Goal: Task Accomplishment & Management: Use online tool/utility

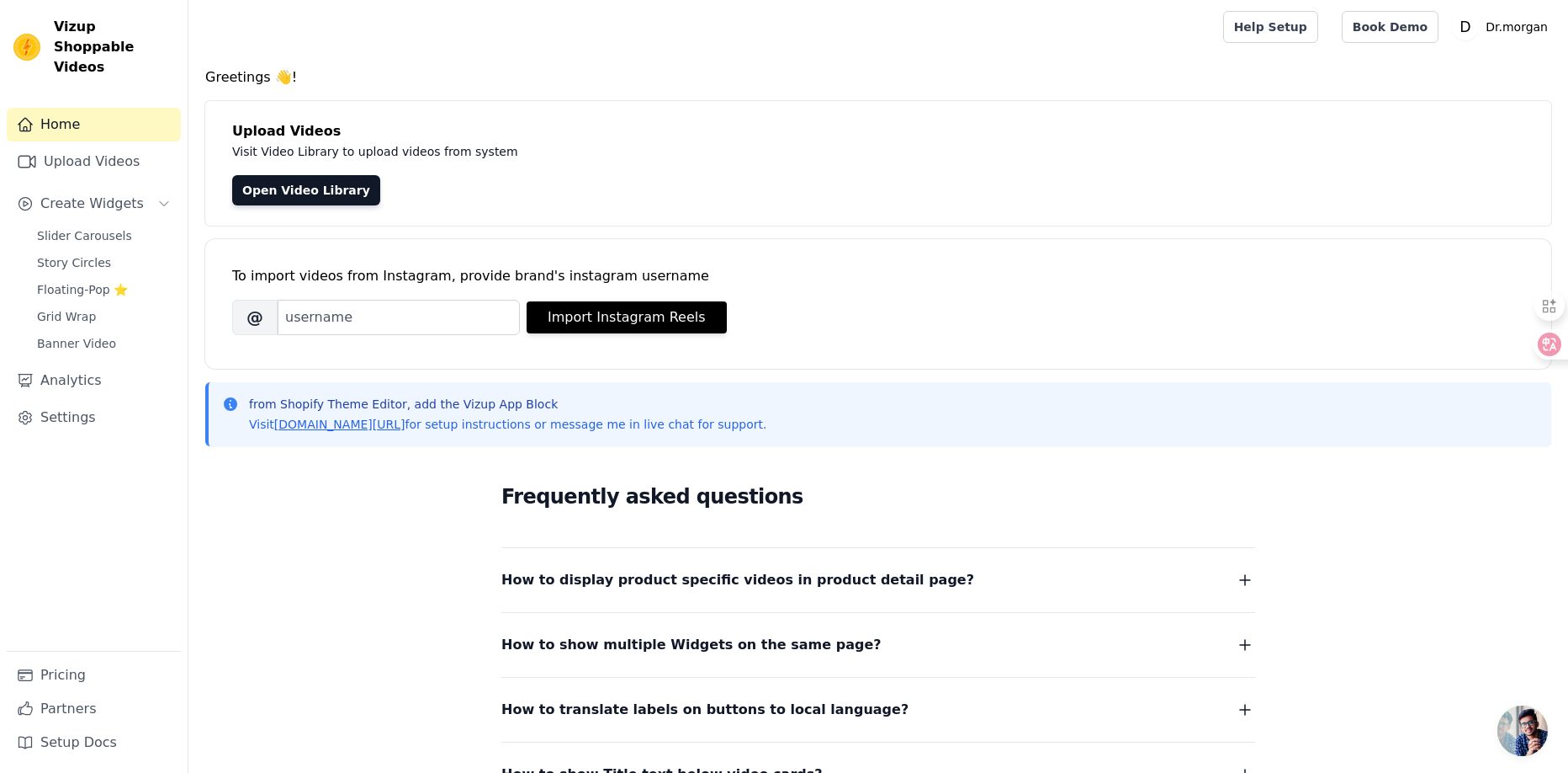
click at [1260, 83] on h4 "Greetings 👋!" at bounding box center [879, 77] width 1346 height 20
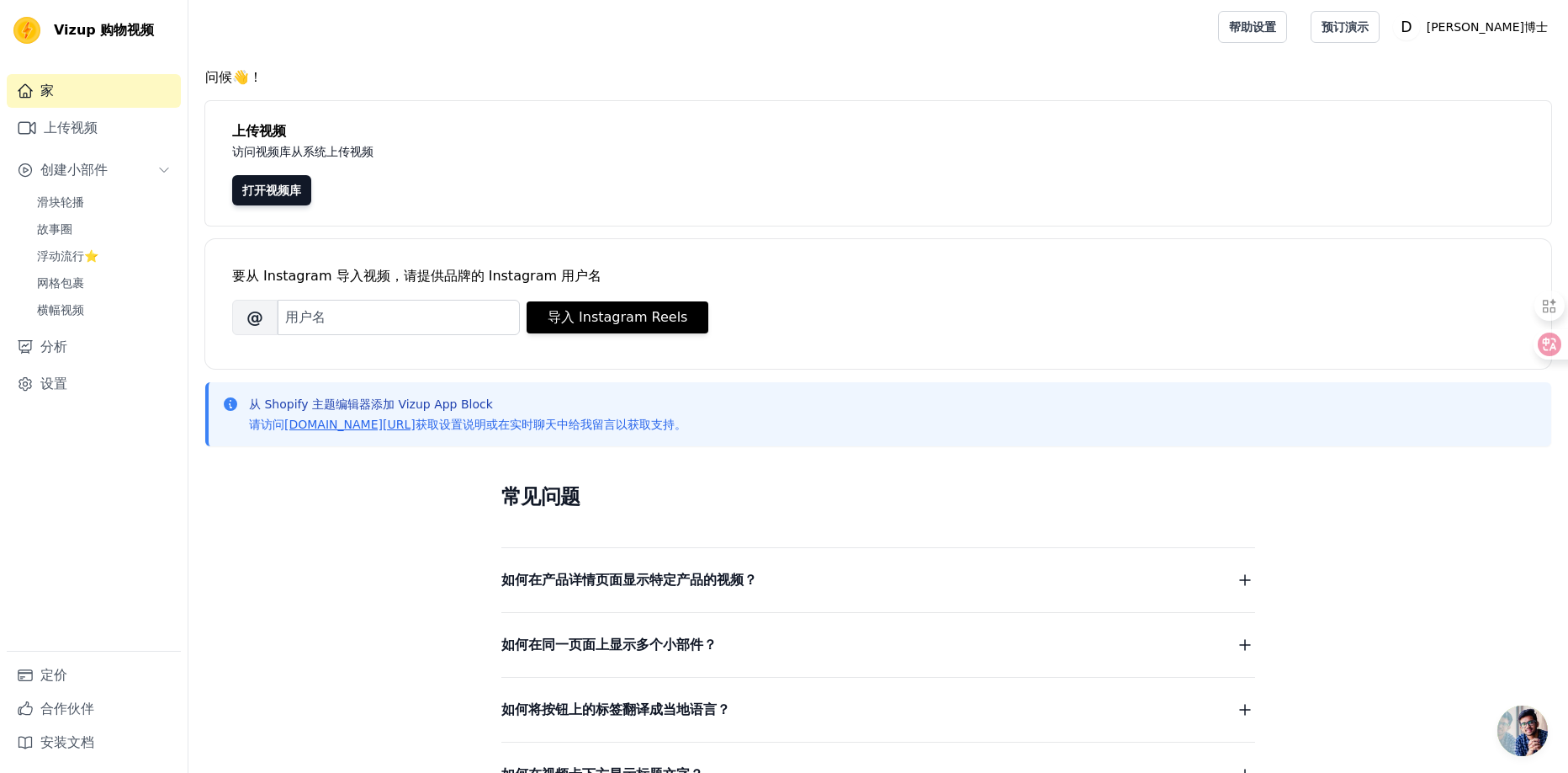
click at [992, 135] on h4 "上传视频" at bounding box center [878, 131] width 1293 height 20
click at [255, 198] on link "打开视频库" at bounding box center [271, 189] width 79 height 30
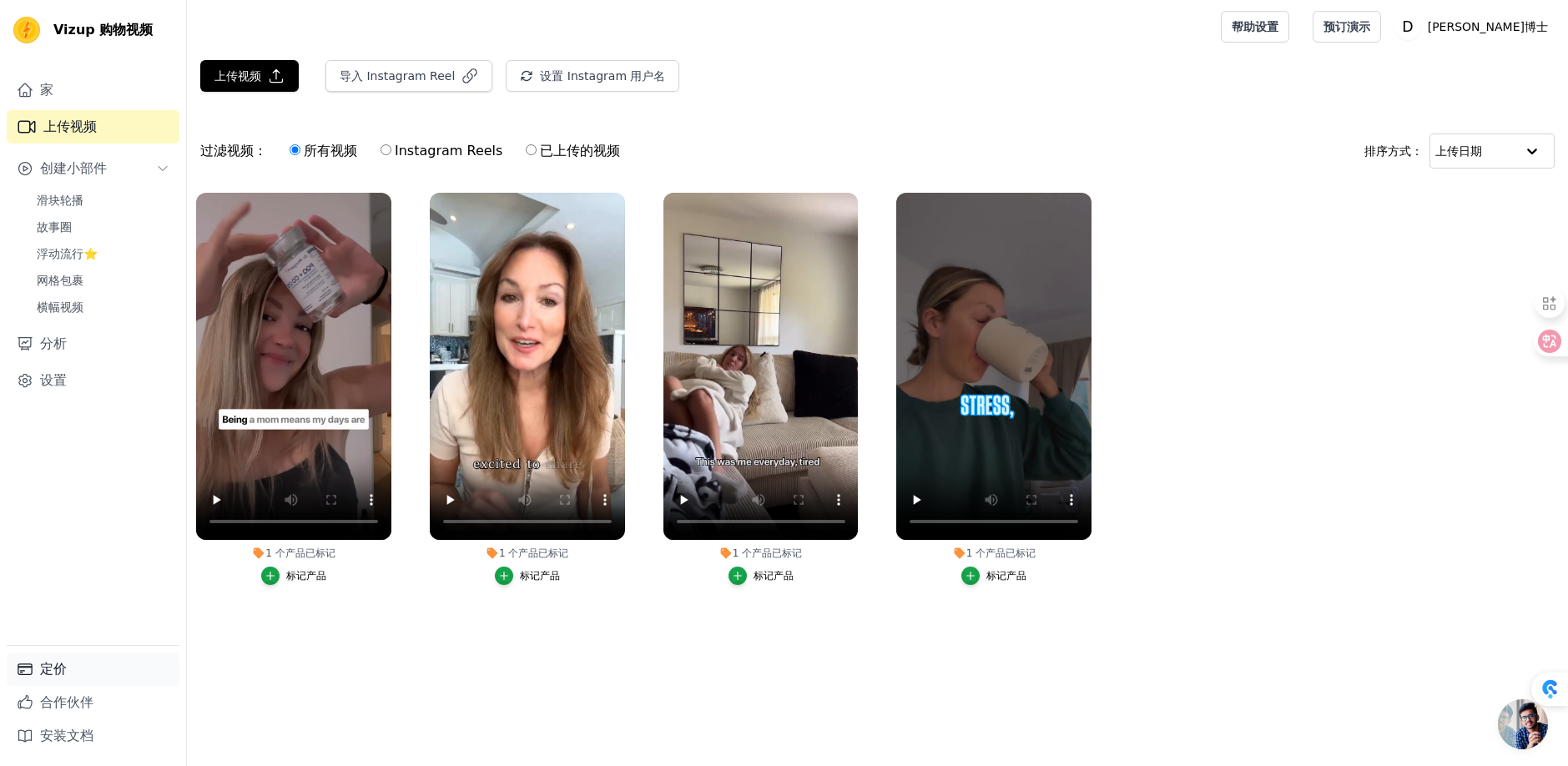
click at [63, 663] on font "定价" at bounding box center [54, 669] width 27 height 16
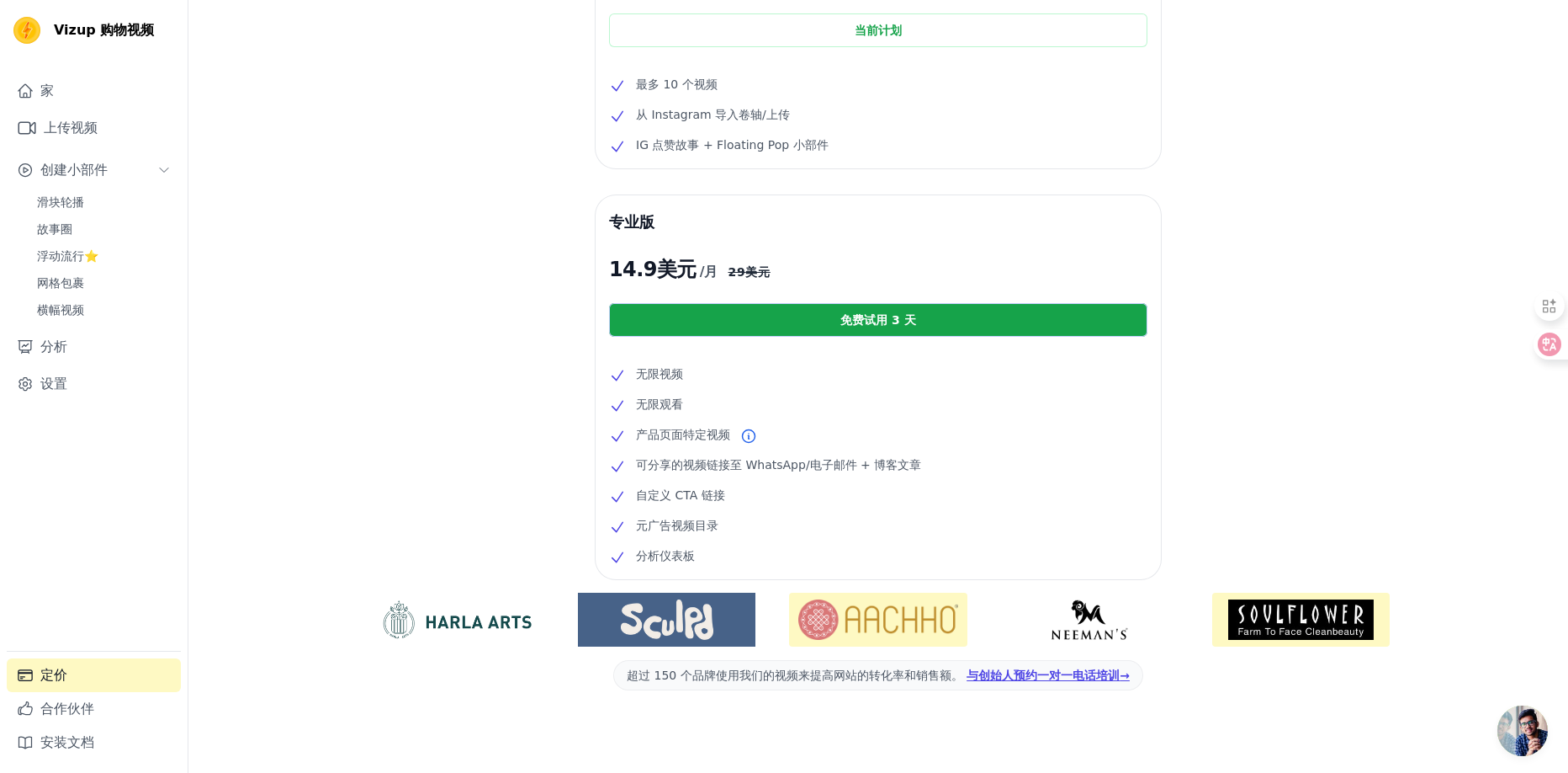
scroll to position [187, 0]
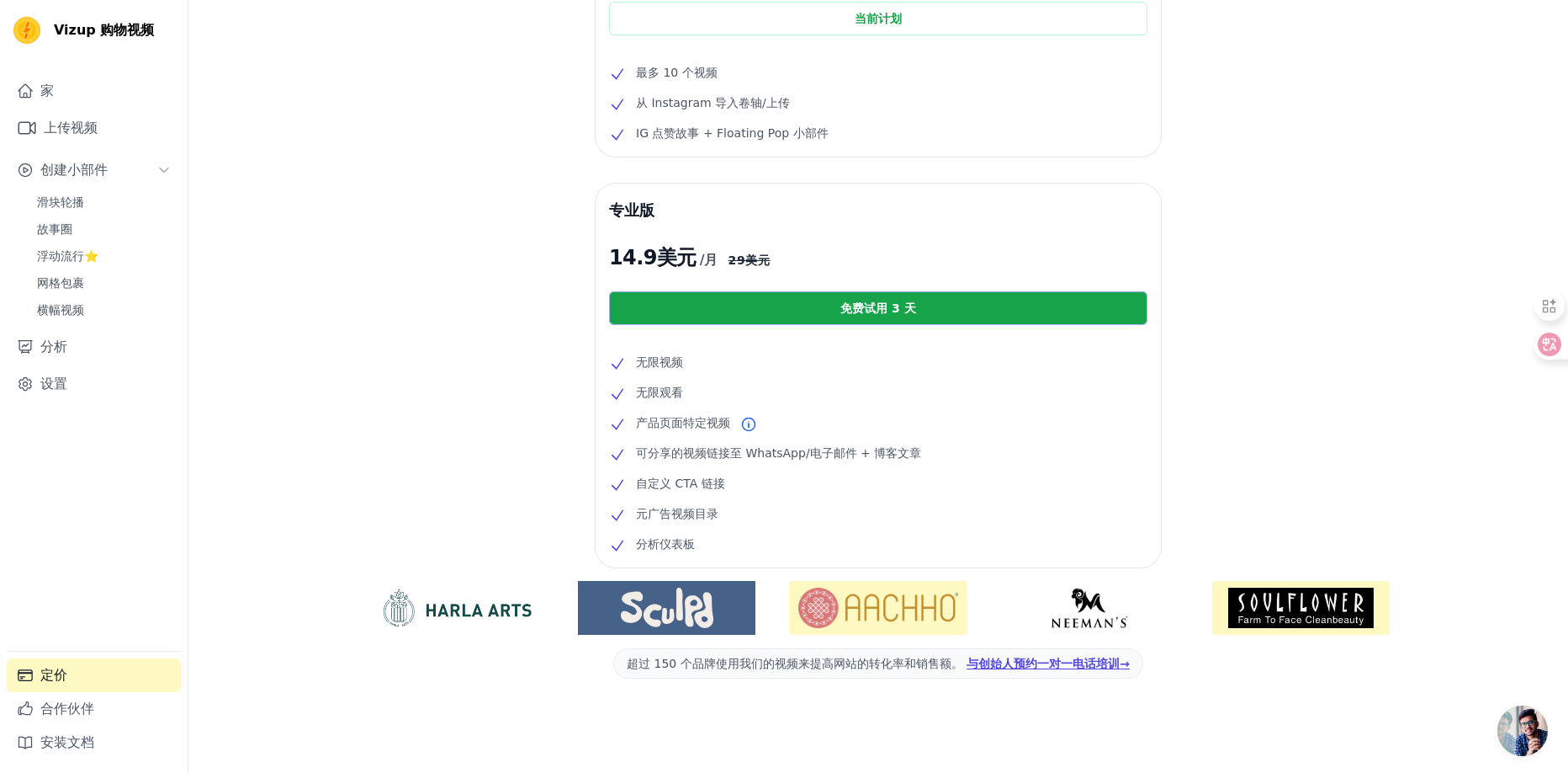
click at [859, 304] on font "免费试用 3 天" at bounding box center [879, 308] width 76 height 14
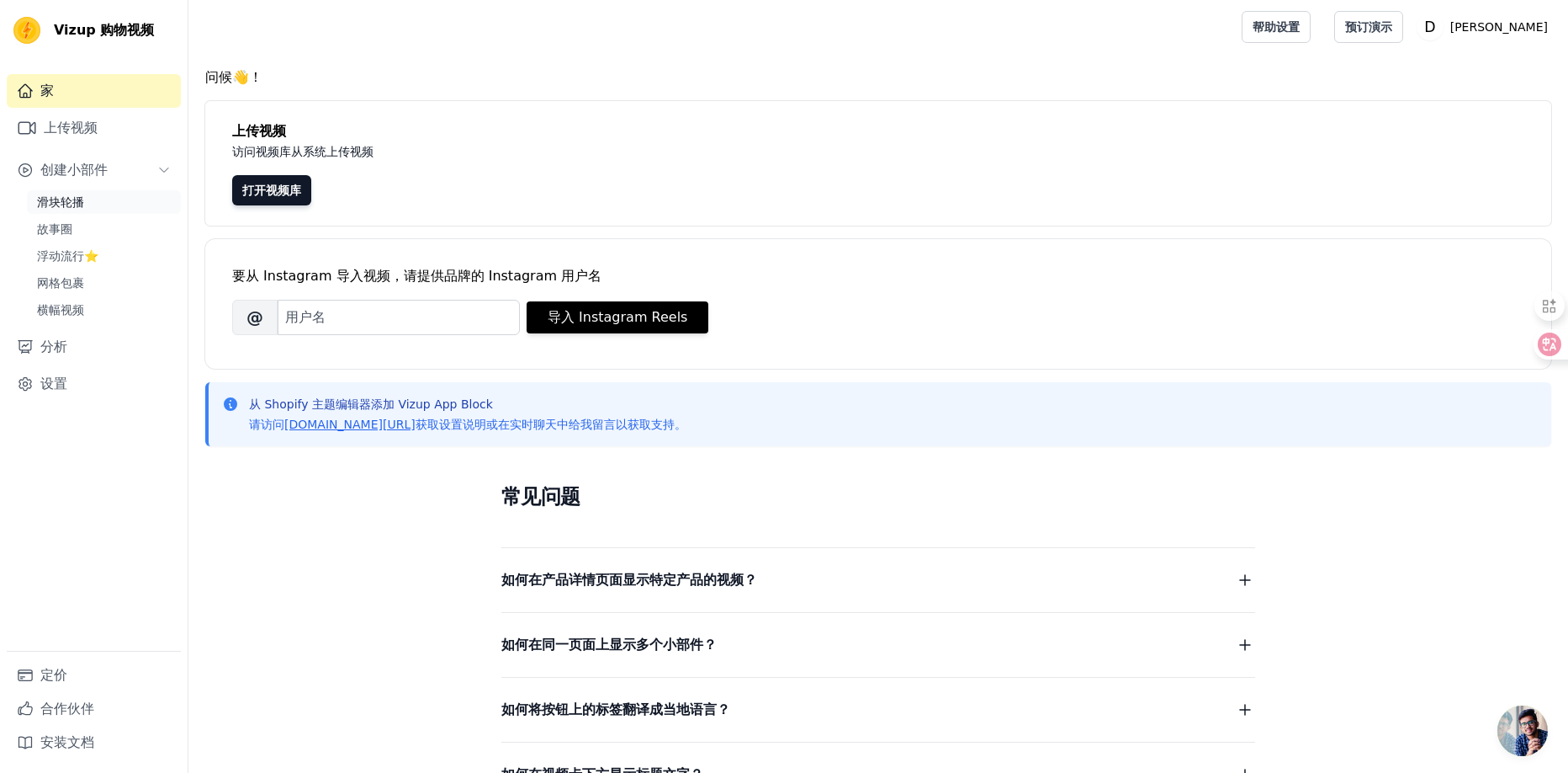
click at [52, 208] on span "滑块轮播" at bounding box center [61, 202] width 47 height 17
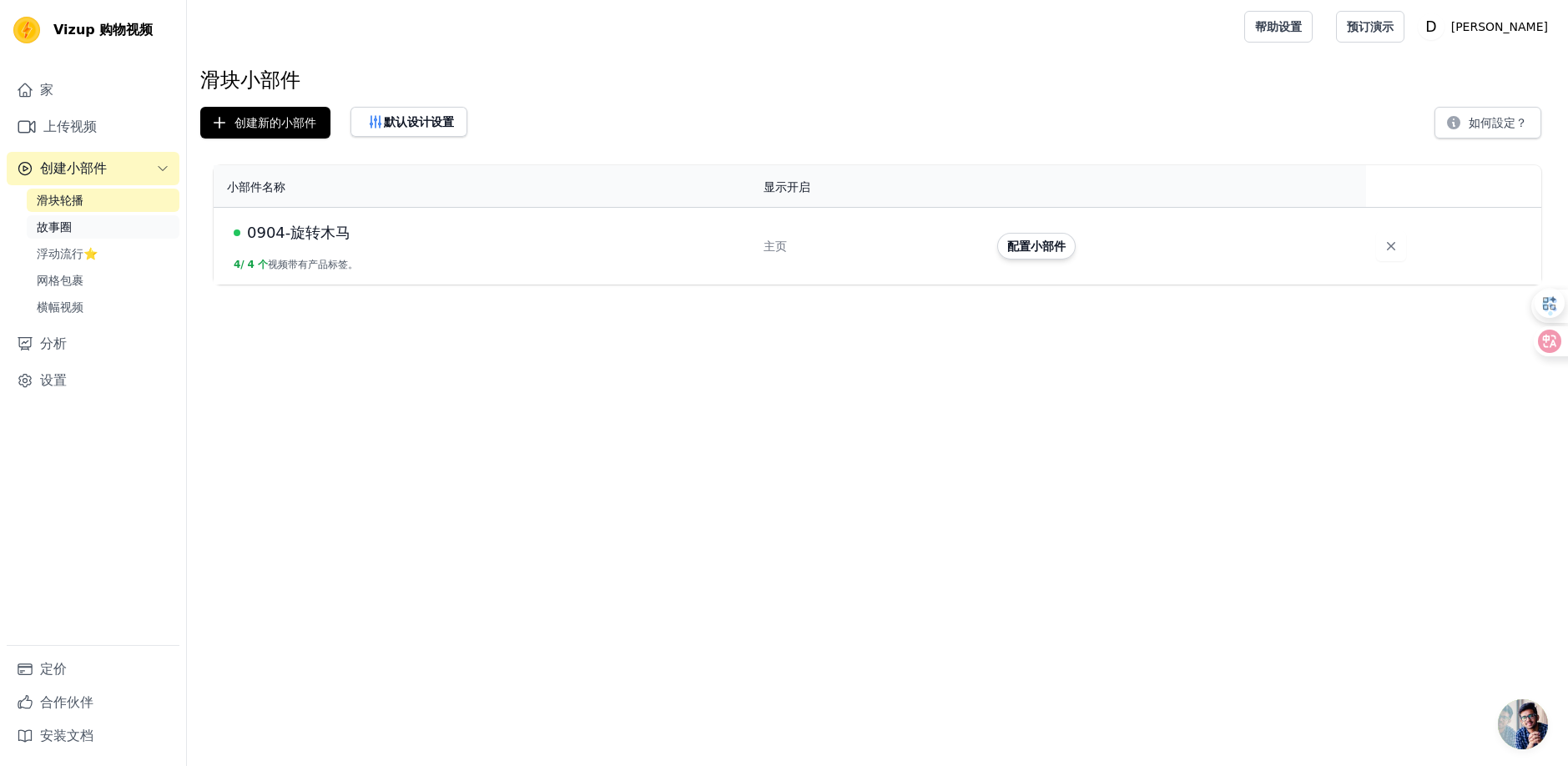
click at [65, 232] on font "故事圈" at bounding box center [54, 226] width 35 height 13
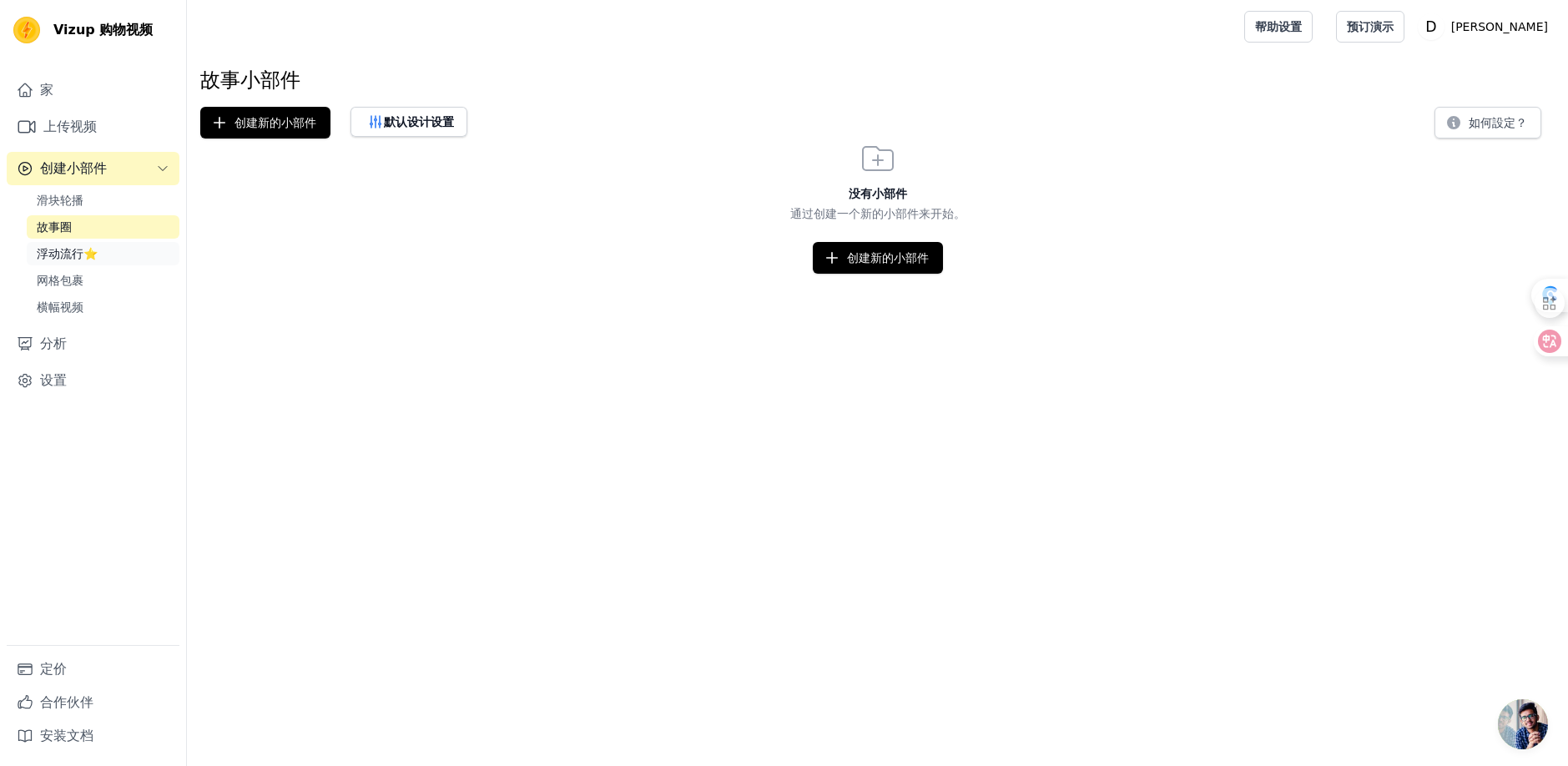
click at [65, 252] on font "浮动流行⭐" at bounding box center [67, 253] width 61 height 13
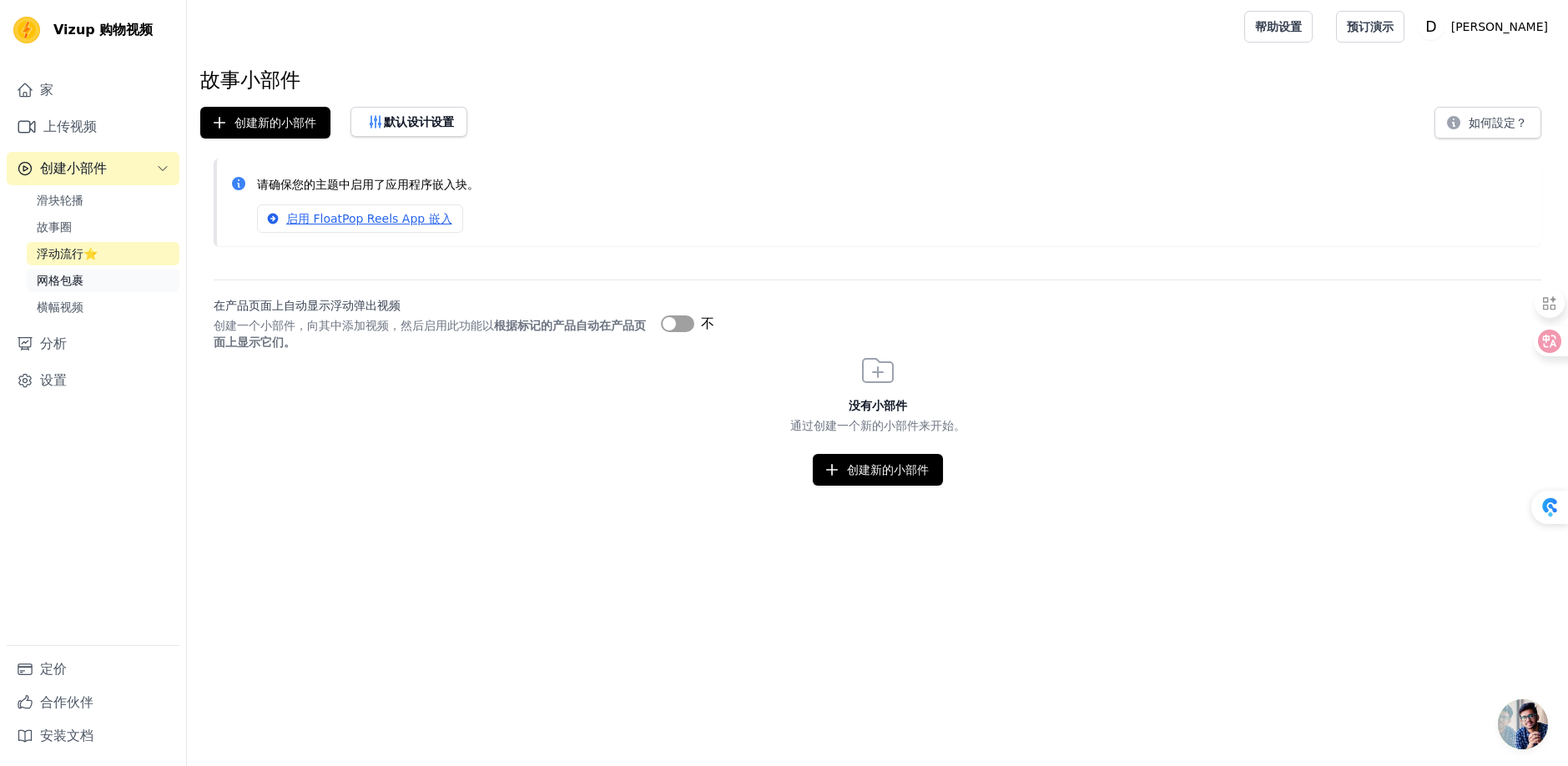
click at [73, 286] on font "网格包裹" at bounding box center [60, 280] width 47 height 13
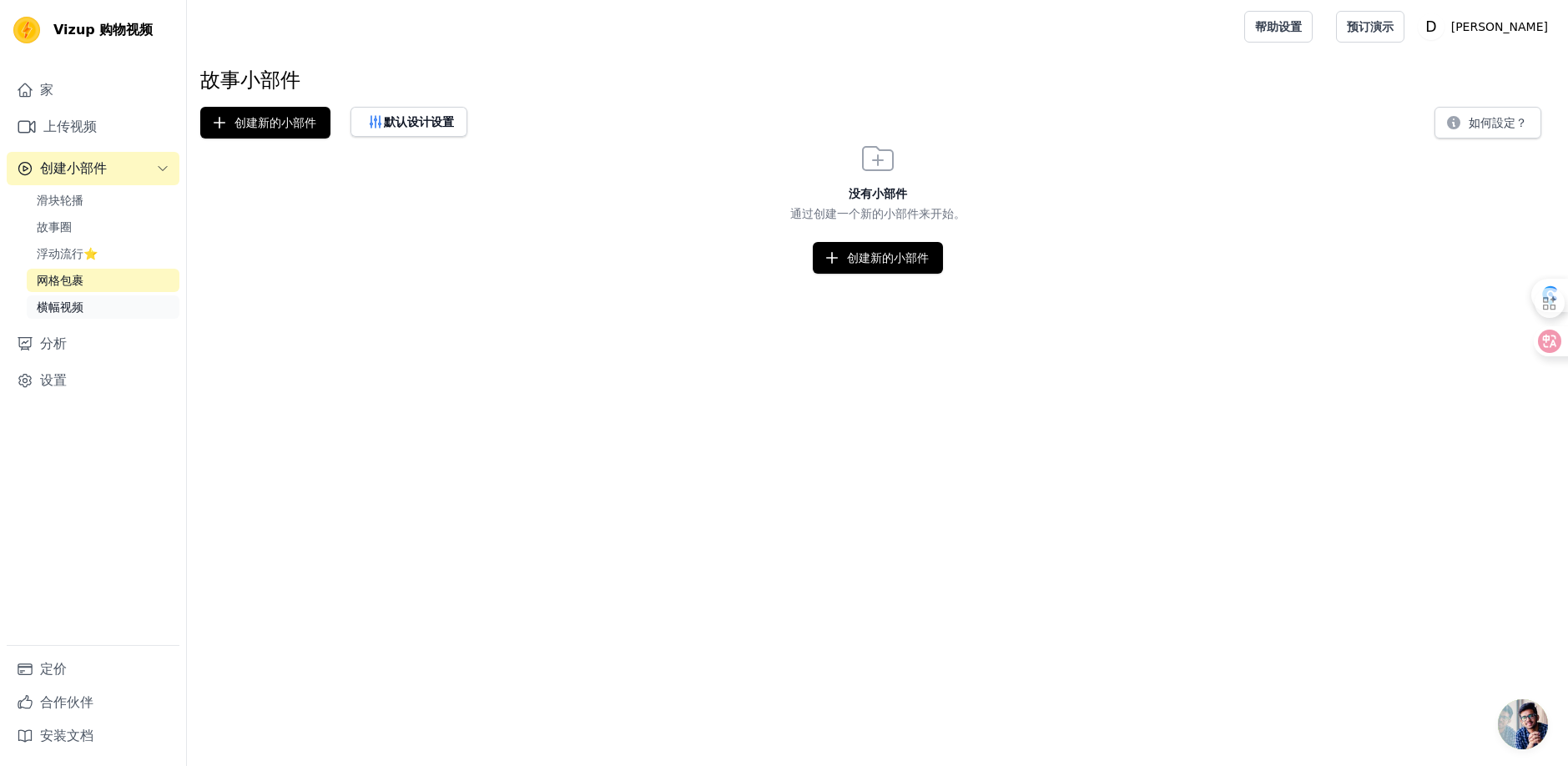
click at [66, 300] on font "横幅视频" at bounding box center [60, 306] width 47 height 13
click at [54, 346] on font "分析" at bounding box center [54, 343] width 27 height 16
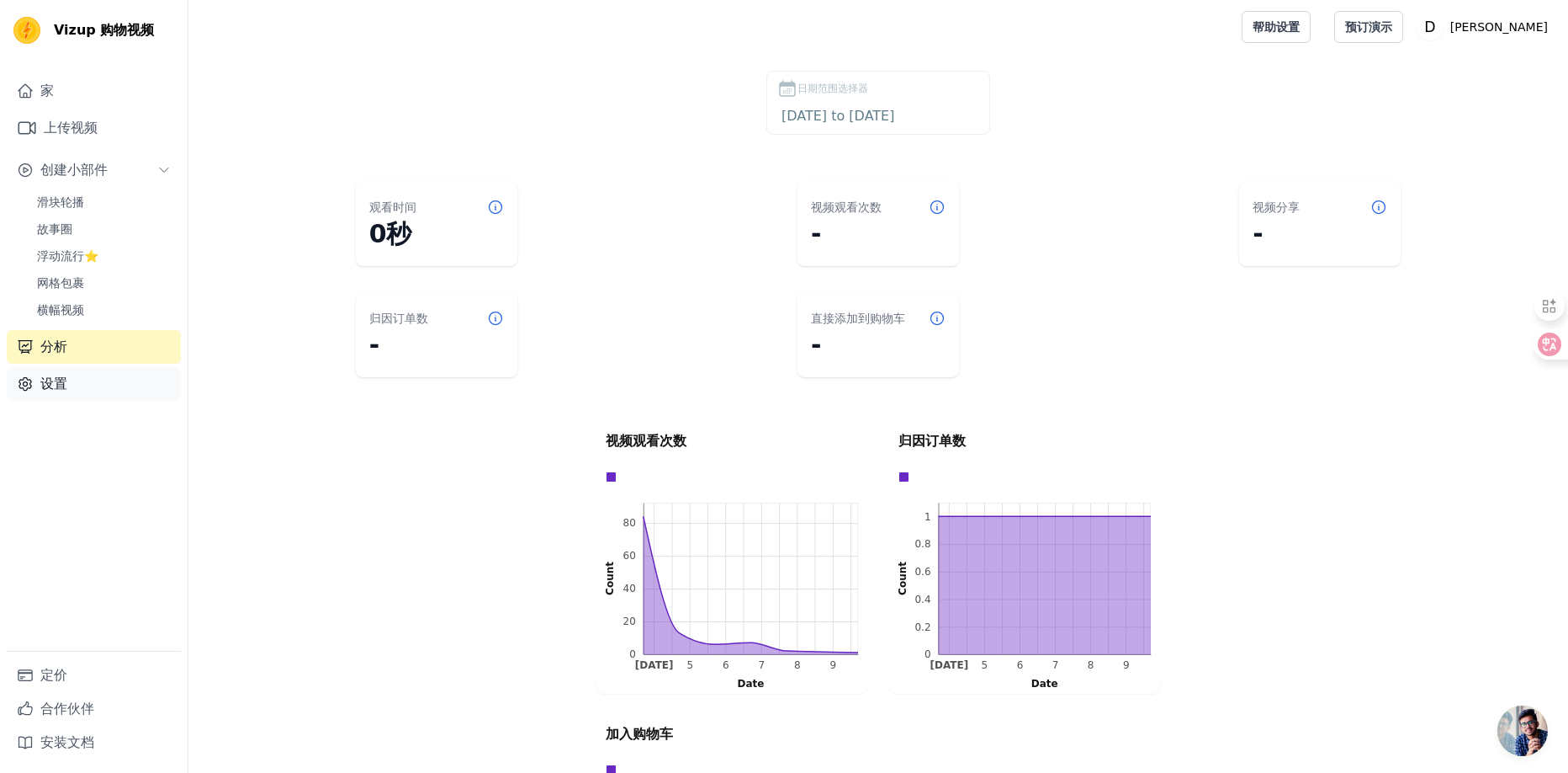
click at [57, 378] on font "设置" at bounding box center [54, 383] width 27 height 16
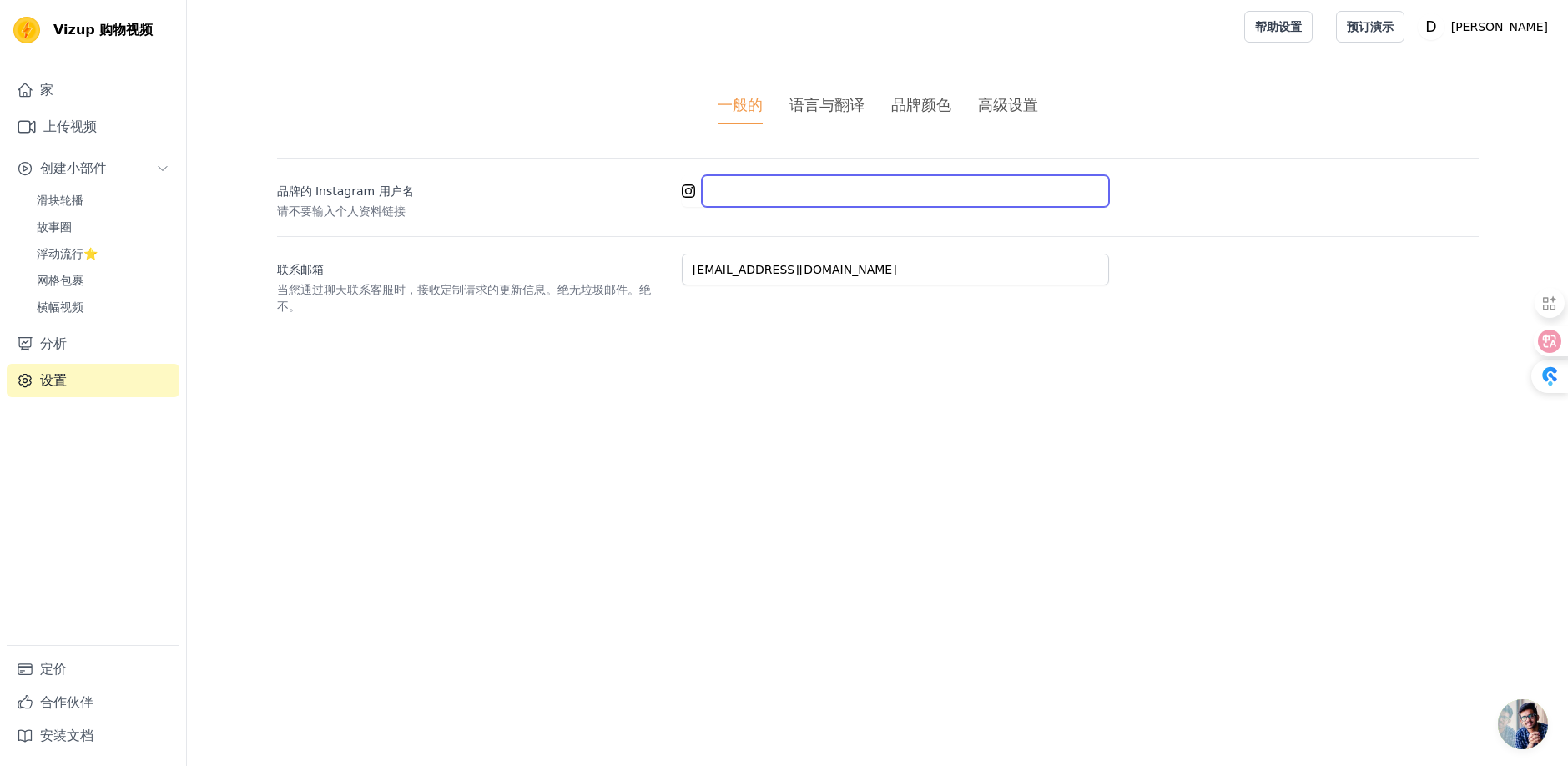
click at [723, 186] on input "品牌的 Instagram 用户名" at bounding box center [905, 190] width 407 height 31
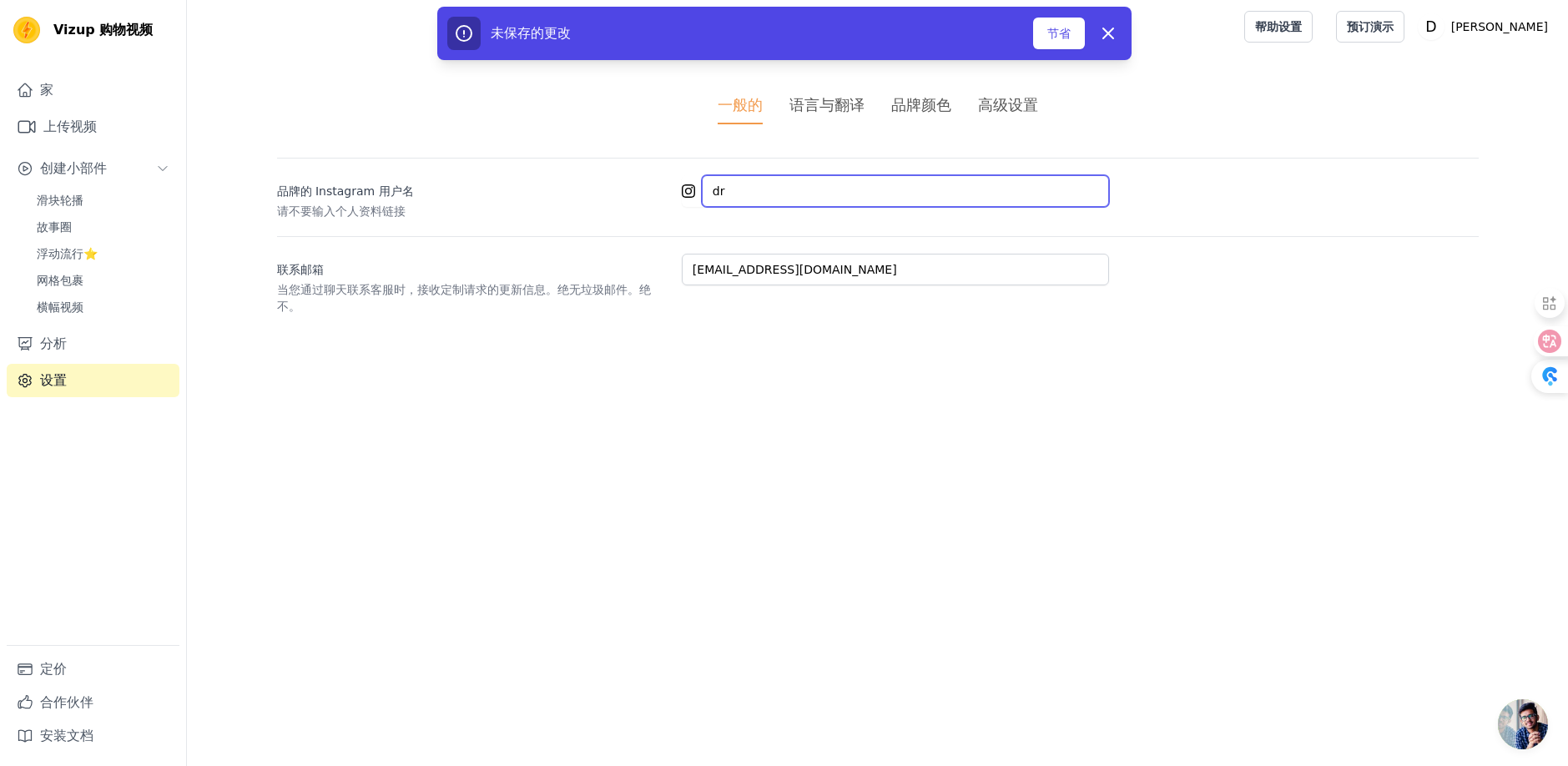
type input "d"
type input "drmorganhealth"
click at [797, 372] on html "原文 请对此翻译评分 您的反馈将用于改进谷歌翻译 Vizup 购物视频 家 上传视频 创建小部件 滑块轮播 故事圈 浮动流行⭐ 网格包裹 横幅视频 分析 设置…" at bounding box center [784, 197] width 1568 height 393
click at [837, 110] on font "语言与翻译" at bounding box center [828, 105] width 75 height 18
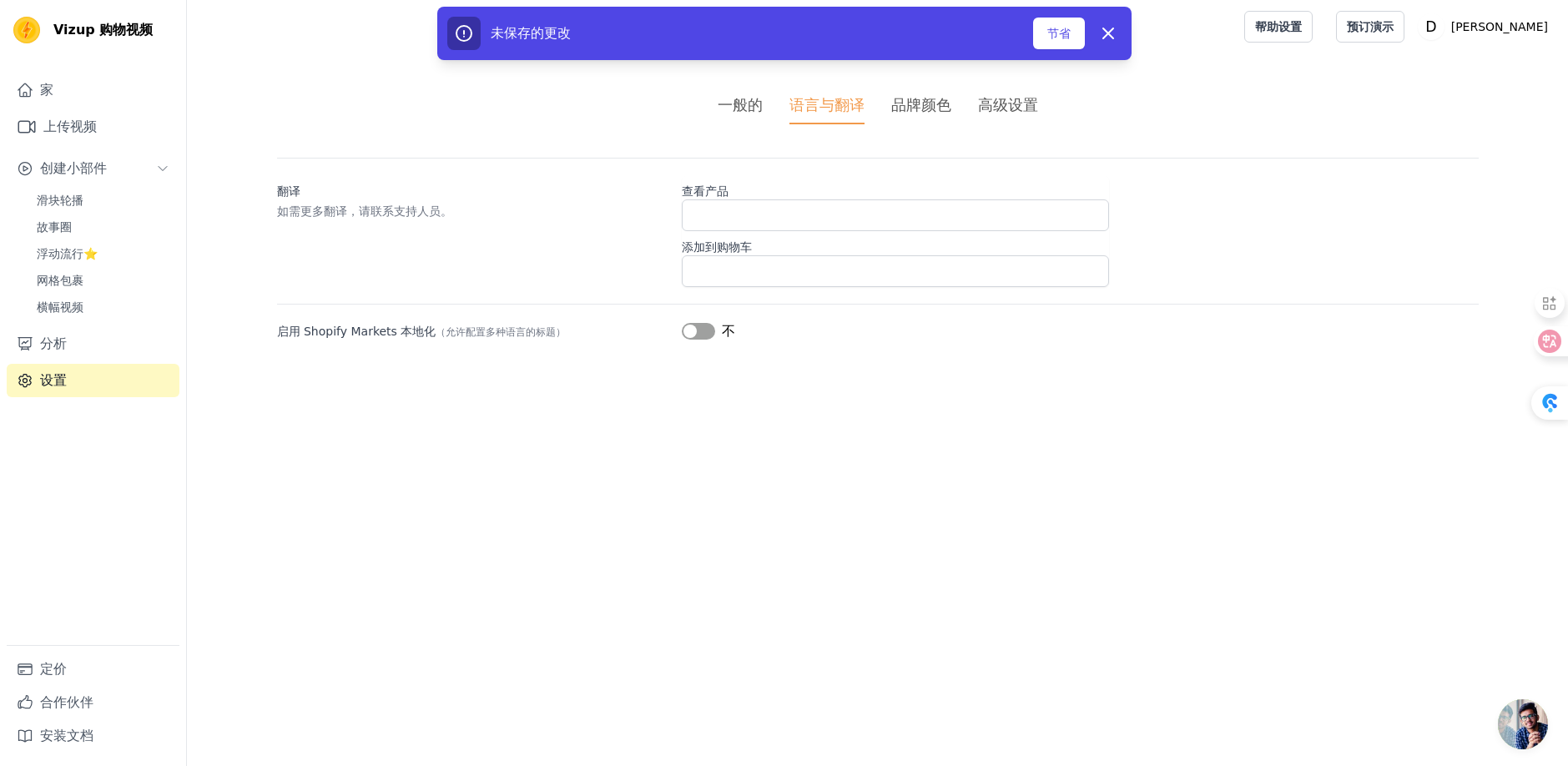
click at [937, 102] on font "品牌颜色" at bounding box center [921, 105] width 60 height 18
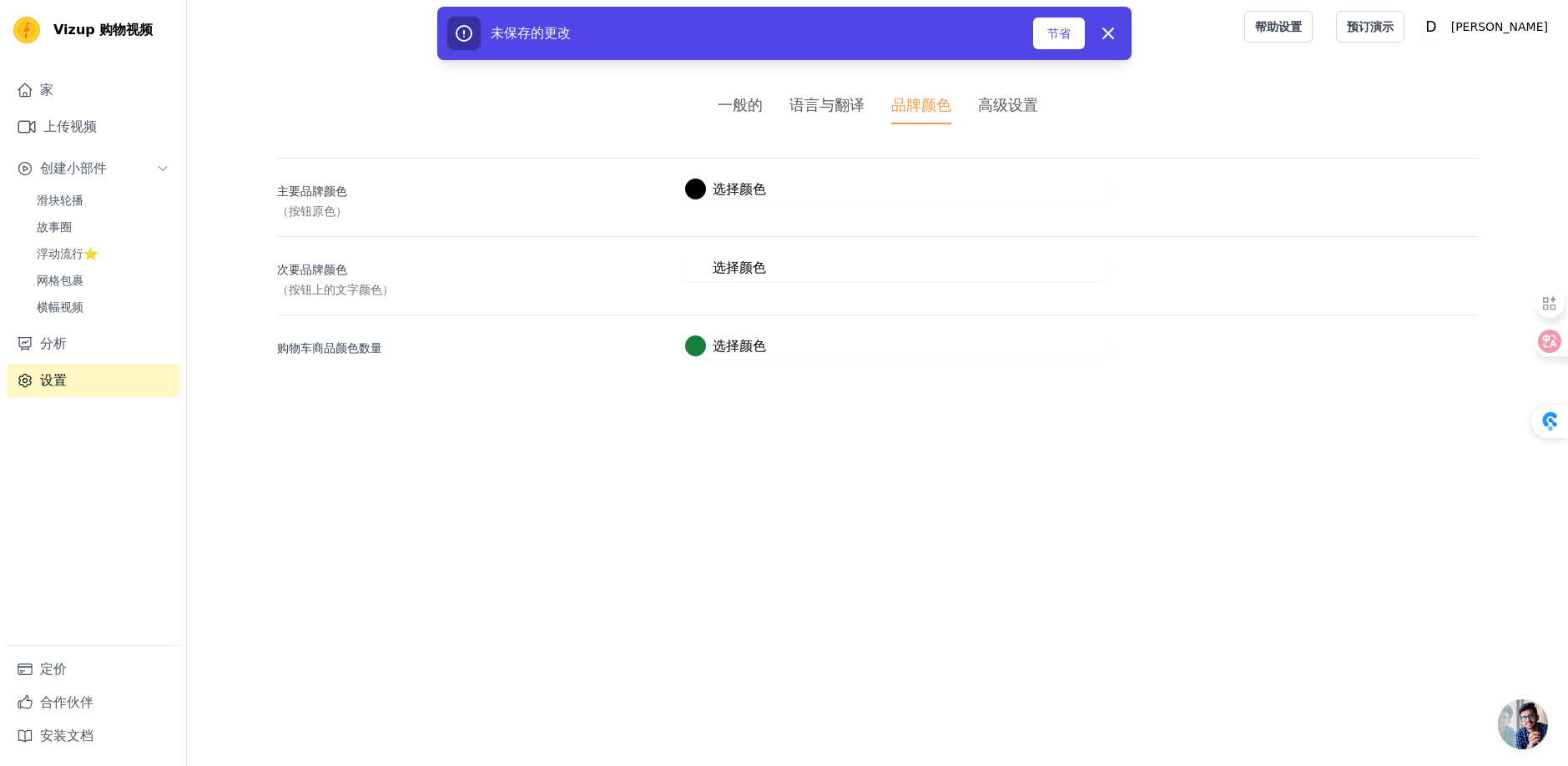
click at [1006, 102] on font "高级设置" at bounding box center [1008, 105] width 60 height 18
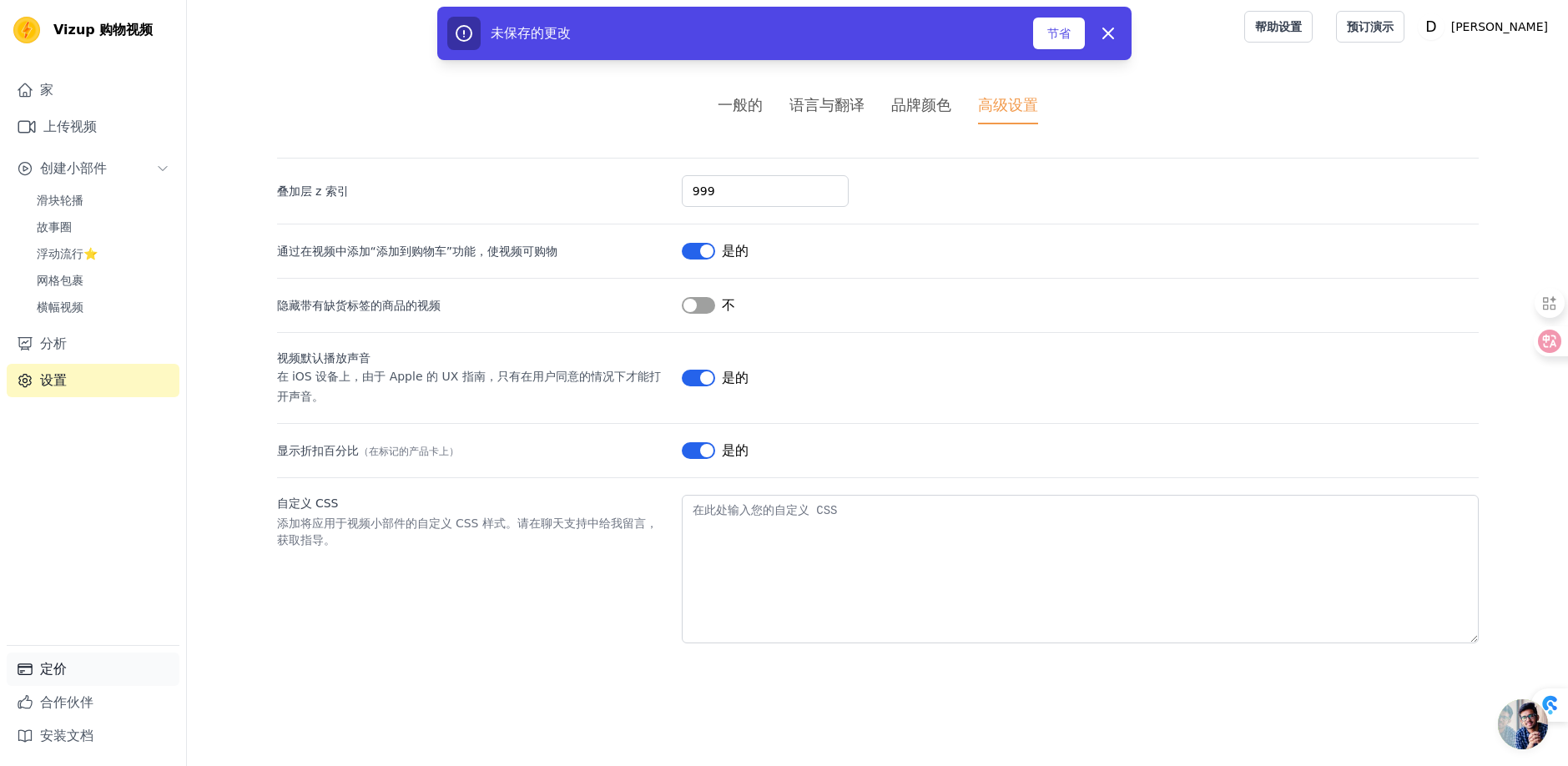
click at [86, 666] on link "定价" at bounding box center [93, 668] width 173 height 33
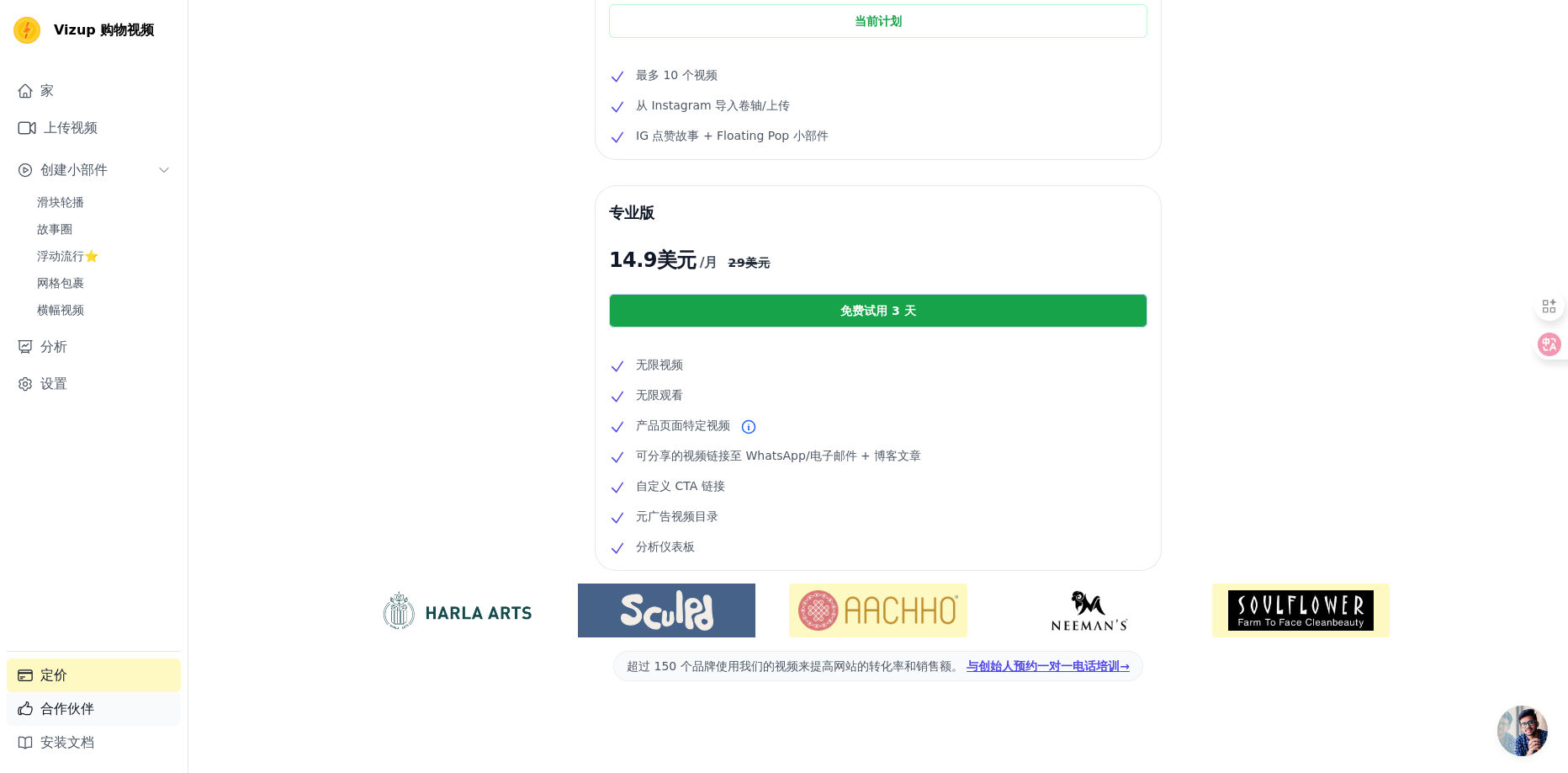
scroll to position [186, 0]
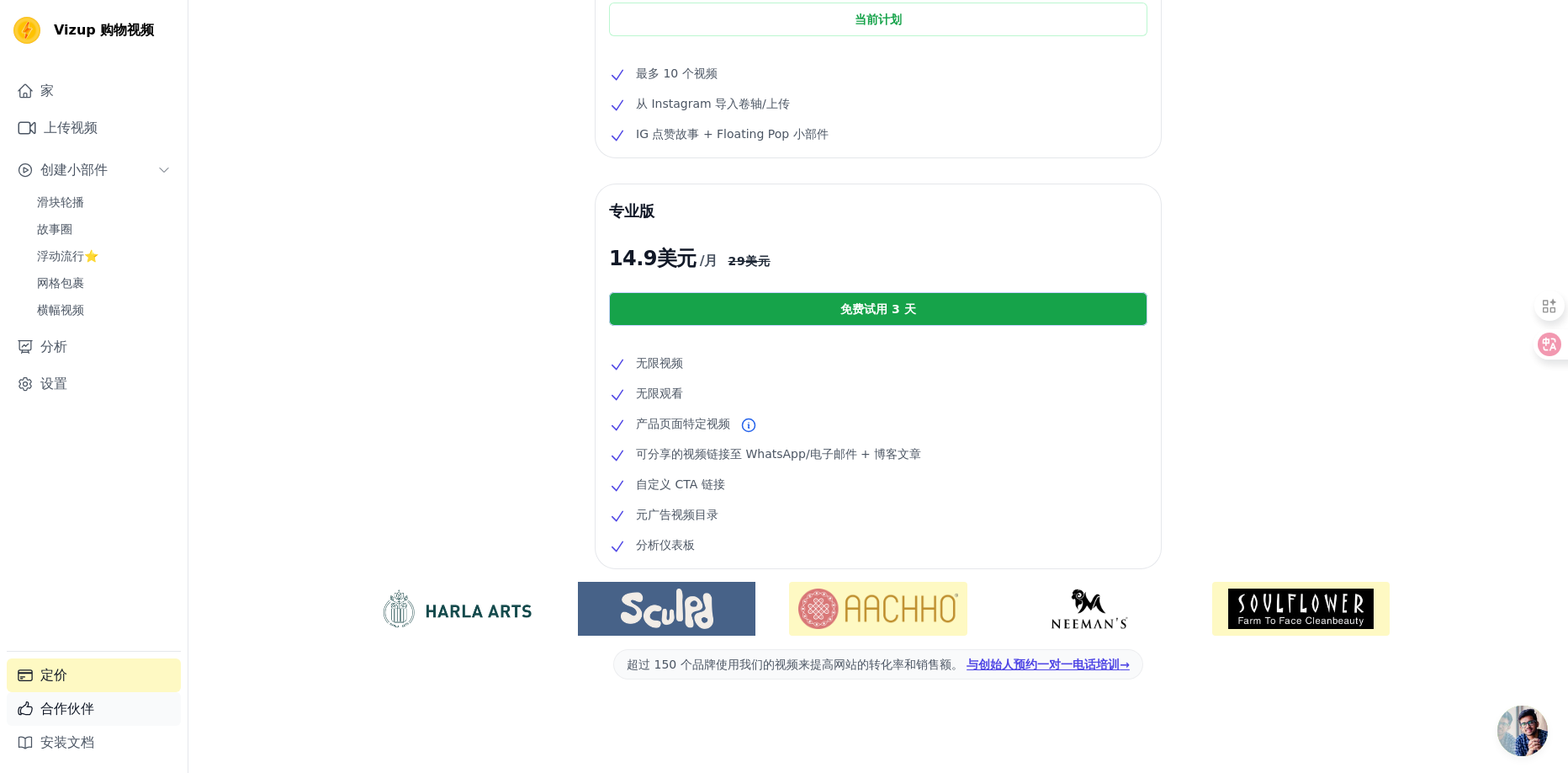
click at [90, 710] on font "合作伙伴" at bounding box center [67, 709] width 53 height 16
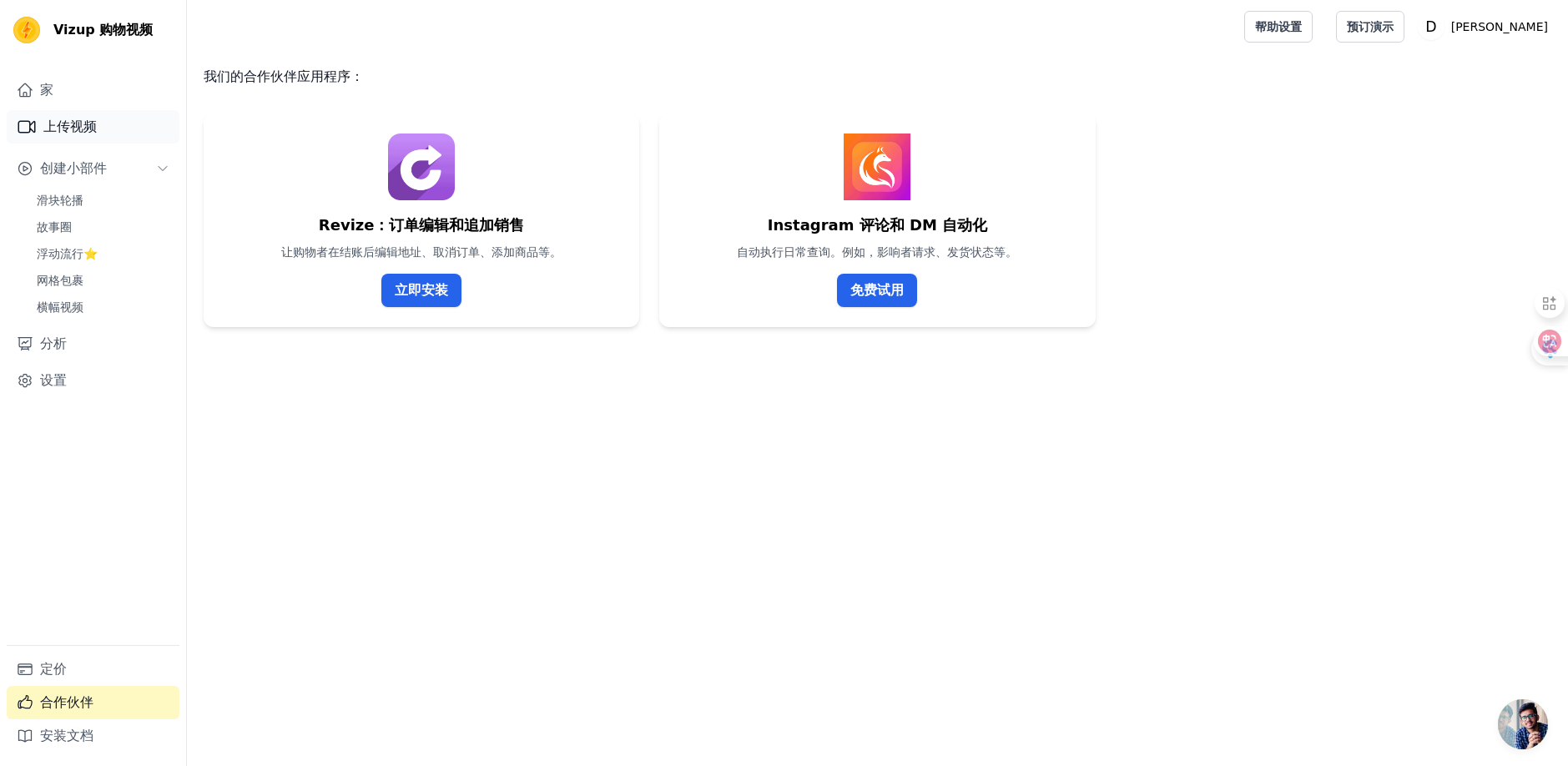
click at [85, 128] on font "上传视频" at bounding box center [69, 127] width 53 height 16
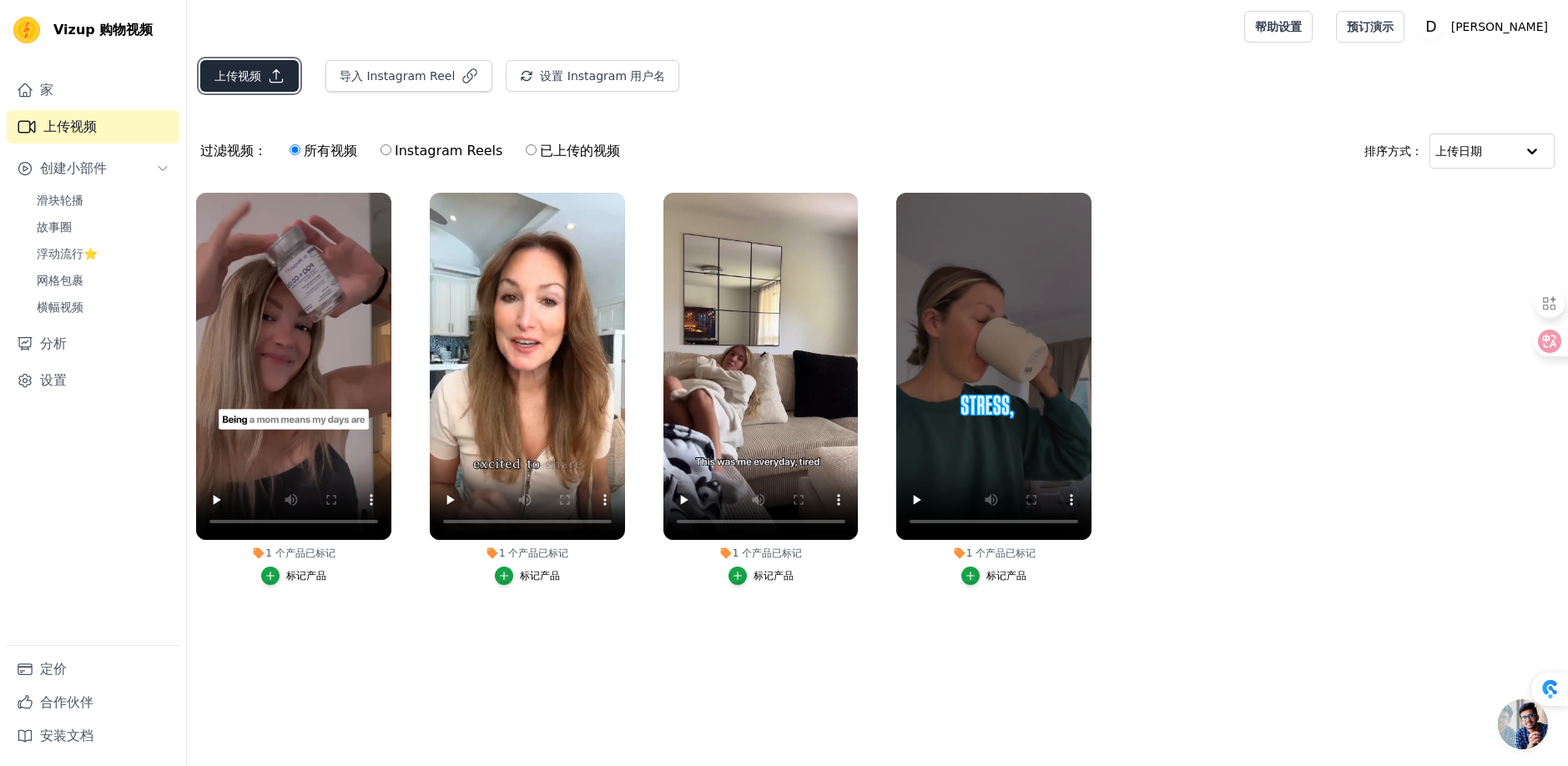
click at [244, 78] on font "上传视频" at bounding box center [238, 75] width 47 height 13
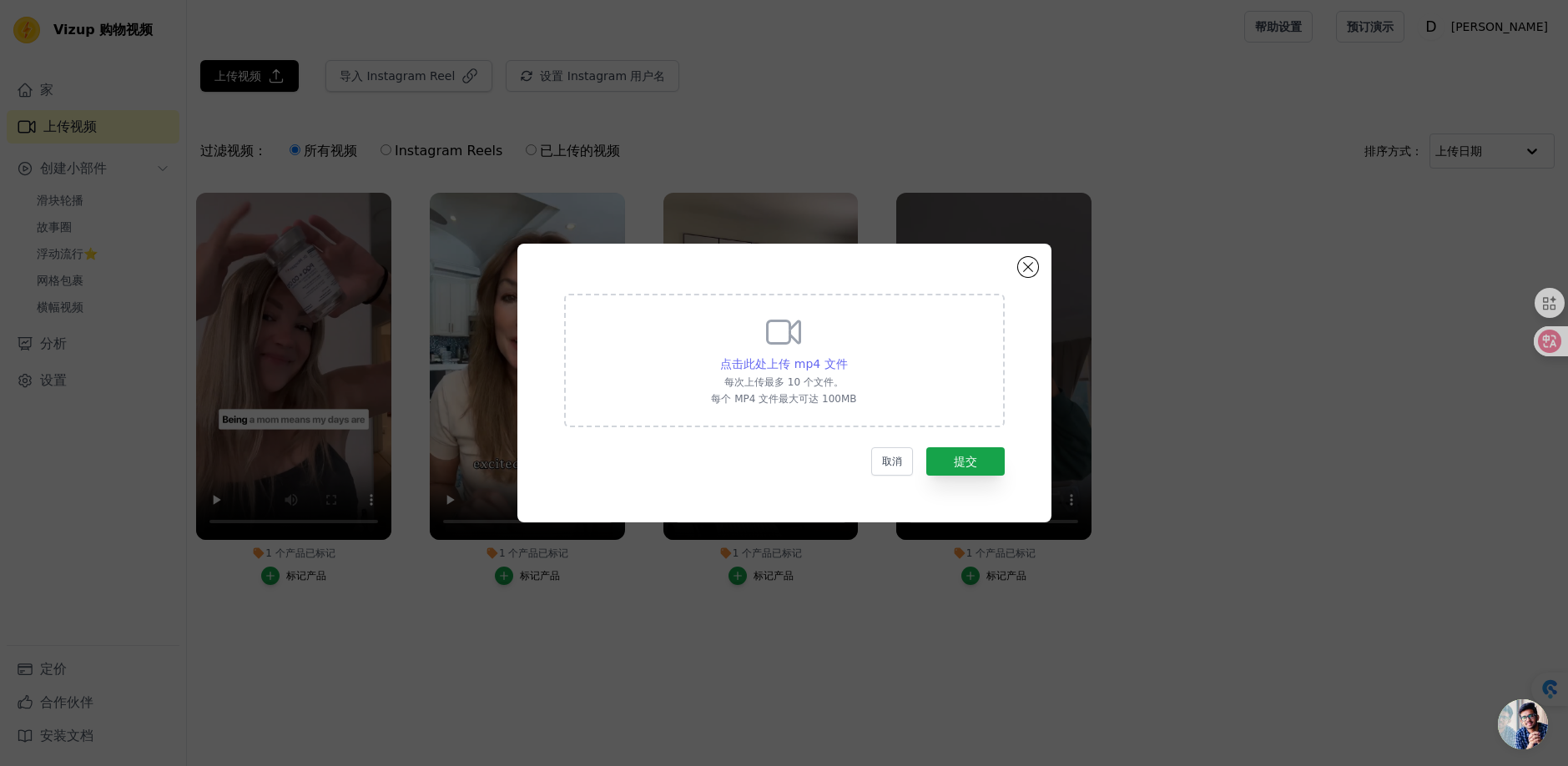
click at [815, 362] on font "点击此处上传 mp4 文件" at bounding box center [784, 364] width 127 height 13
click at [847, 356] on input "点击此处上传 mp4 文件 每次上传最多 10 个文件。 每个 MP4 文件最大可达 100MB" at bounding box center [847, 355] width 1 height 1
type input "C:\fakepath\2901_1757531519.mp4"
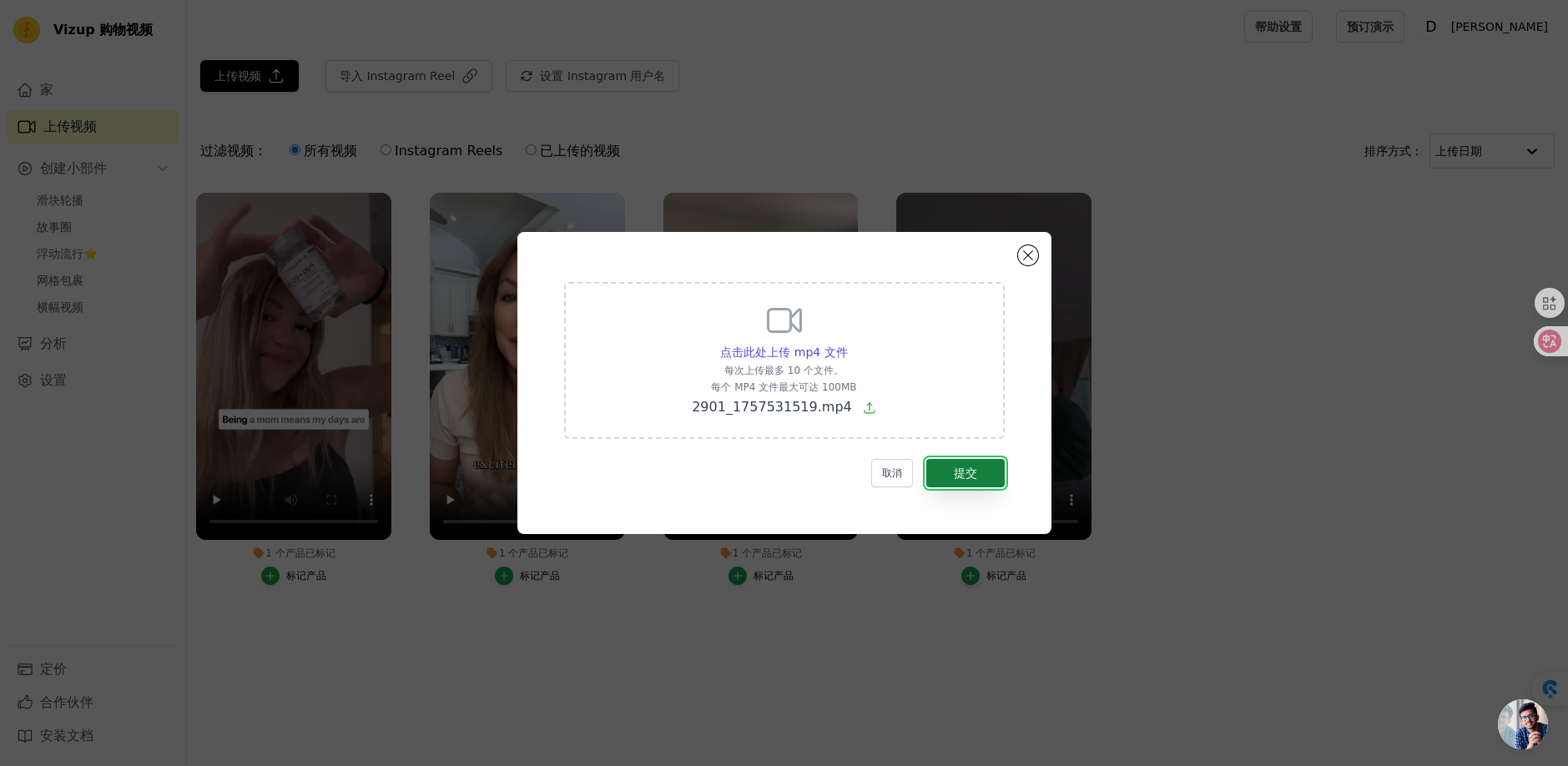
click at [982, 479] on button "提交" at bounding box center [965, 473] width 78 height 29
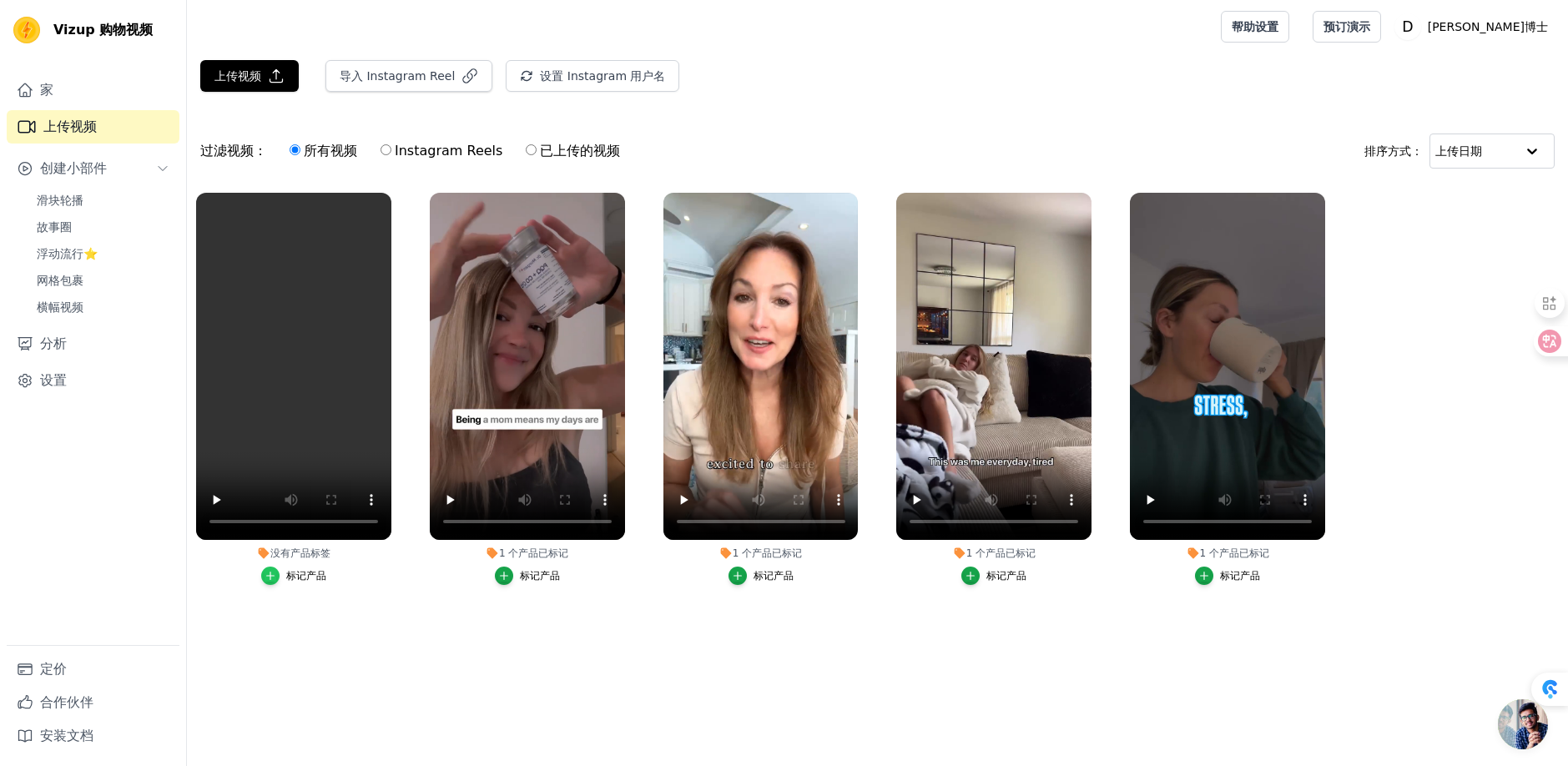
click at [270, 580] on div "button" at bounding box center [270, 576] width 18 height 18
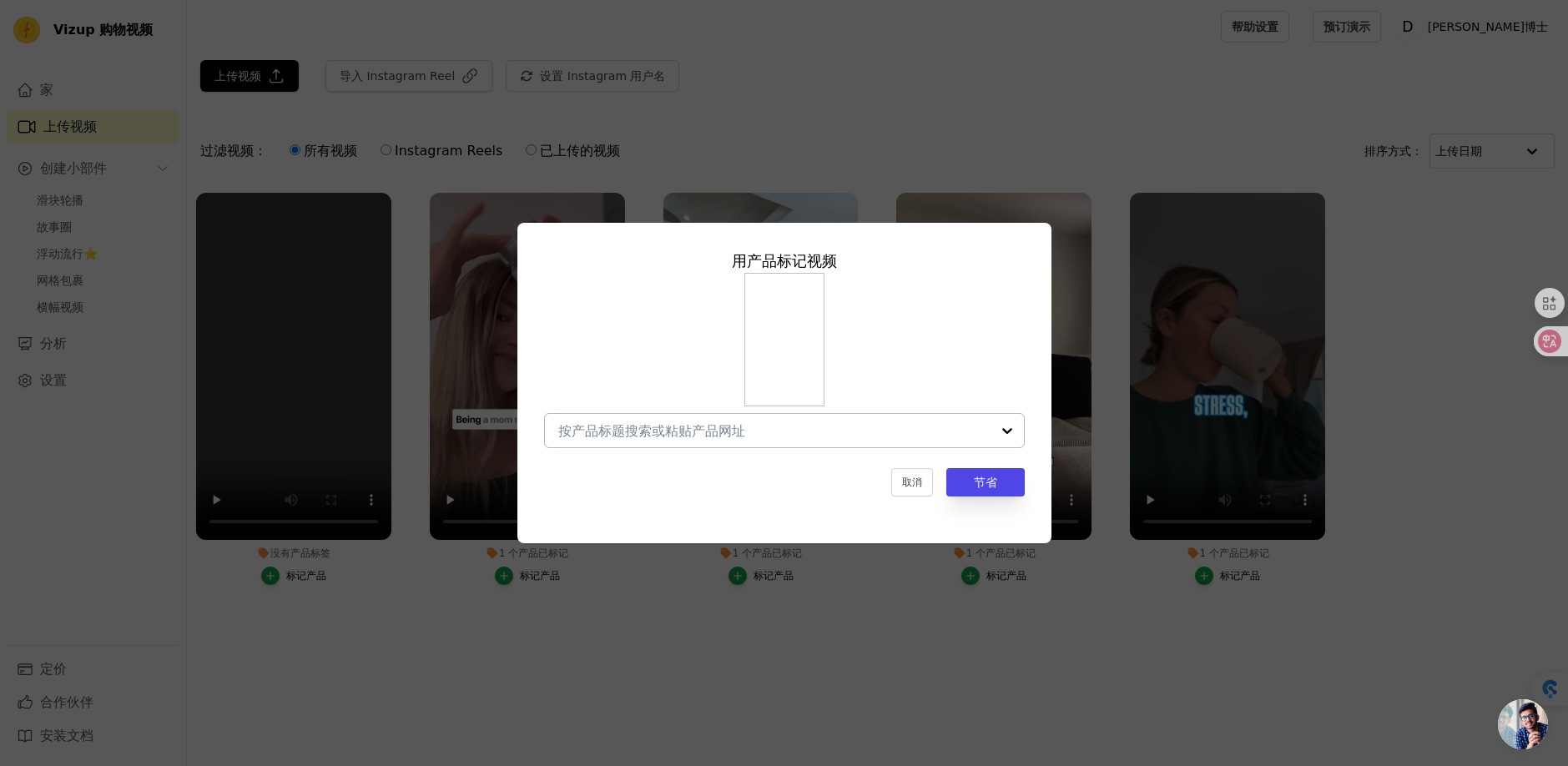
click at [1005, 424] on div at bounding box center [1007, 430] width 33 height 33
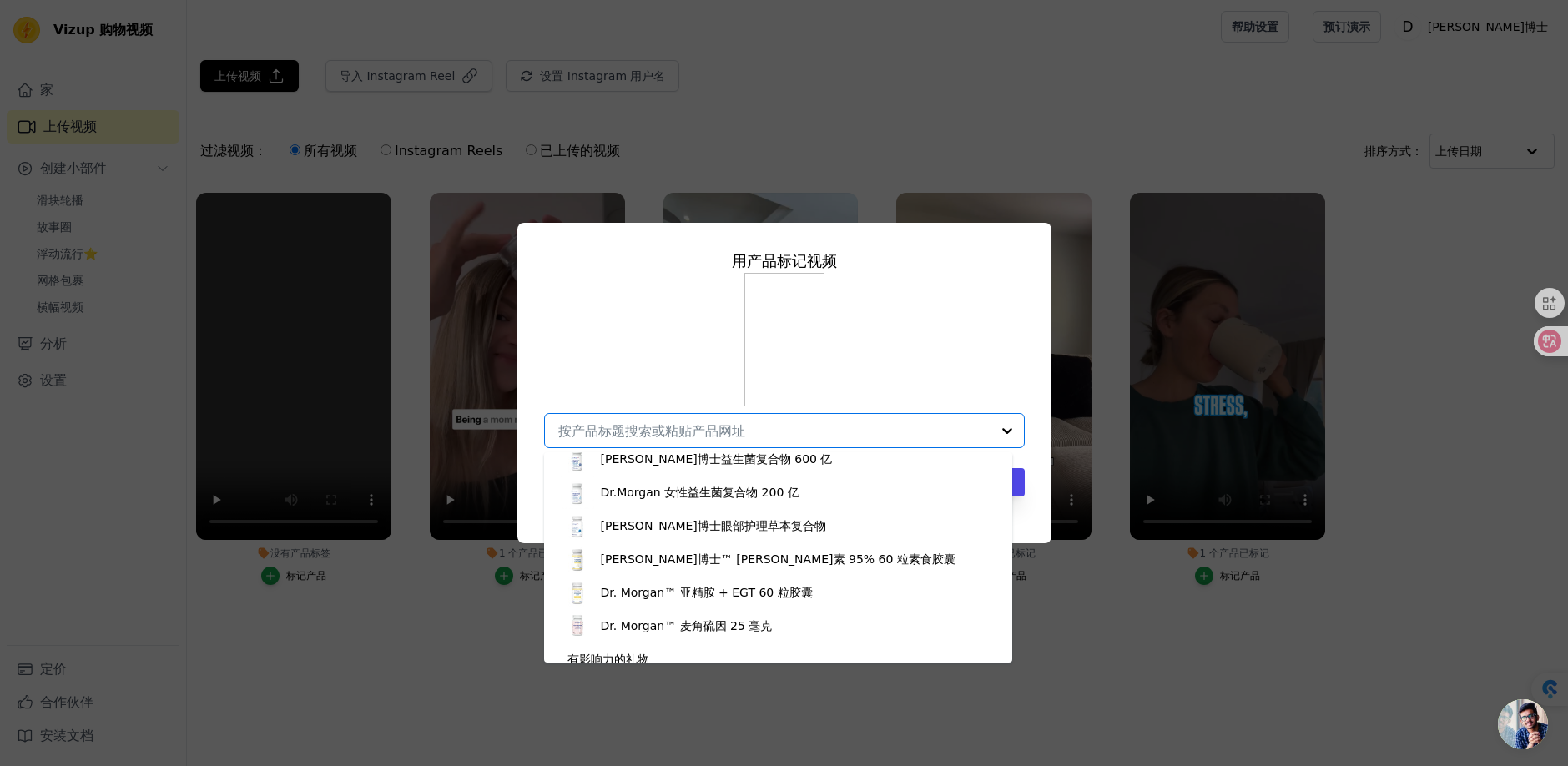
scroll to position [591, 0]
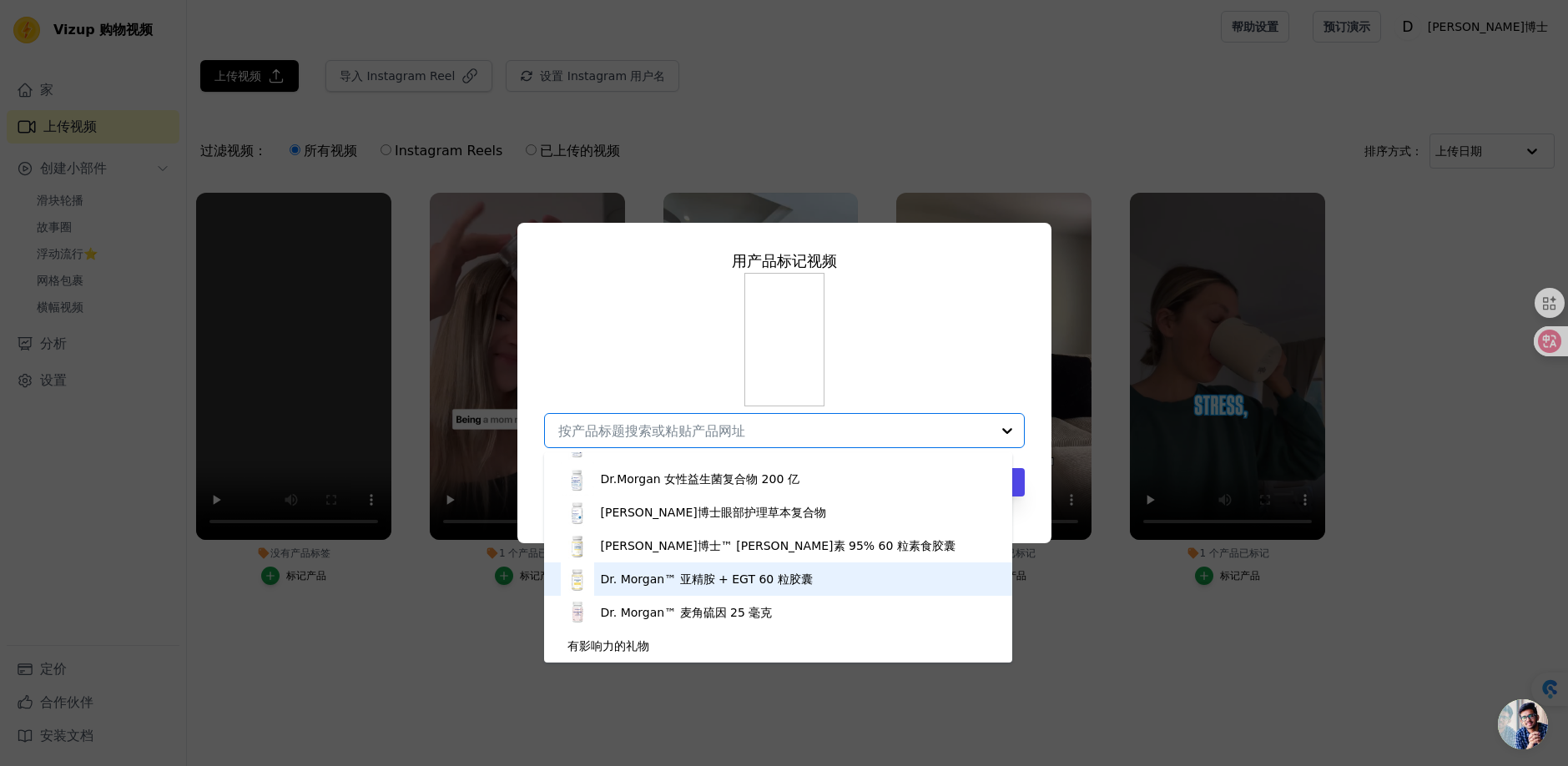
click at [771, 577] on font "Dr. Morgan™ 亚精胺 + EGT 60 粒胶囊" at bounding box center [707, 578] width 212 height 13
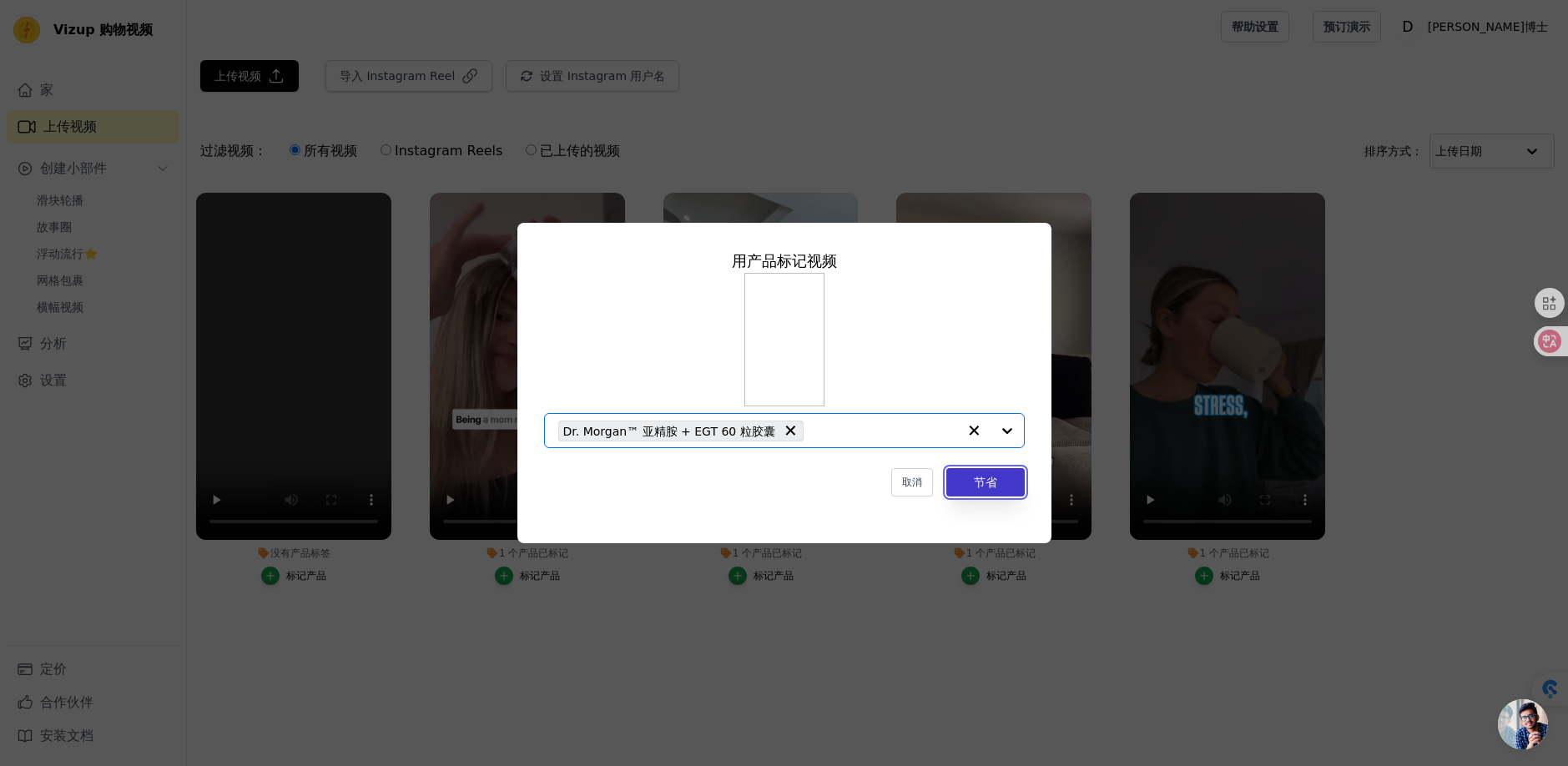
click at [966, 483] on button "节省" at bounding box center [985, 482] width 78 height 29
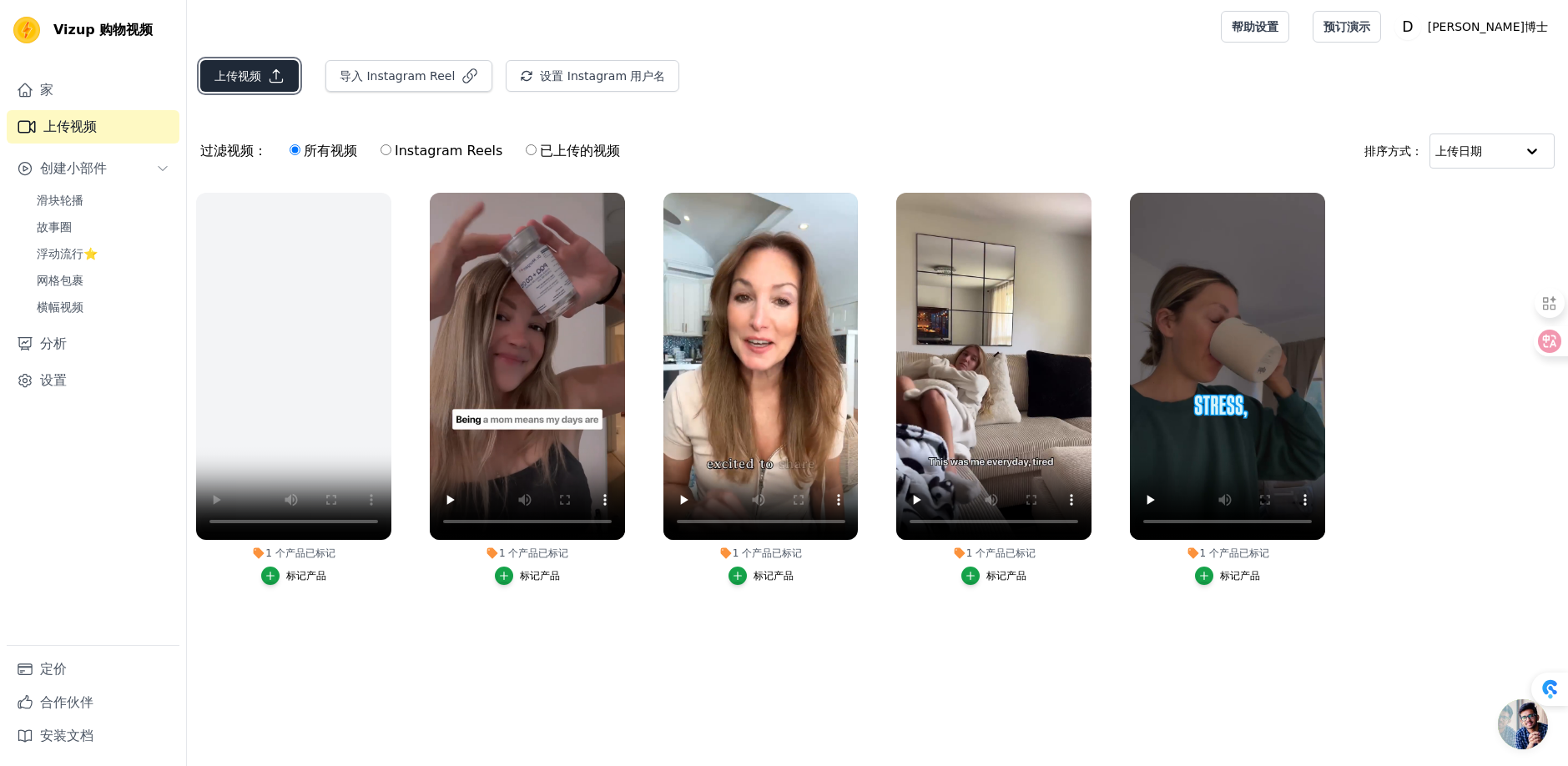
click at [271, 76] on icon "button" at bounding box center [276, 75] width 17 height 17
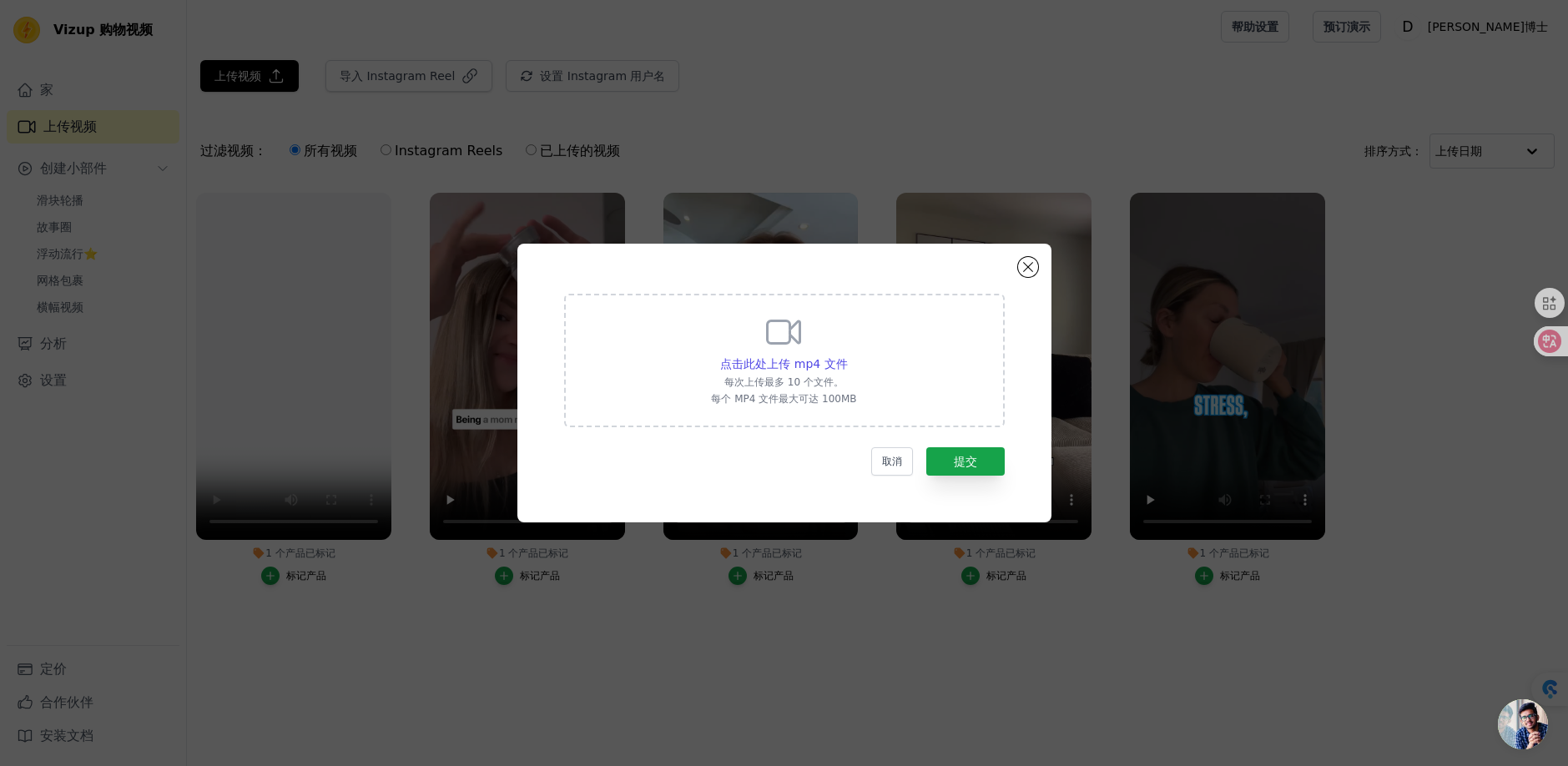
click at [841, 383] on font "每次上传最多 10 个文件。" at bounding box center [784, 382] width 120 height 12
click at [847, 356] on input "点击此处上传 mp4 文件 每次上传最多 10 个文件。 每个 MP4 文件最大可达 100MB" at bounding box center [847, 355] width 1 height 1
type input "C:\fakepath\2902_1757531527.mp4"
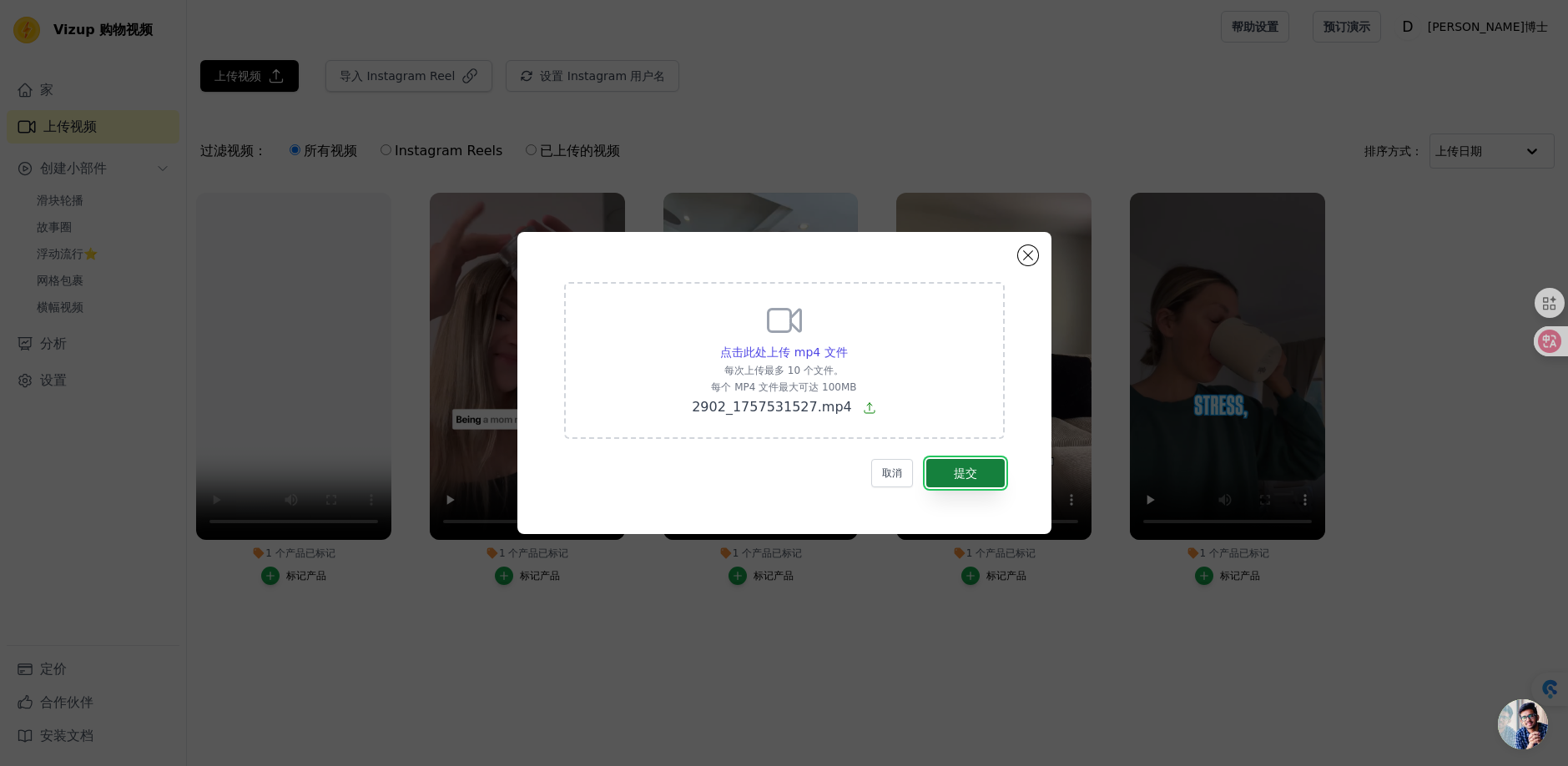
click at [970, 477] on font "提交" at bounding box center [966, 472] width 23 height 13
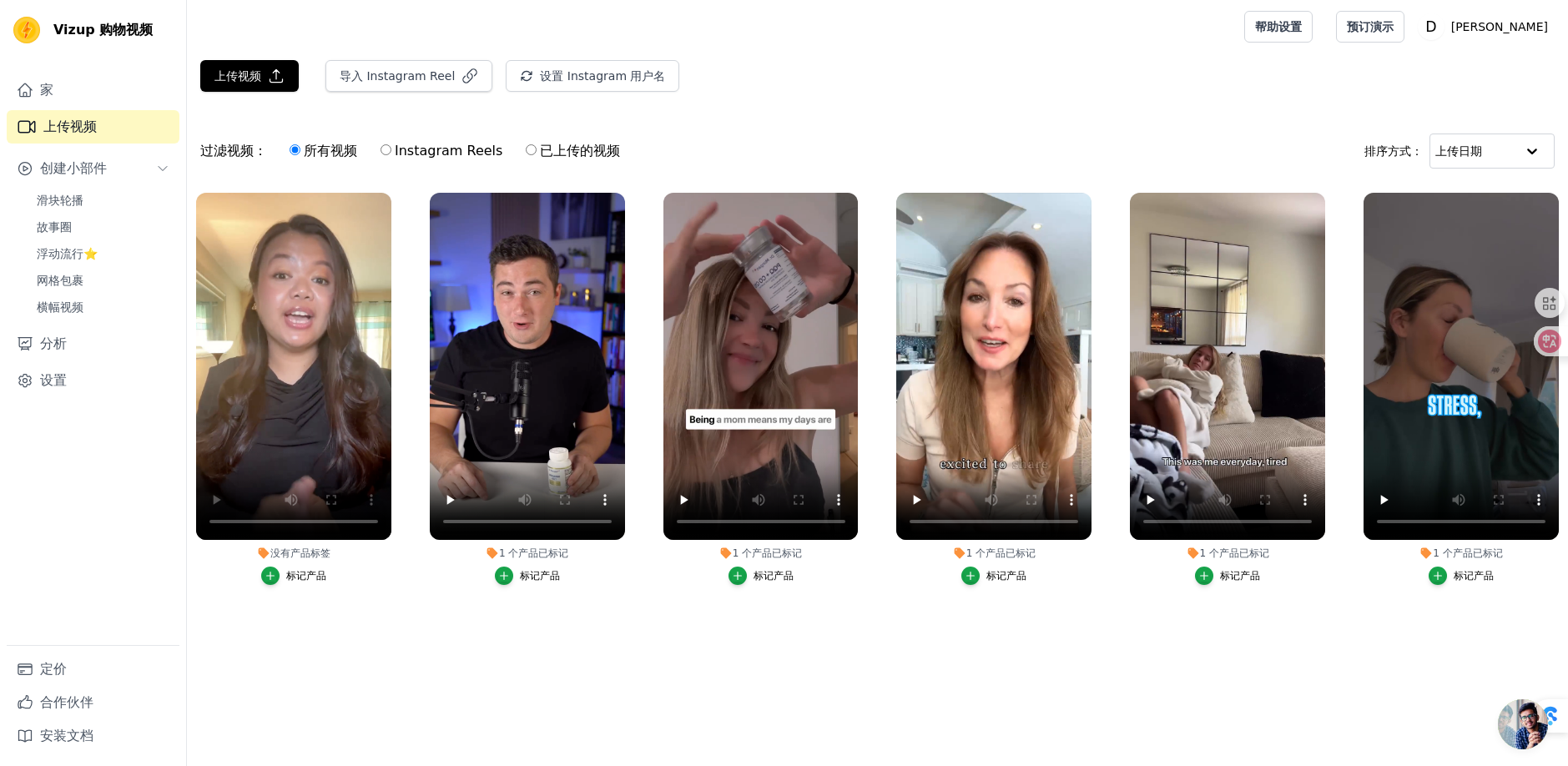
click at [306, 575] on font "标记产品" at bounding box center [306, 575] width 40 height 12
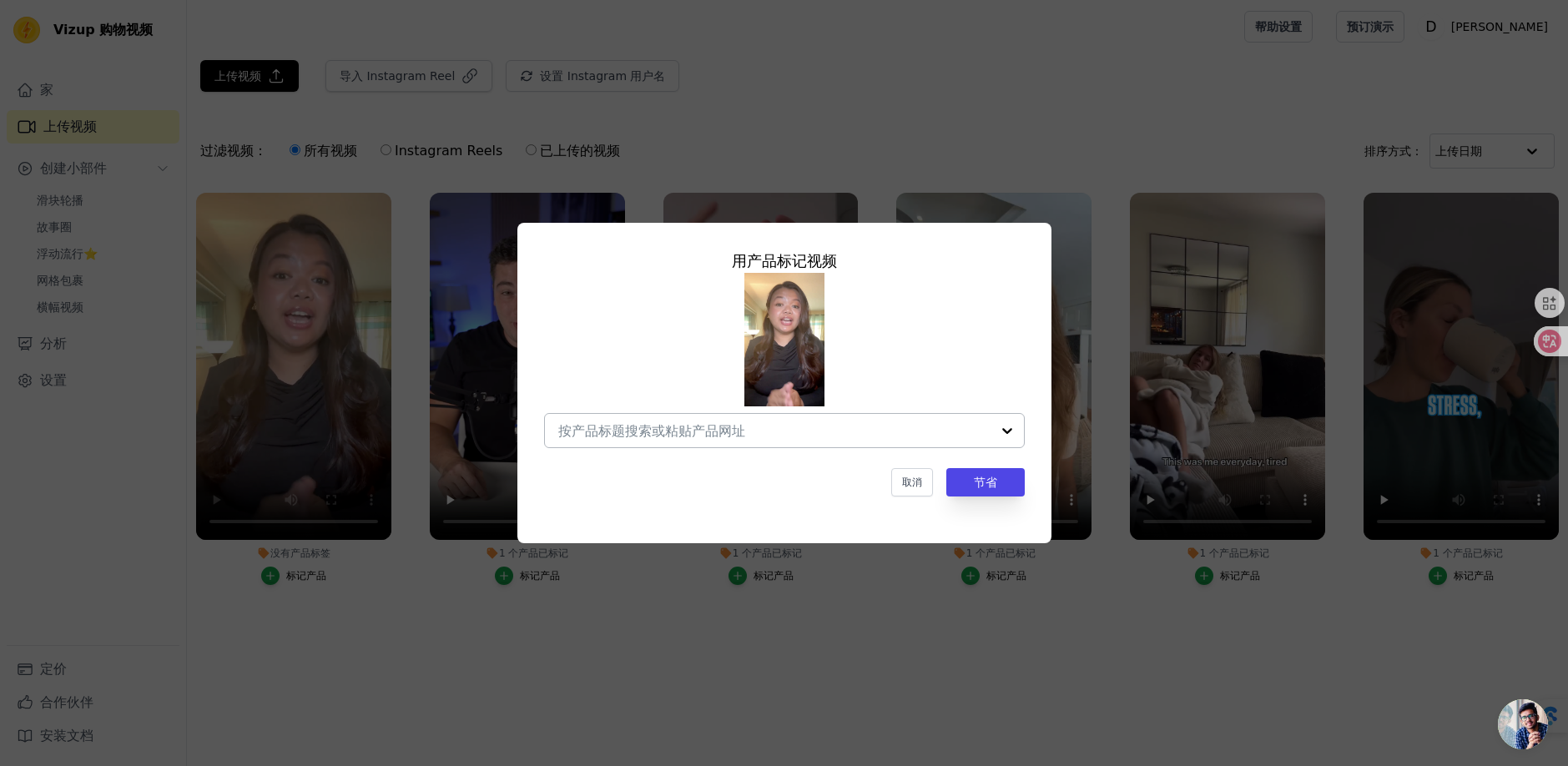
click at [1005, 425] on div at bounding box center [1007, 430] width 33 height 33
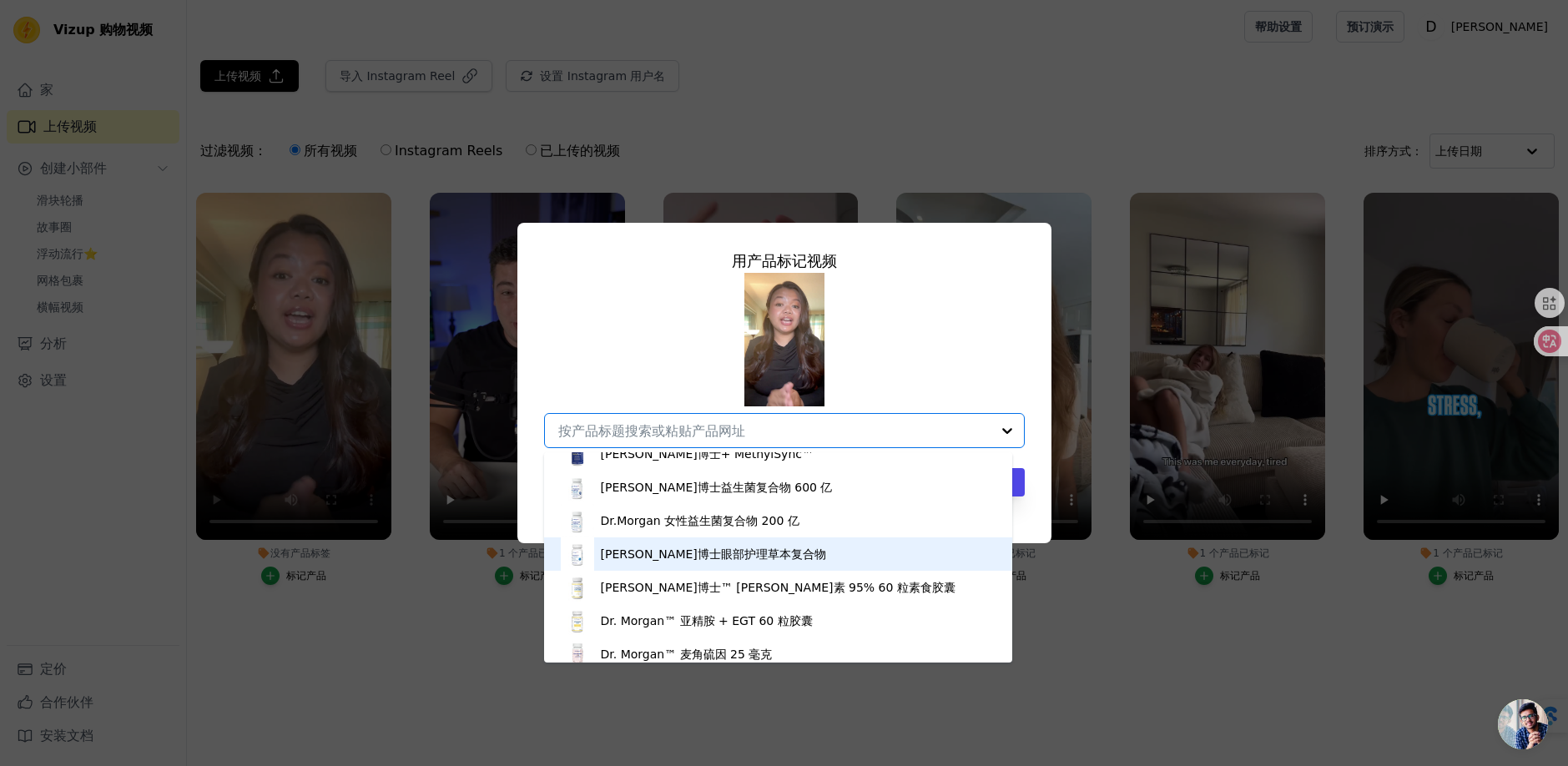
scroll to position [552, 0]
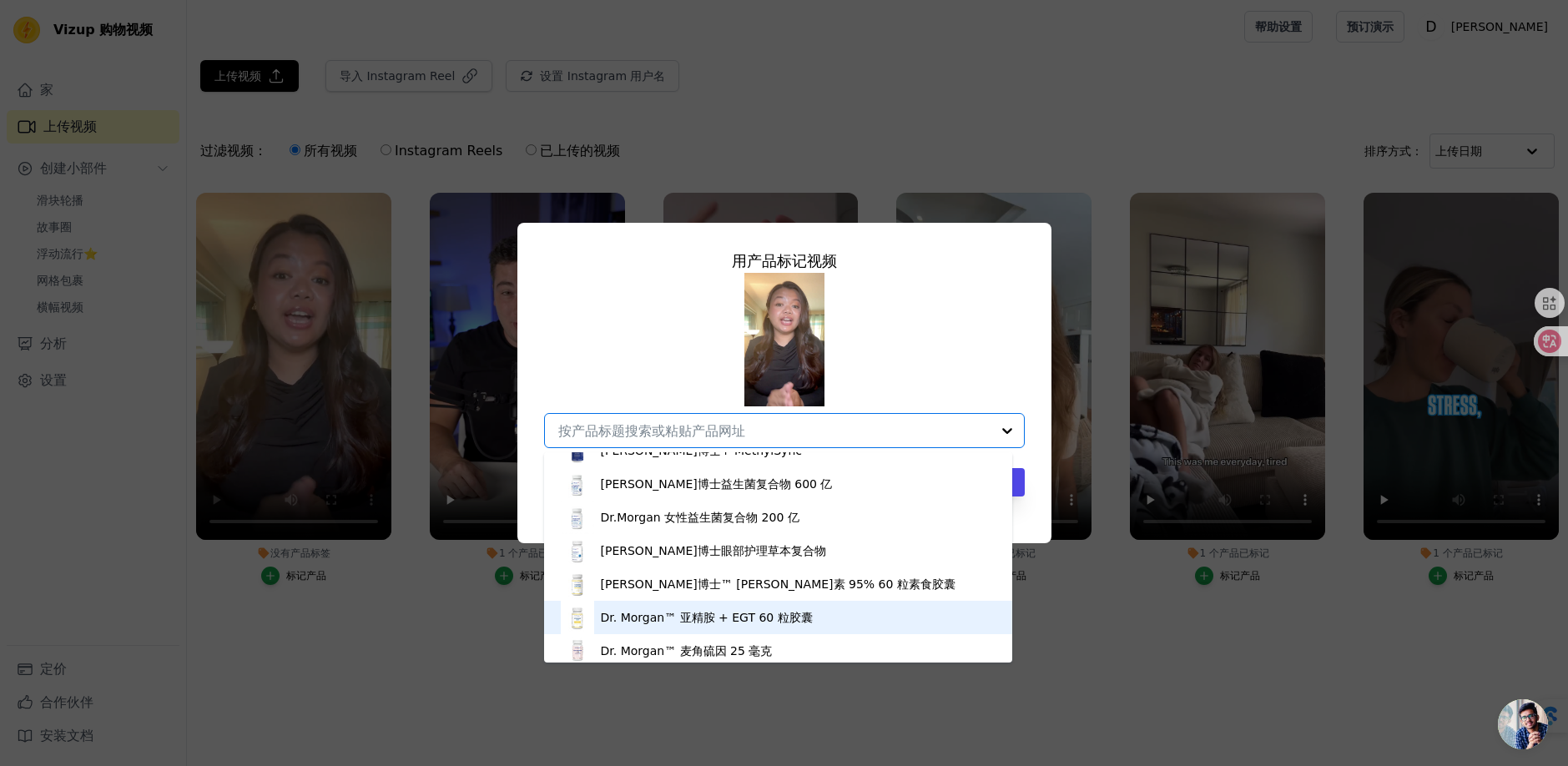
click at [757, 611] on font "Dr. Morgan™ 亚精胺 + EGT 60 粒胶囊" at bounding box center [707, 617] width 212 height 13
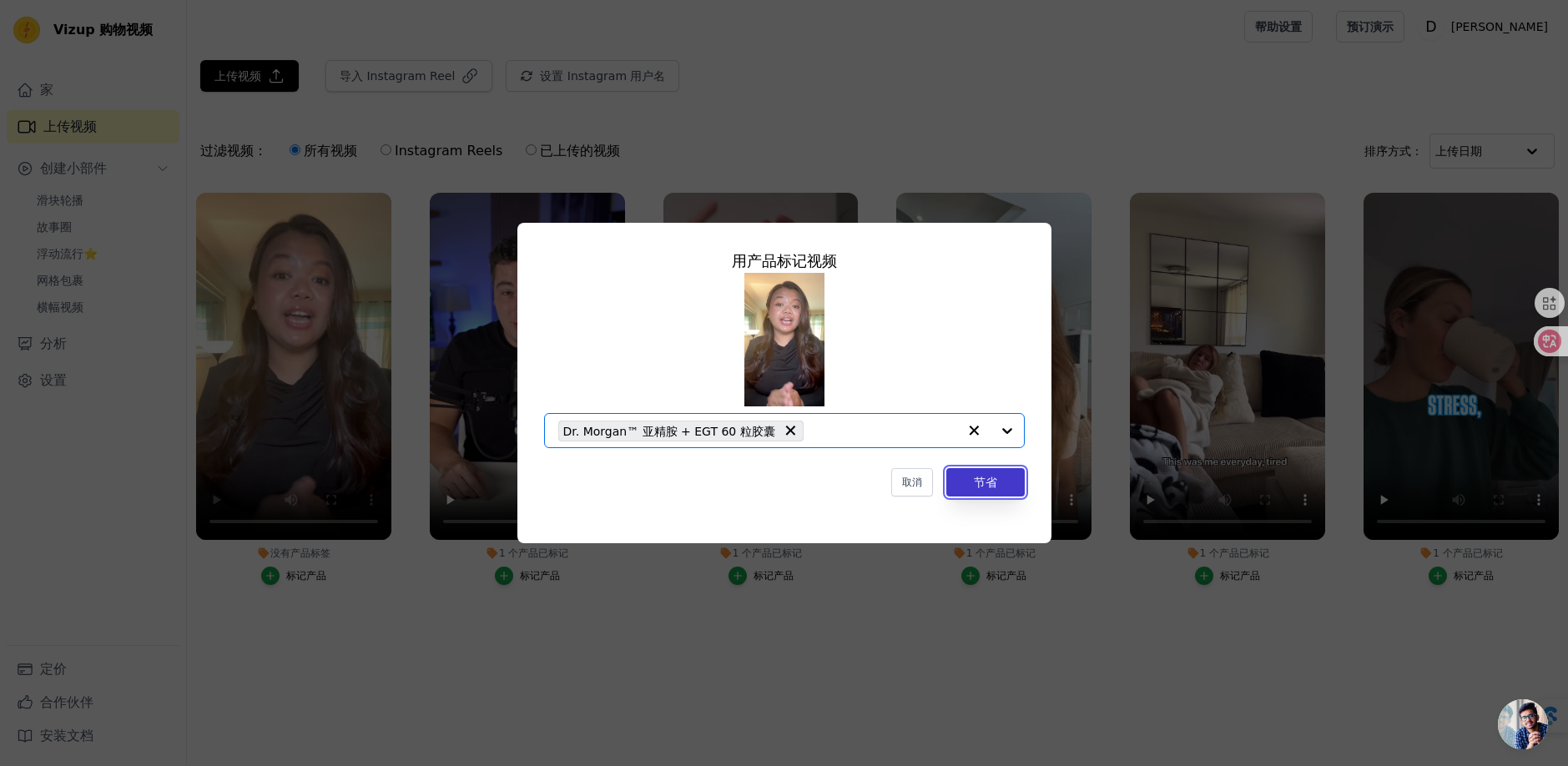
click at [978, 476] on font "节省" at bounding box center [986, 481] width 23 height 13
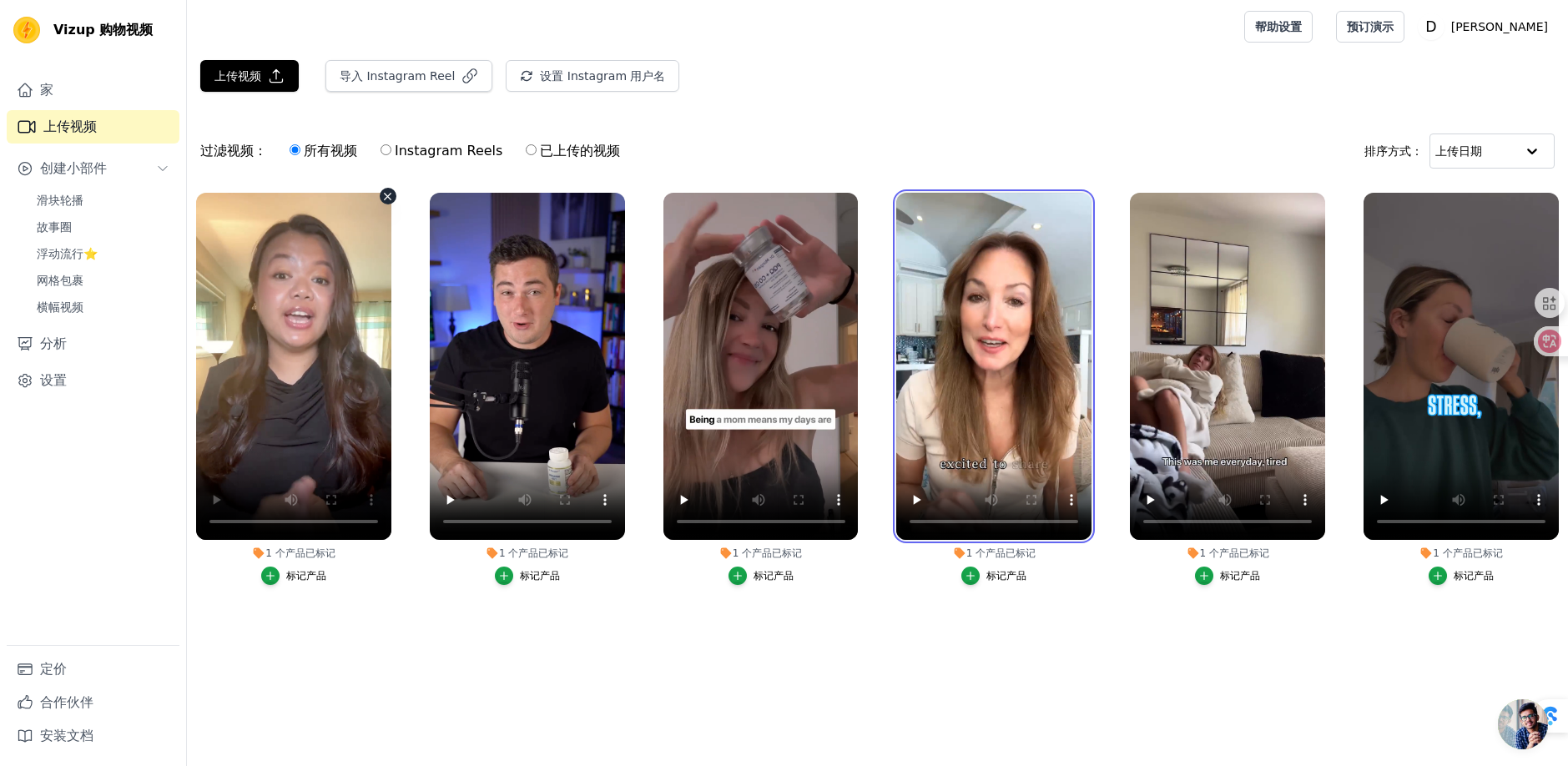
drag, startPoint x: 995, startPoint y: 339, endPoint x: 304, endPoint y: 321, distance: 691.2
click at [304, 320] on ul "1 个 产品 已标记 标记产品 1 个 产品 已标记 标记产品 1 个 产品 已标记 标记产品 1 个 产品 已标记 标记产品 1 个 产品 已标记 标记产品…" at bounding box center [877, 418] width 1381 height 471
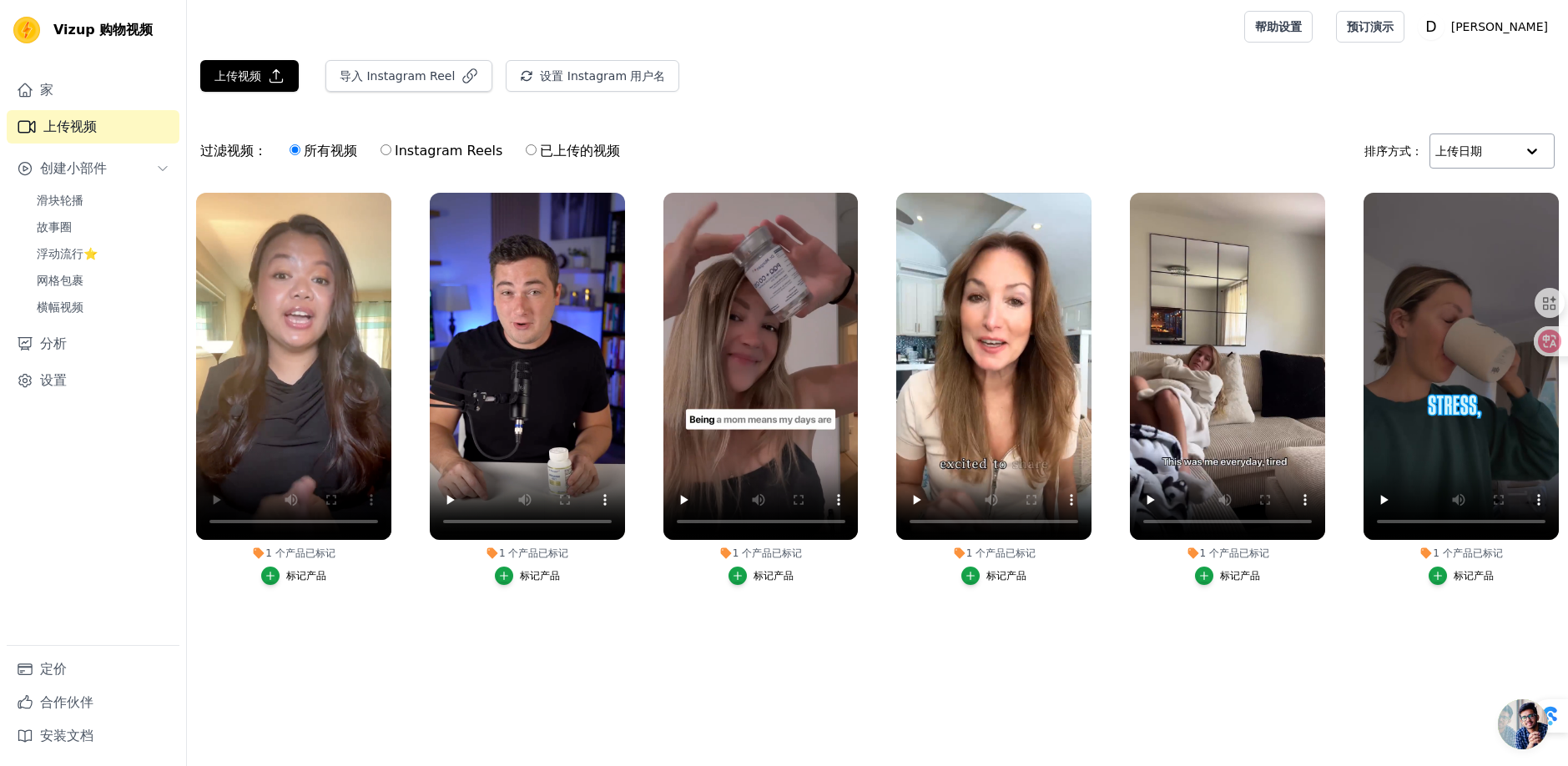
click at [1481, 153] on input "text" at bounding box center [1475, 151] width 80 height 33
click at [1478, 153] on input "text" at bounding box center [1475, 151] width 78 height 33
click at [1268, 122] on div "过滤视频： 所有视频 Instagram Reels 已上传的视频 排序方式： Option Date Uploaded, selected. Select …" at bounding box center [877, 151] width 1381 height 65
click at [388, 636] on ul "1 个 产品 已标记 标记产品 1 个 产品 已标记 标记产品 1 个 产品 已标记 标记产品 1 个 产品 已标记 标记产品 1 个 产品 已标记 标记产品…" at bounding box center [877, 418] width 1381 height 471
click at [59, 201] on font "滑块轮播" at bounding box center [60, 199] width 47 height 13
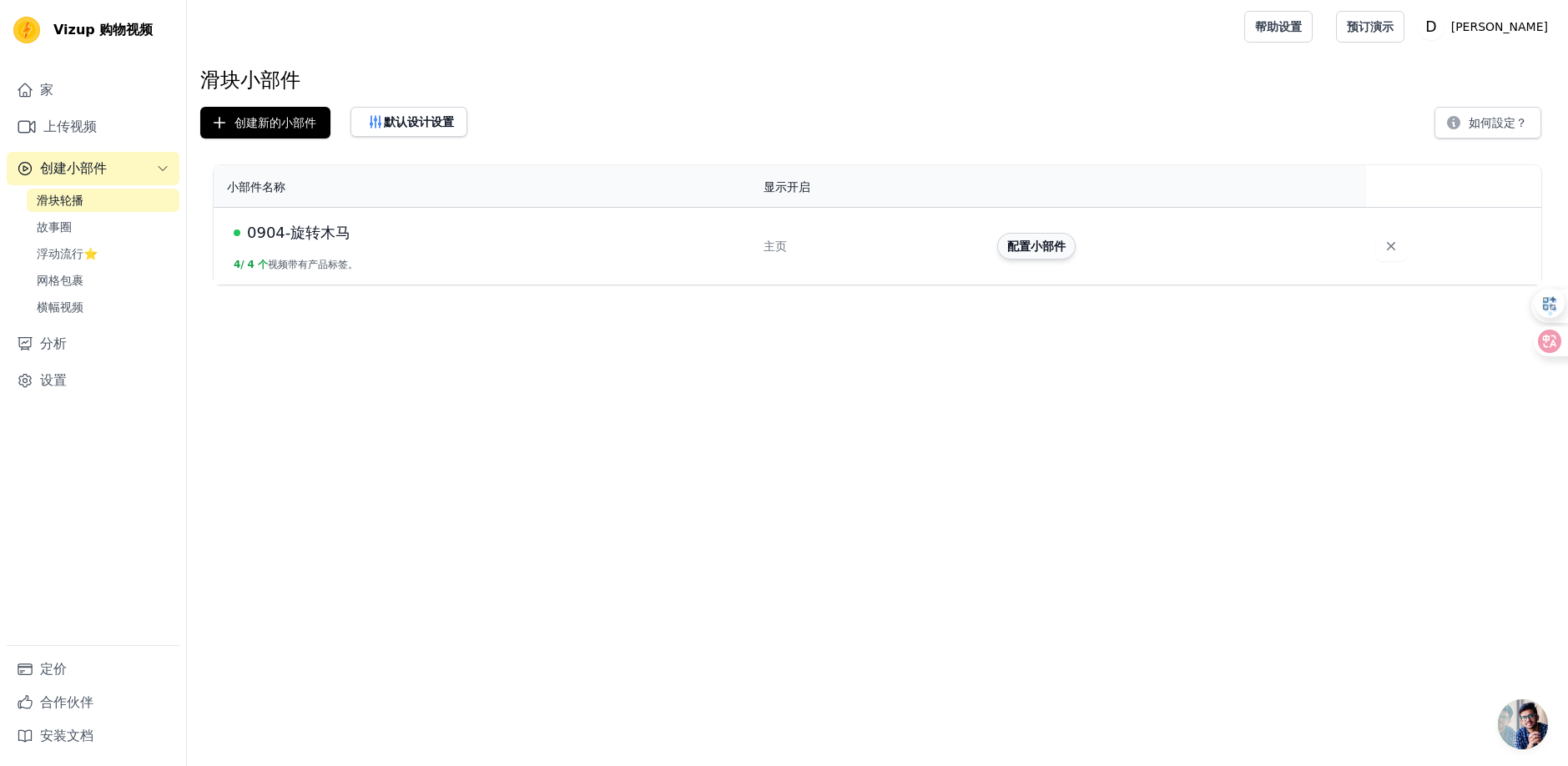
click at [1041, 251] on font "配置小部件" at bounding box center [1036, 246] width 58 height 13
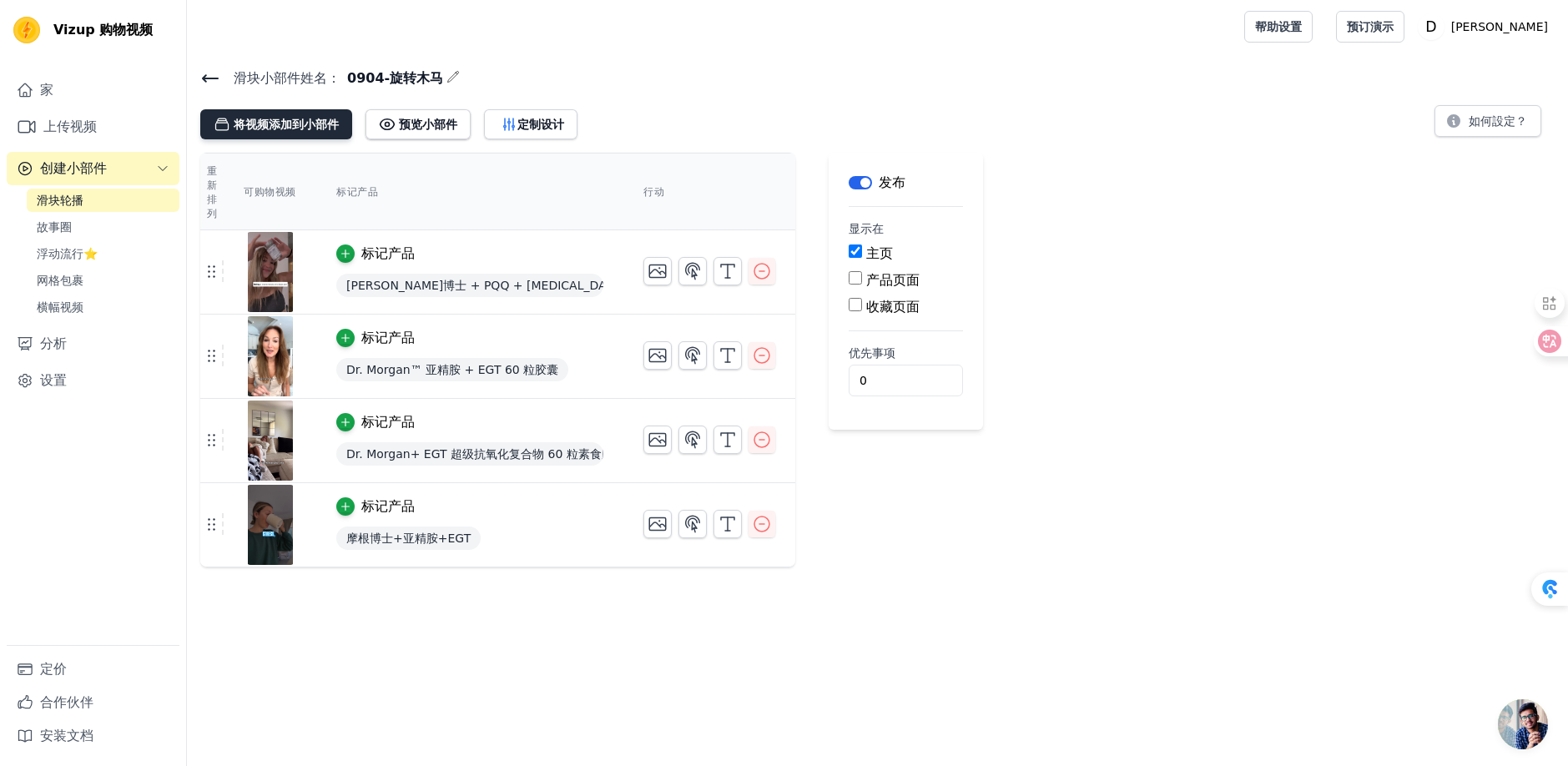
click at [261, 124] on font "将视频添加到小部件" at bounding box center [286, 124] width 105 height 13
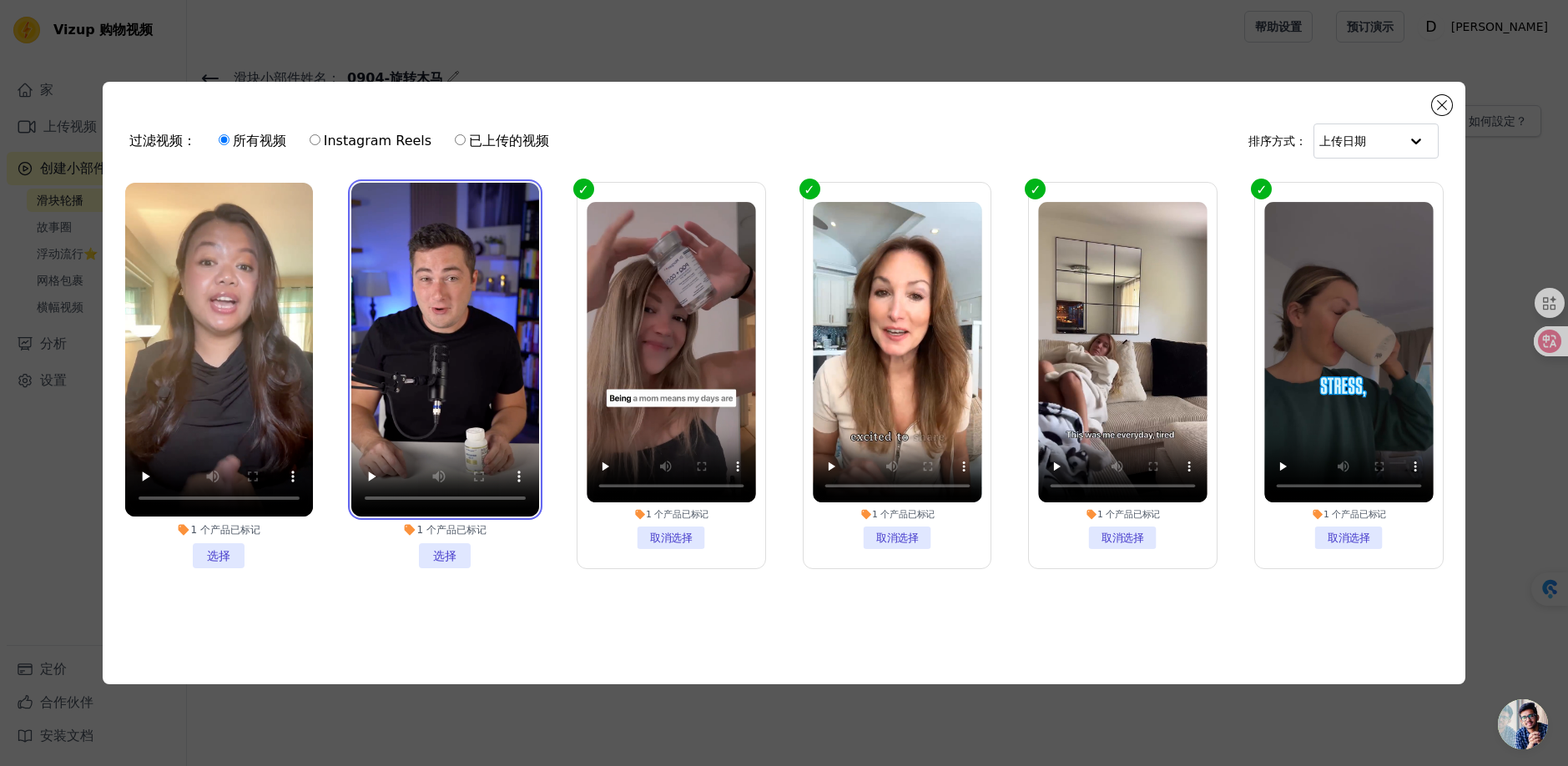
click at [436, 328] on video at bounding box center [445, 349] width 188 height 334
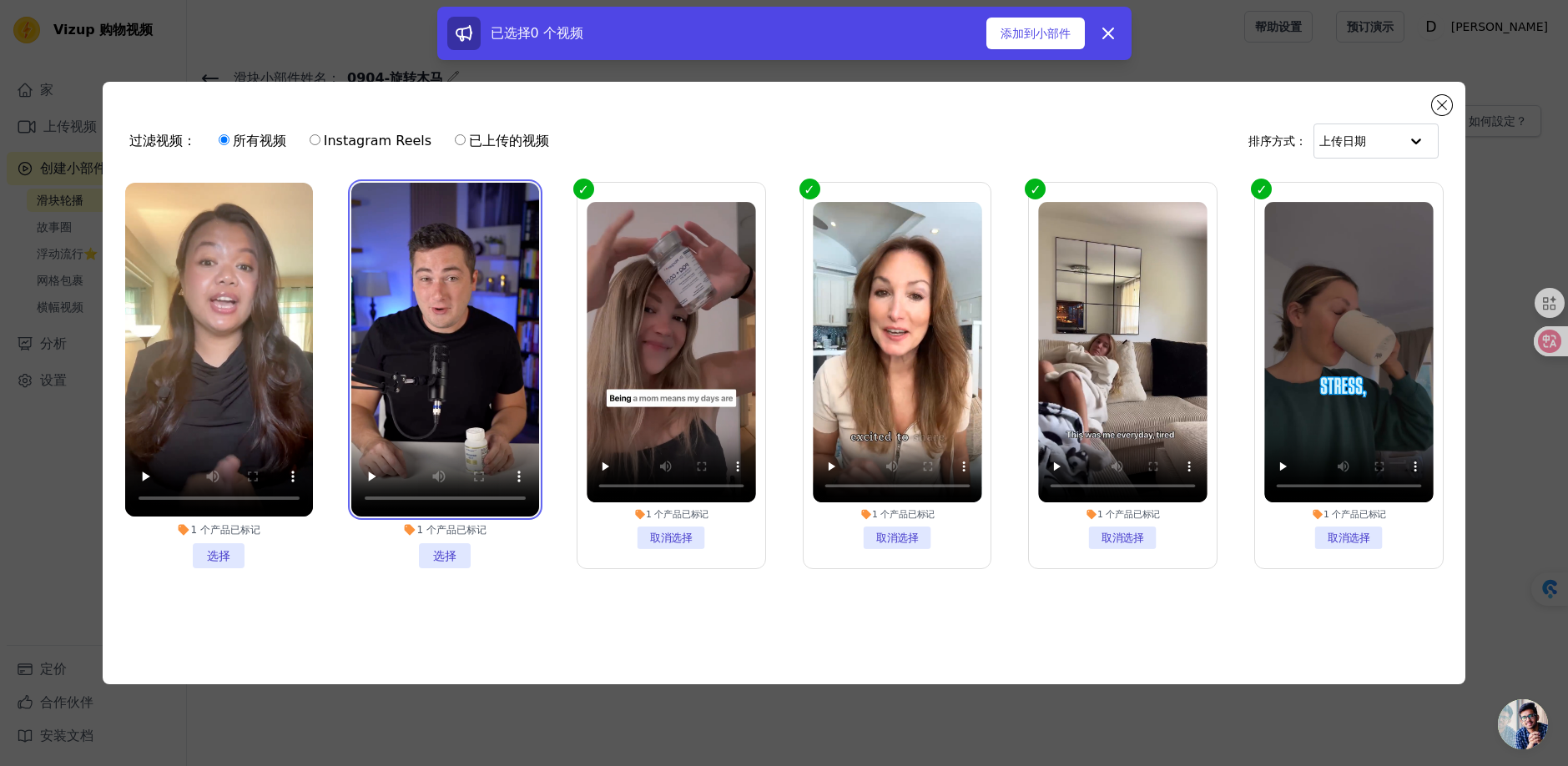
click at [412, 301] on video at bounding box center [445, 349] width 188 height 334
click at [441, 538] on li "1 个 产品 已标记 选择" at bounding box center [445, 374] width 188 height 385
click at [0, 0] on input "1 个 产品 已标记 选择" at bounding box center [0, 0] width 0 height 0
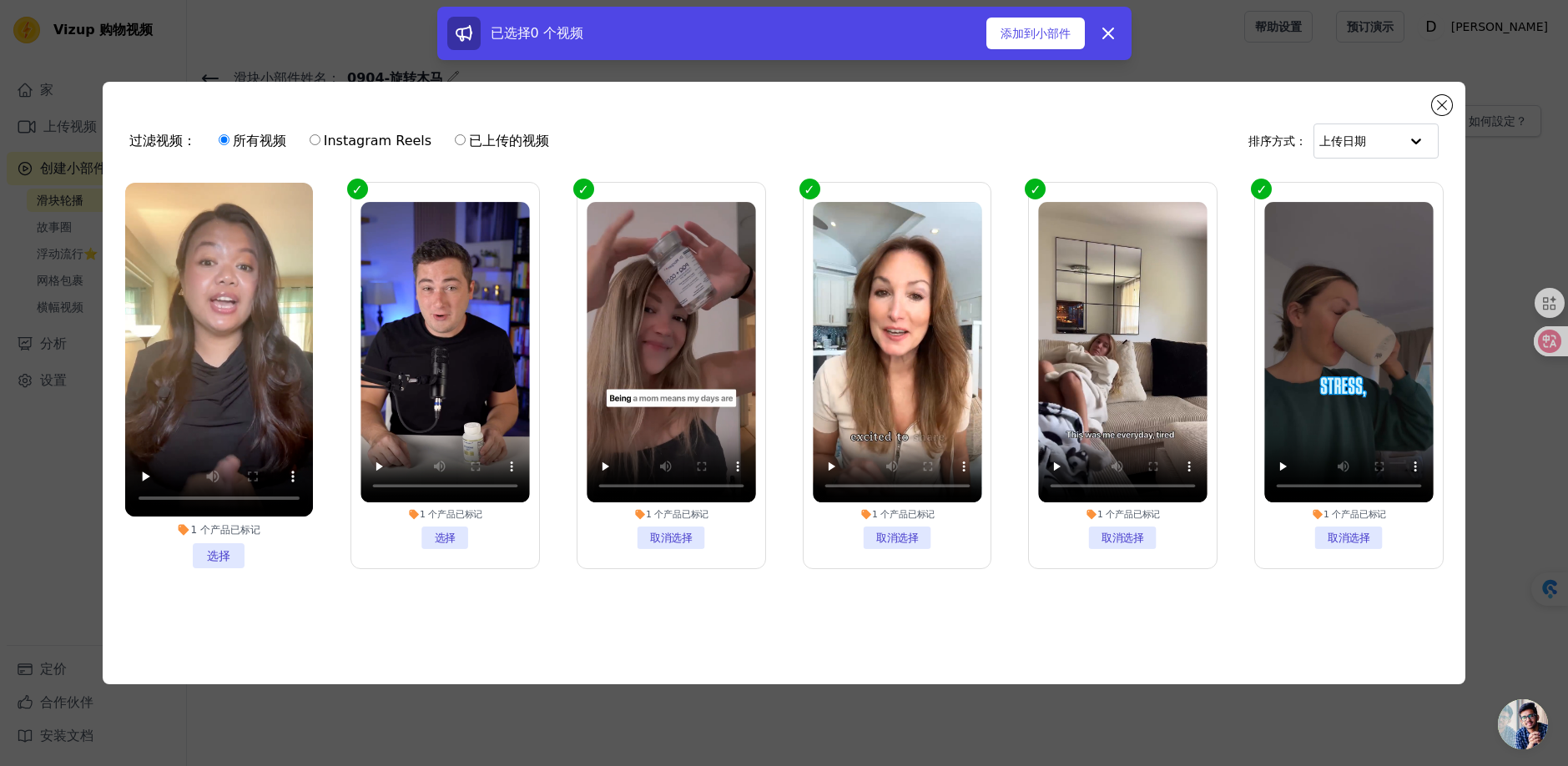
click at [218, 546] on li "1 个 产品 已标记 选择" at bounding box center [218, 374] width 188 height 385
click at [0, 0] on input "1 个 产品 已标记 选择" at bounding box center [0, 0] width 0 height 0
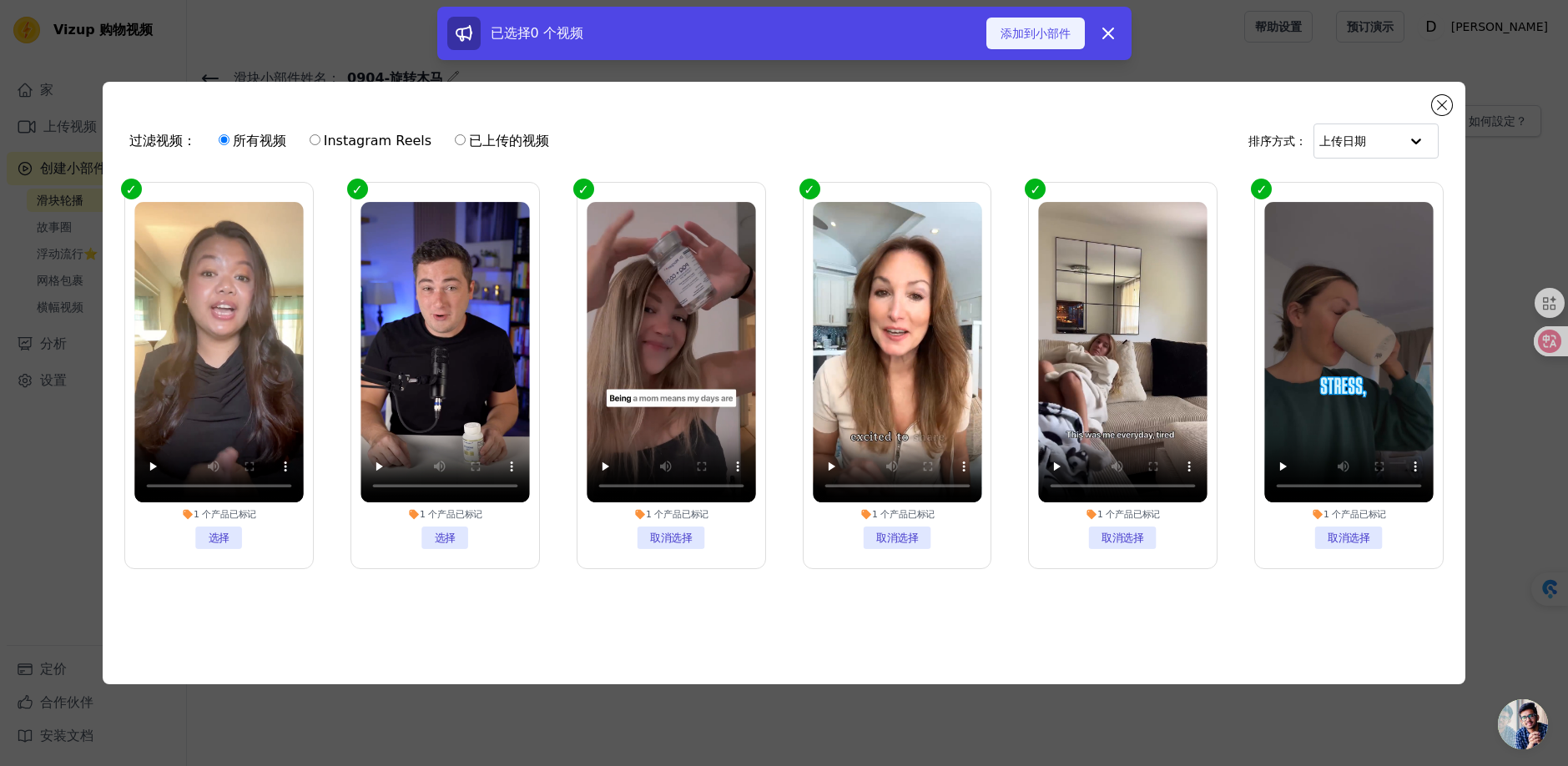
click at [1041, 35] on font "添加到小部件" at bounding box center [1036, 33] width 70 height 13
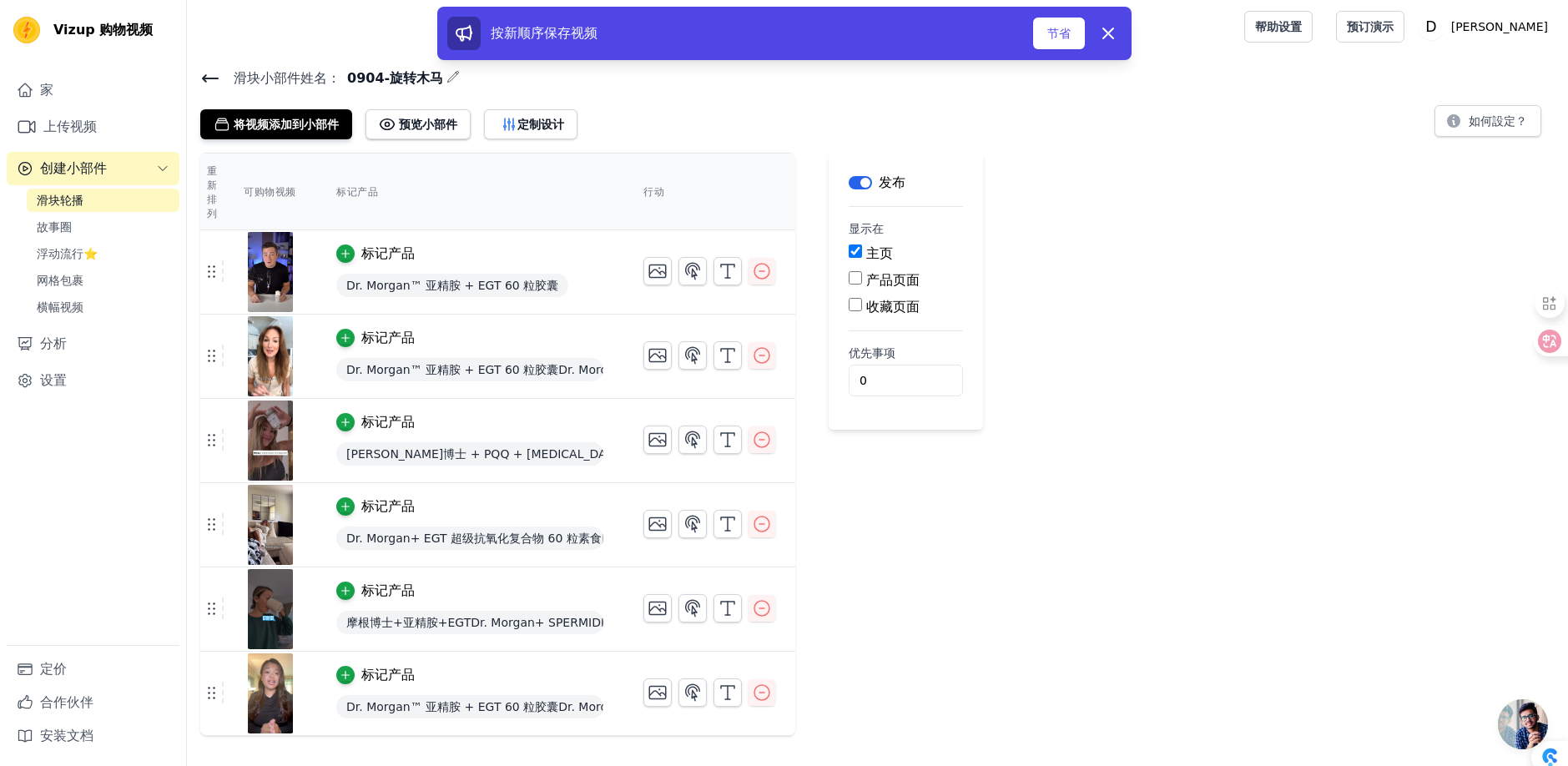
click at [1014, 496] on div "重新排列 可购物视频 标记产品 行动 标记产品 Dr. Morgan™ 亚精胺 + EGT 60 粒胶囊 标记产品 Dr. Morgan™ 亚精胺 + EGT…" at bounding box center [877, 444] width 1381 height 583
click at [565, 342] on div "标记产品" at bounding box center [469, 338] width 267 height 20
click at [1054, 31] on font "节省" at bounding box center [1059, 33] width 23 height 13
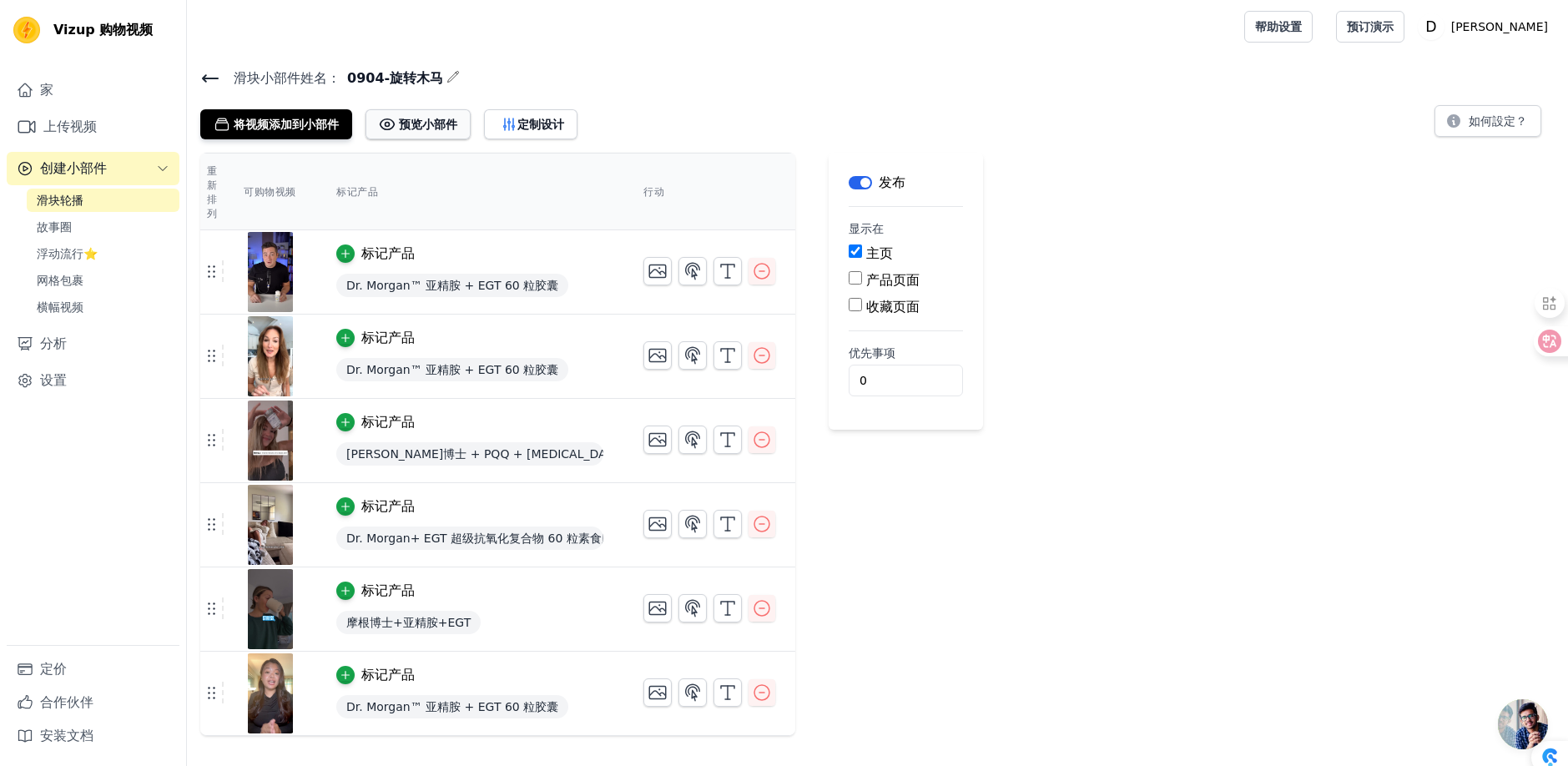
click at [427, 123] on font "预览小部件" at bounding box center [428, 124] width 58 height 13
click at [854, 274] on input "产品页面" at bounding box center [855, 277] width 13 height 13
checkbox input "true"
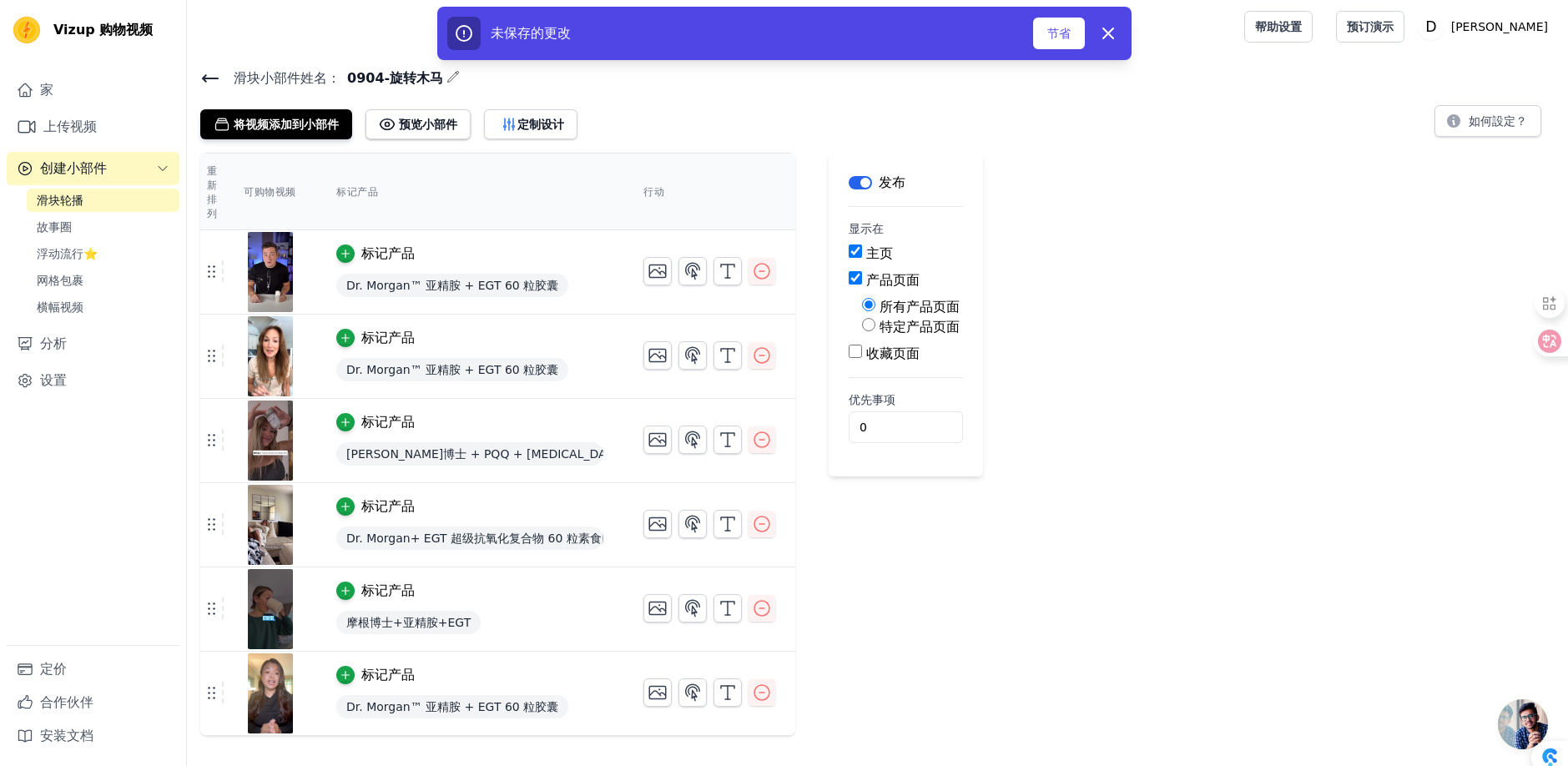
click at [948, 330] on font "特定产品页面" at bounding box center [919, 327] width 80 height 16
click at [875, 330] on input "特定产品页面" at bounding box center [869, 324] width 13 height 13
radio input "true"
click at [565, 269] on td "标记产品 Dr. Morgan™ 亚精胺 + EGT 60 粒胶囊" at bounding box center [470, 272] width 307 height 84
click at [889, 358] on font "选择产品" at bounding box center [897, 364] width 47 height 13
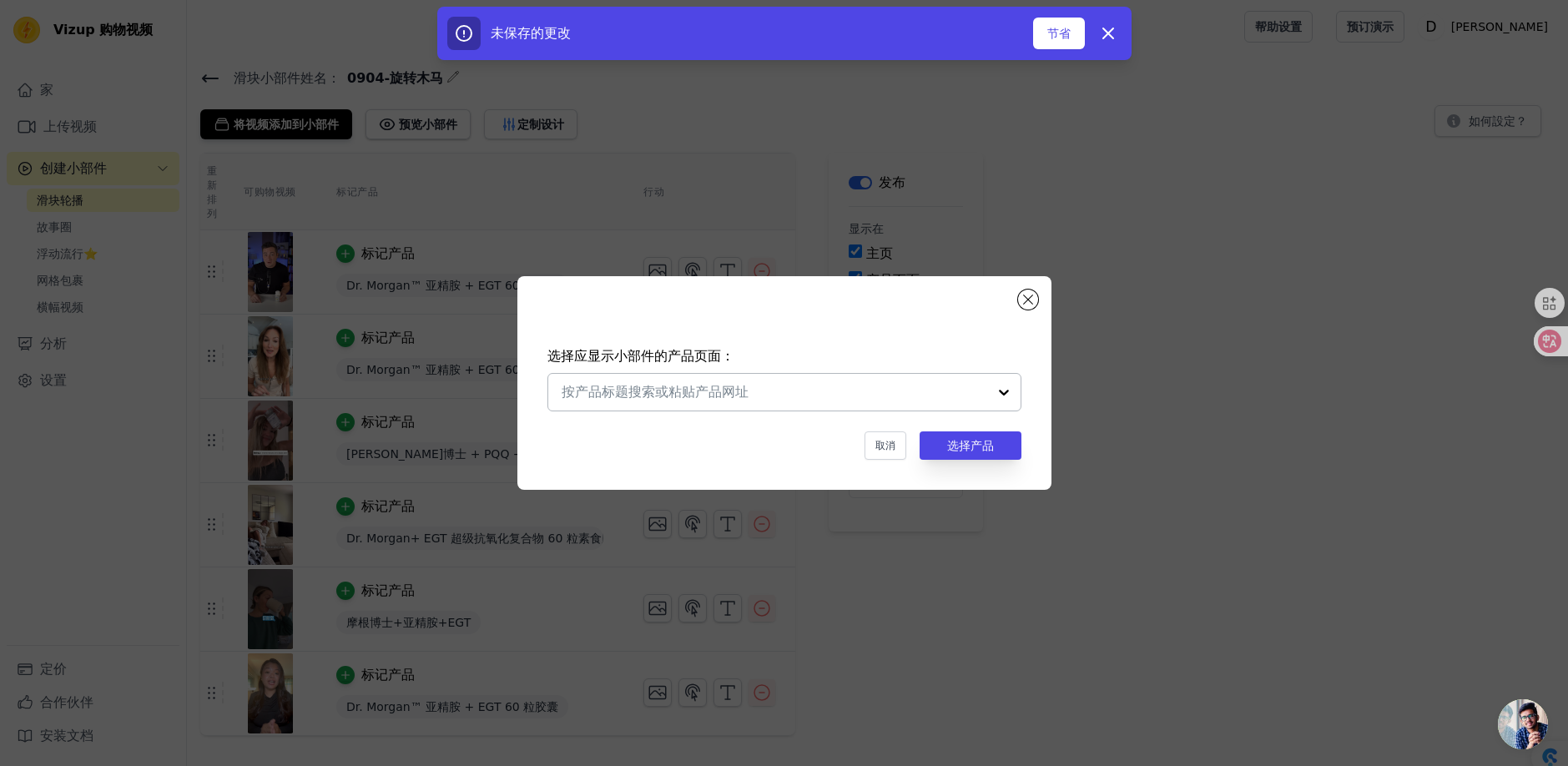
click at [1002, 384] on div at bounding box center [1004, 392] width 33 height 37
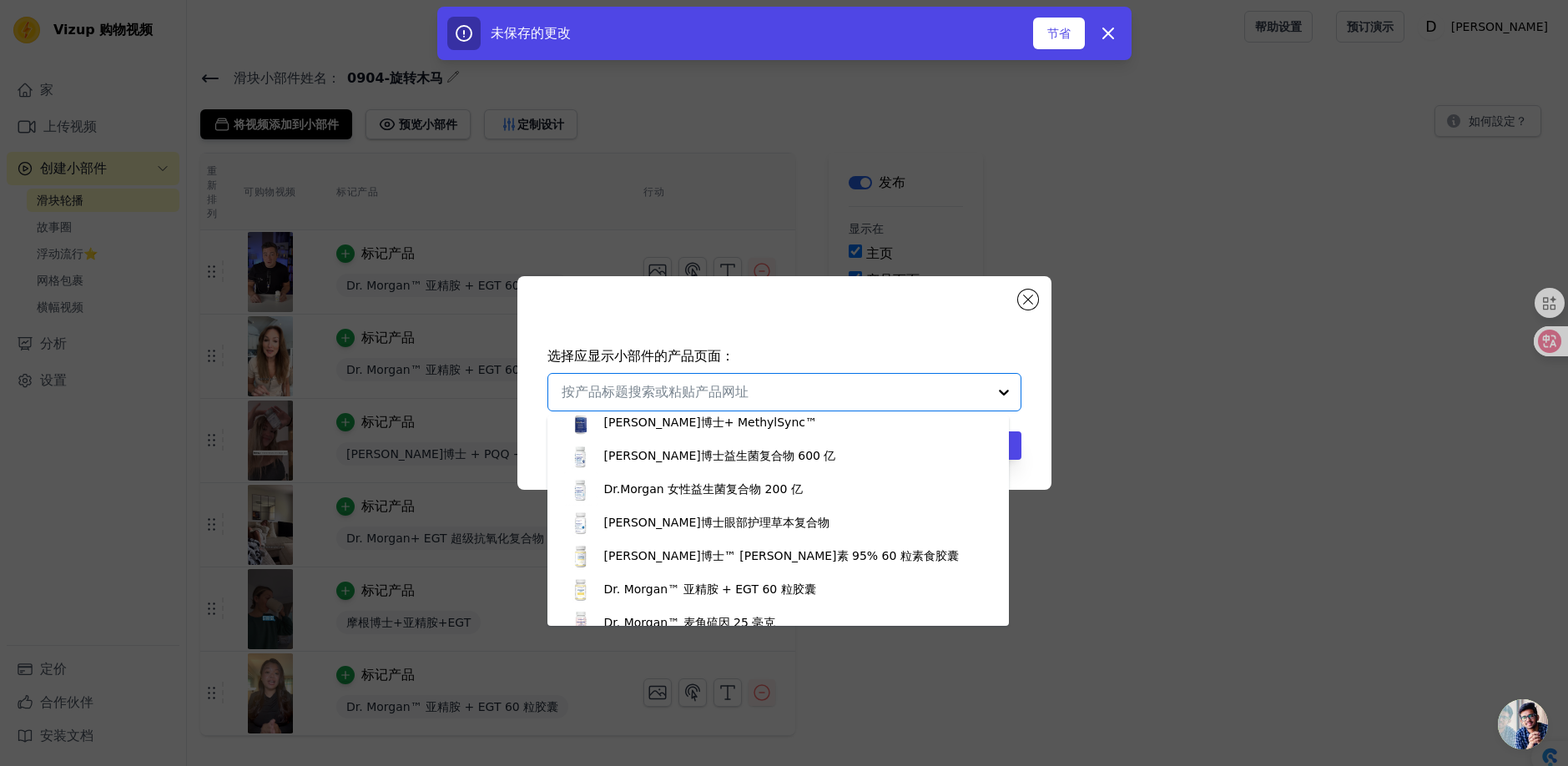
scroll to position [545, 0]
click at [776, 591] on font "Dr. Morgan™ 亚精胺 + EGT 60 粒胶囊" at bounding box center [710, 586] width 212 height 13
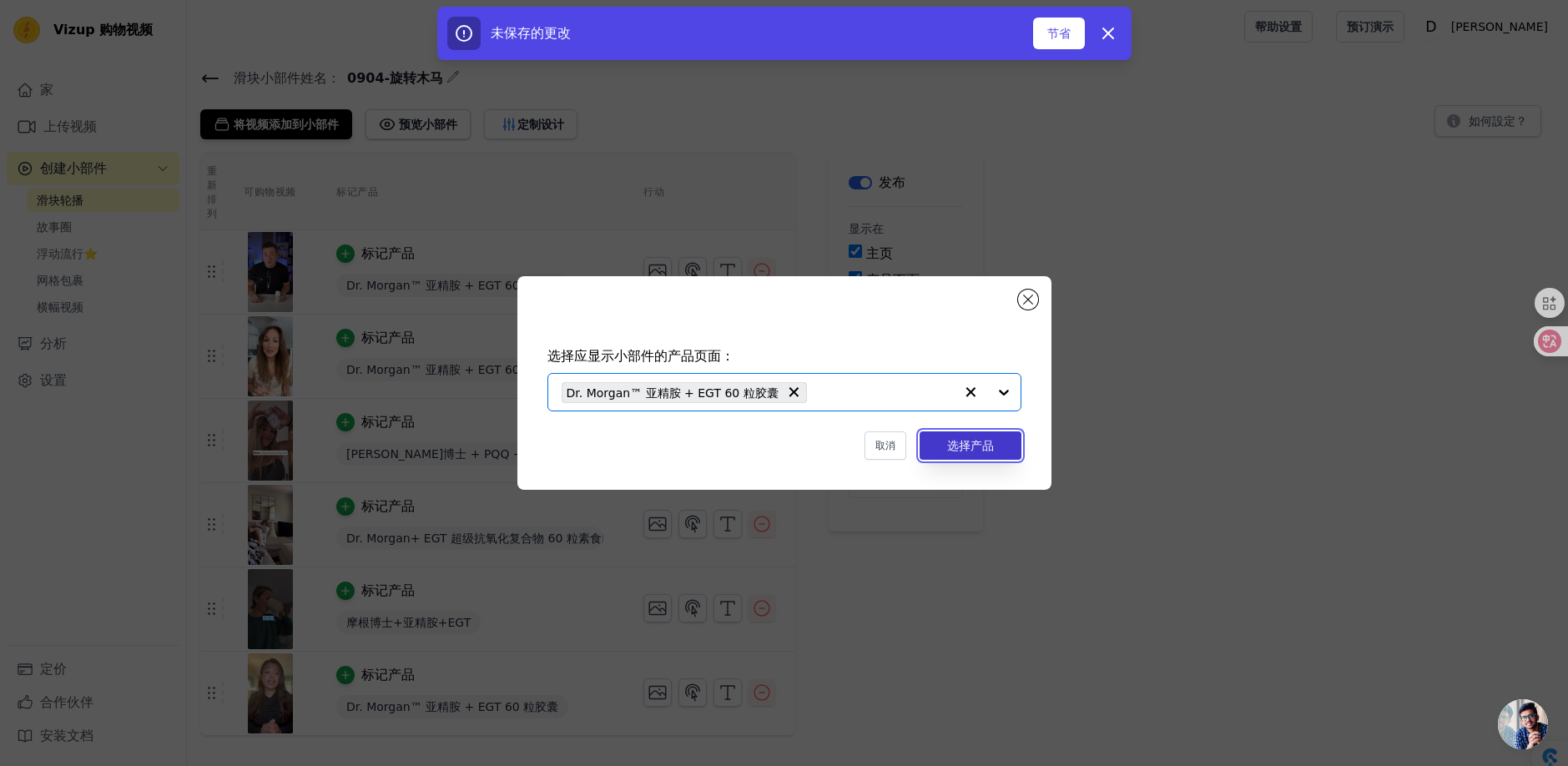
click at [988, 452] on font "选择产品" at bounding box center [970, 445] width 47 height 13
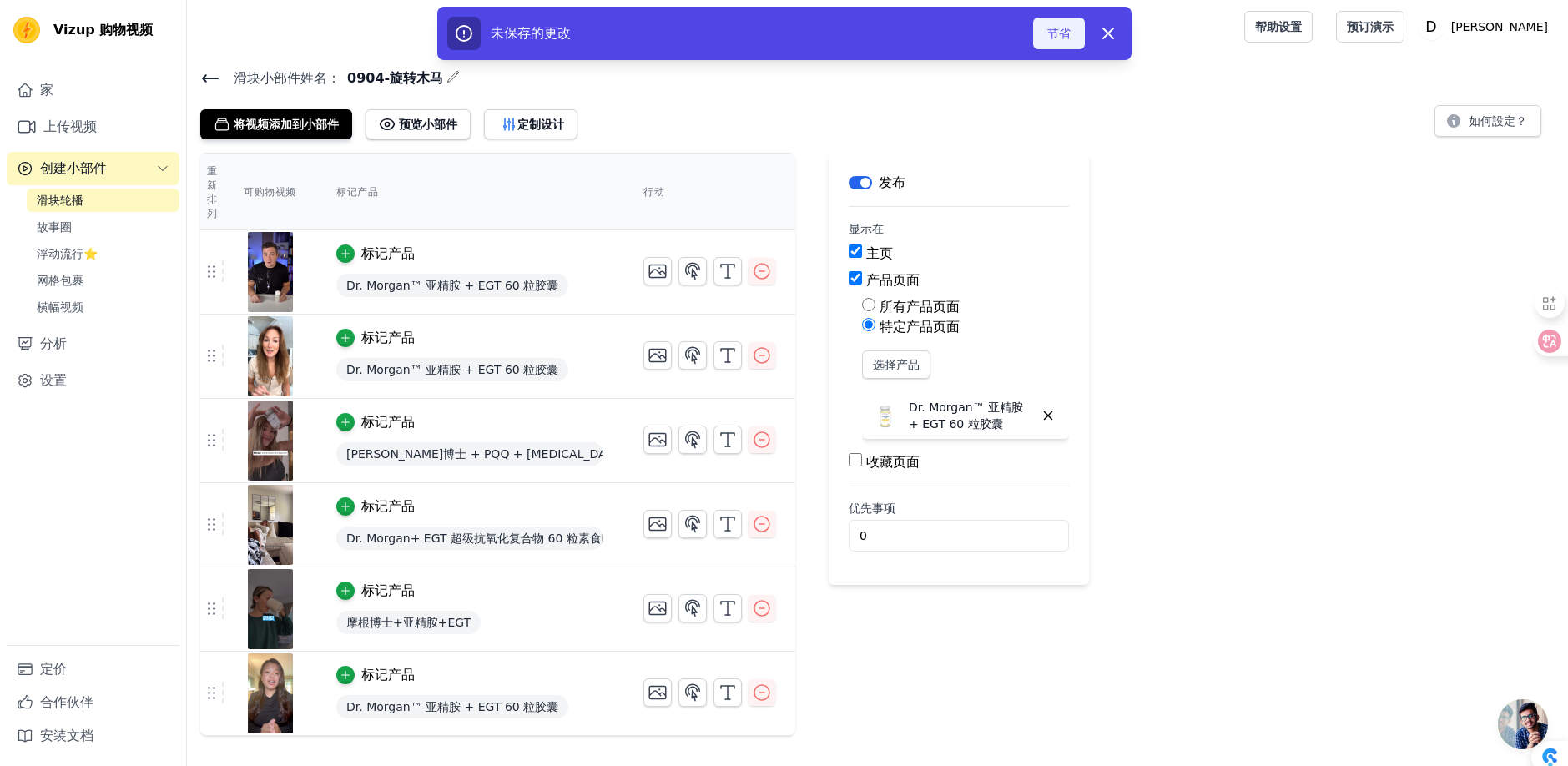
click at [1050, 34] on font "节省" at bounding box center [1059, 33] width 23 height 13
click at [1051, 34] on font "节省" at bounding box center [1059, 33] width 23 height 13
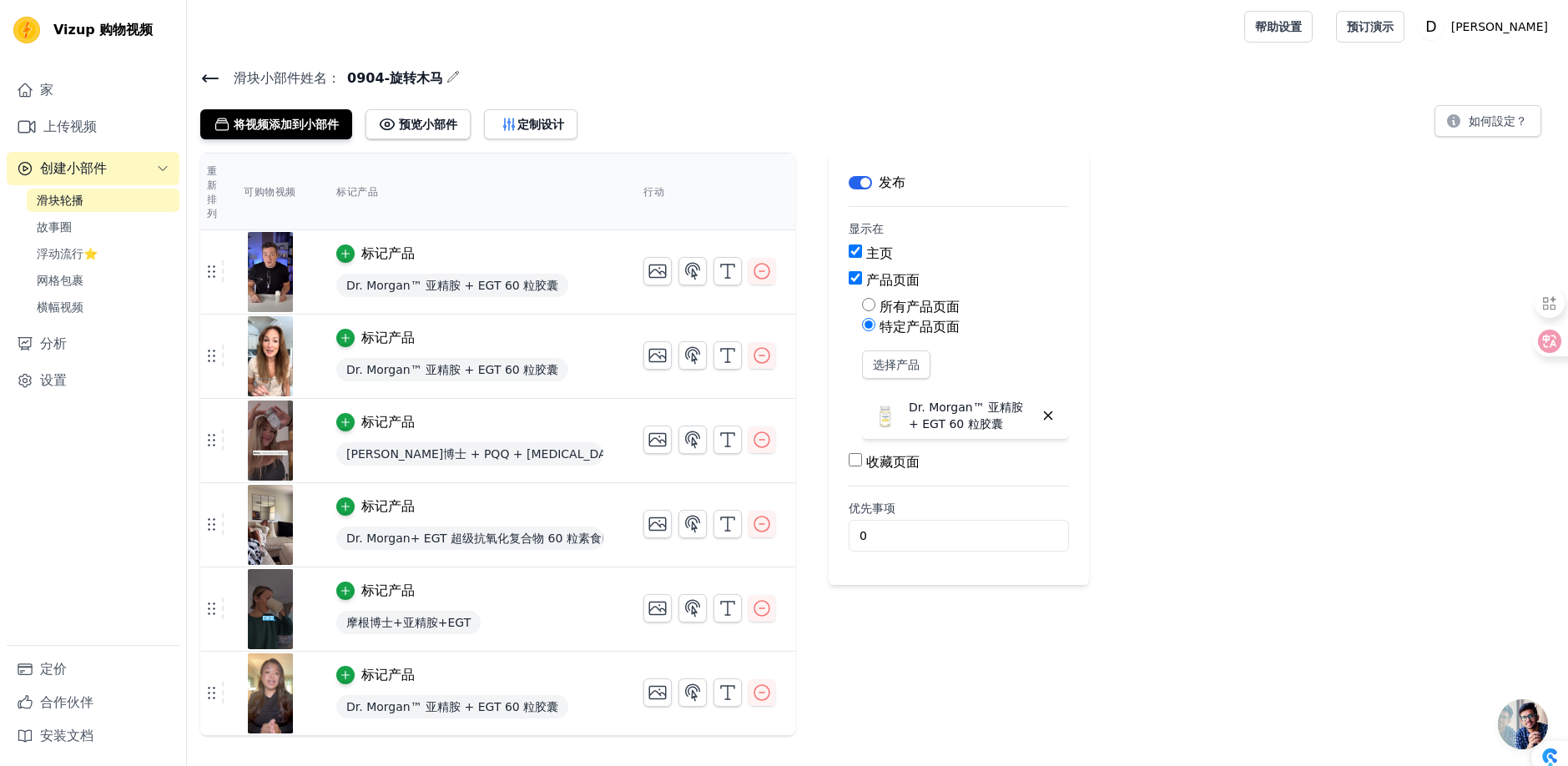
click at [871, 299] on input "所有产品页面" at bounding box center [869, 304] width 13 height 13
radio input "true"
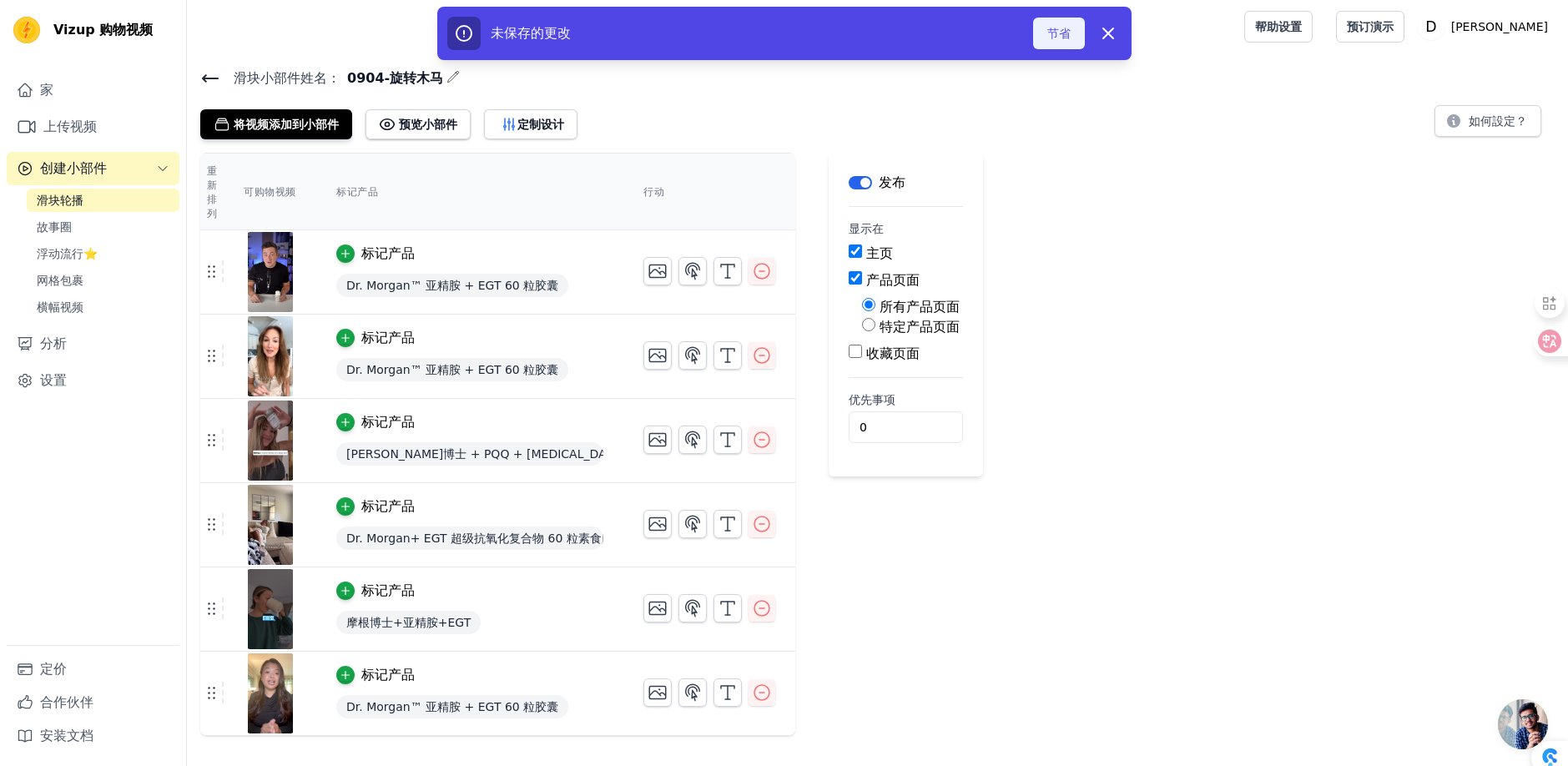
click at [1053, 35] on font "节省" at bounding box center [1059, 33] width 23 height 13
click at [1053, 40] on font "节省" at bounding box center [1059, 33] width 23 height 13
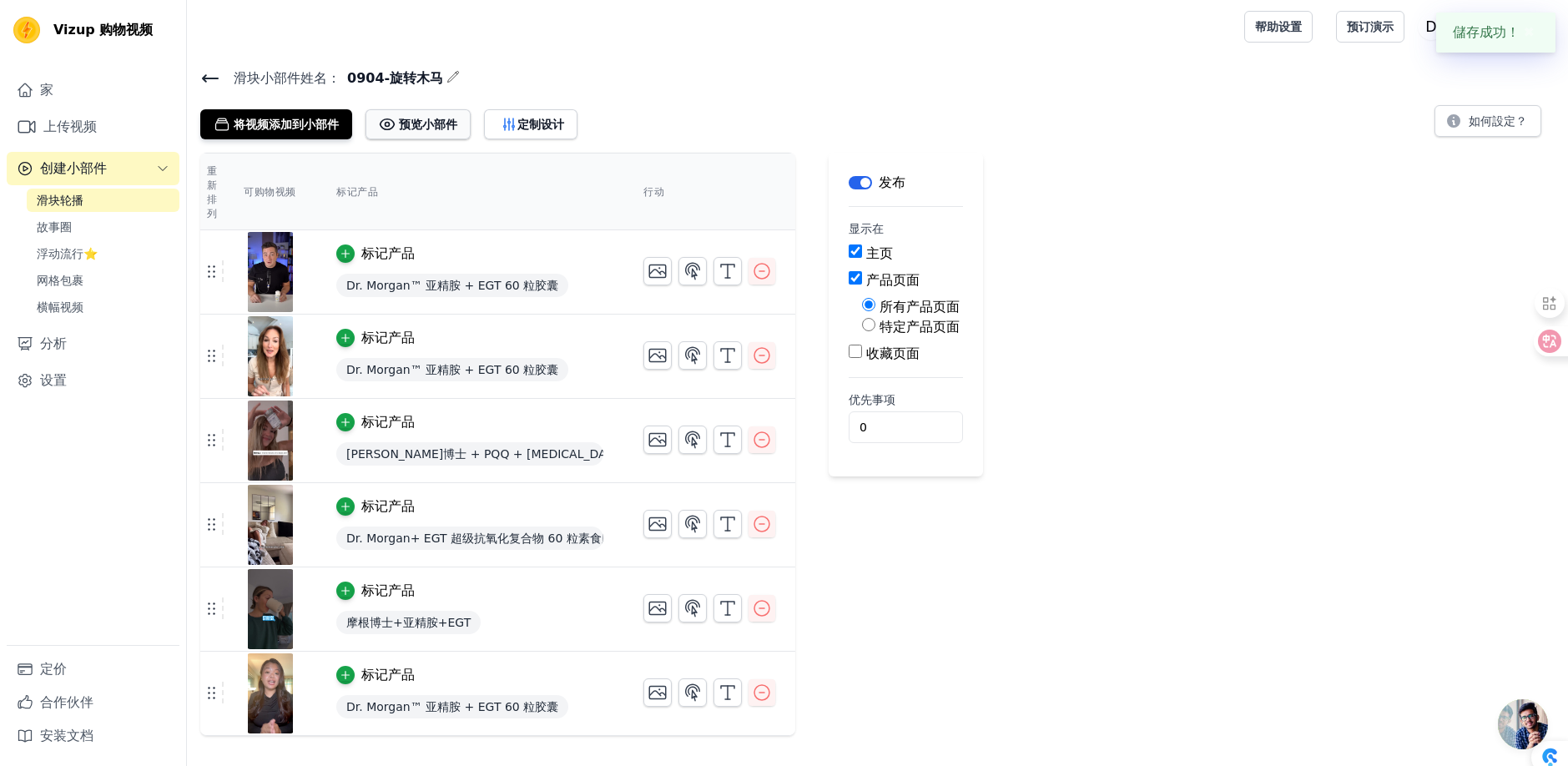
click at [416, 121] on font "预览小部件" at bounding box center [428, 124] width 58 height 13
click at [858, 277] on input "产品页面" at bounding box center [855, 277] width 13 height 13
checkbox input "false"
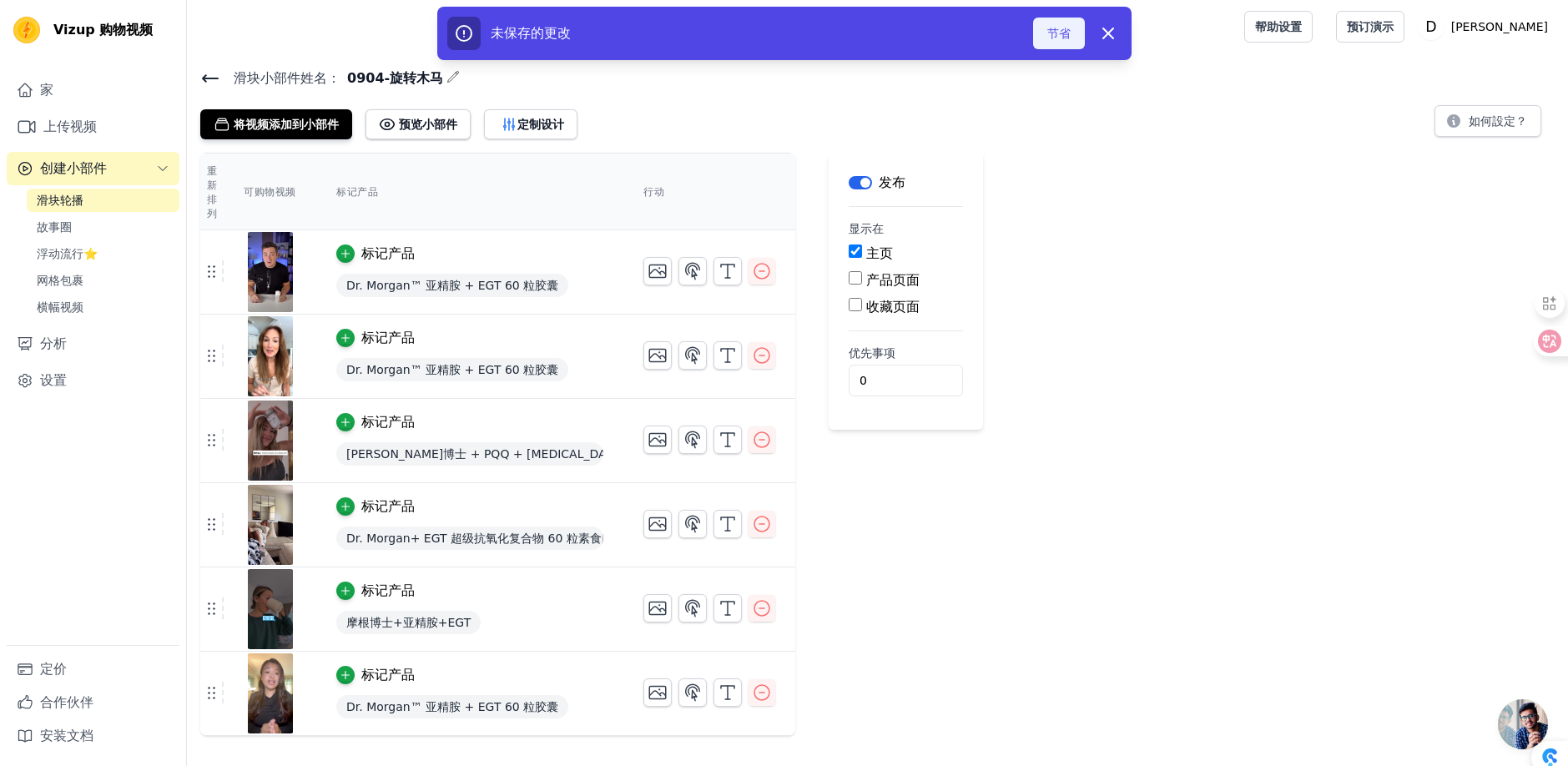
click at [1048, 34] on font "节省" at bounding box center [1059, 33] width 23 height 13
click at [1052, 37] on font "节省" at bounding box center [1059, 33] width 23 height 13
click at [1059, 40] on font "节省" at bounding box center [1059, 33] width 23 height 13
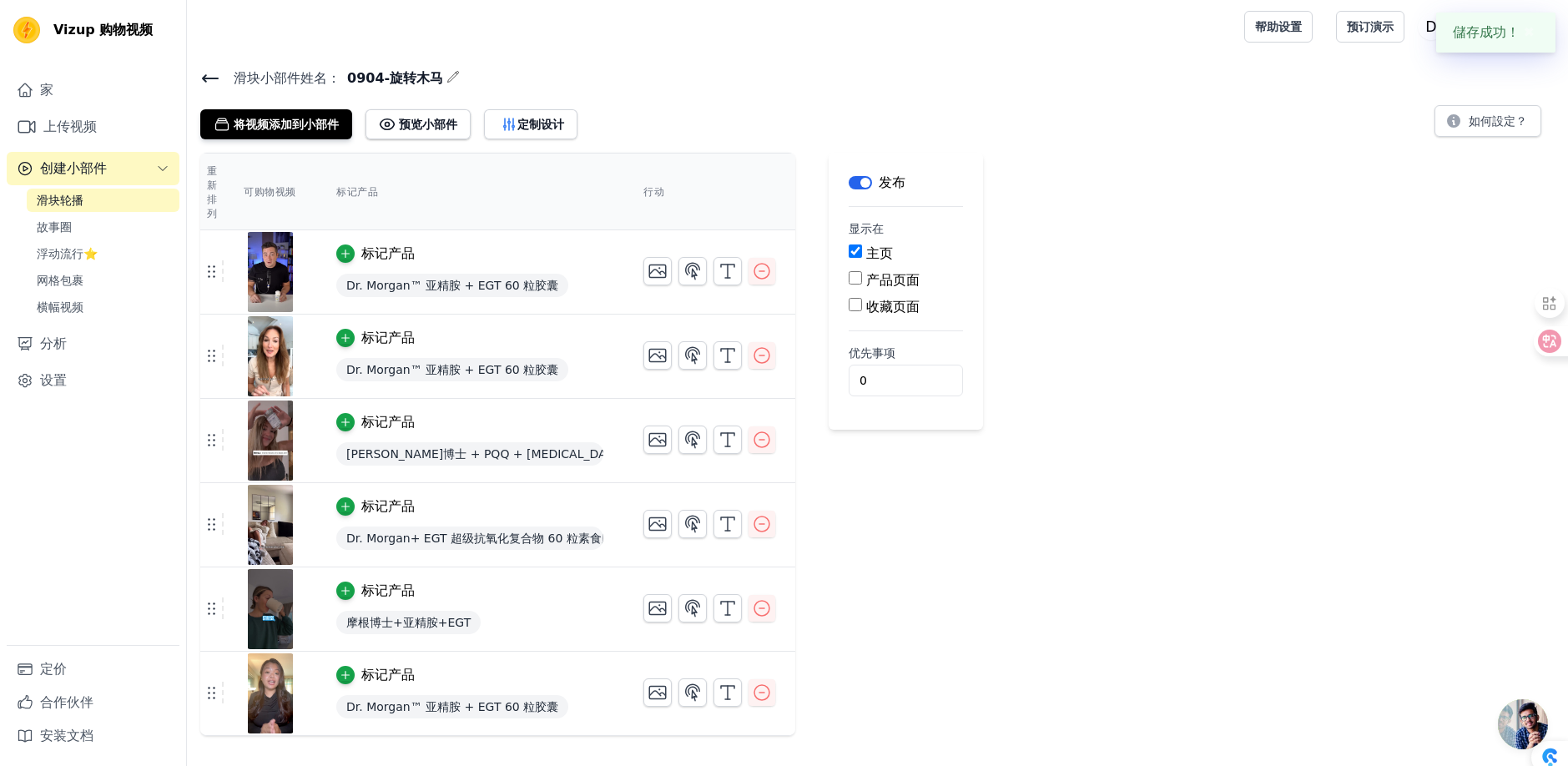
click at [1056, 113] on div "将视频添加到小部件 预览小部件 定制设计 如何設定？" at bounding box center [878, 120] width 1355 height 37
click at [59, 227] on font "故事圈" at bounding box center [54, 226] width 35 height 13
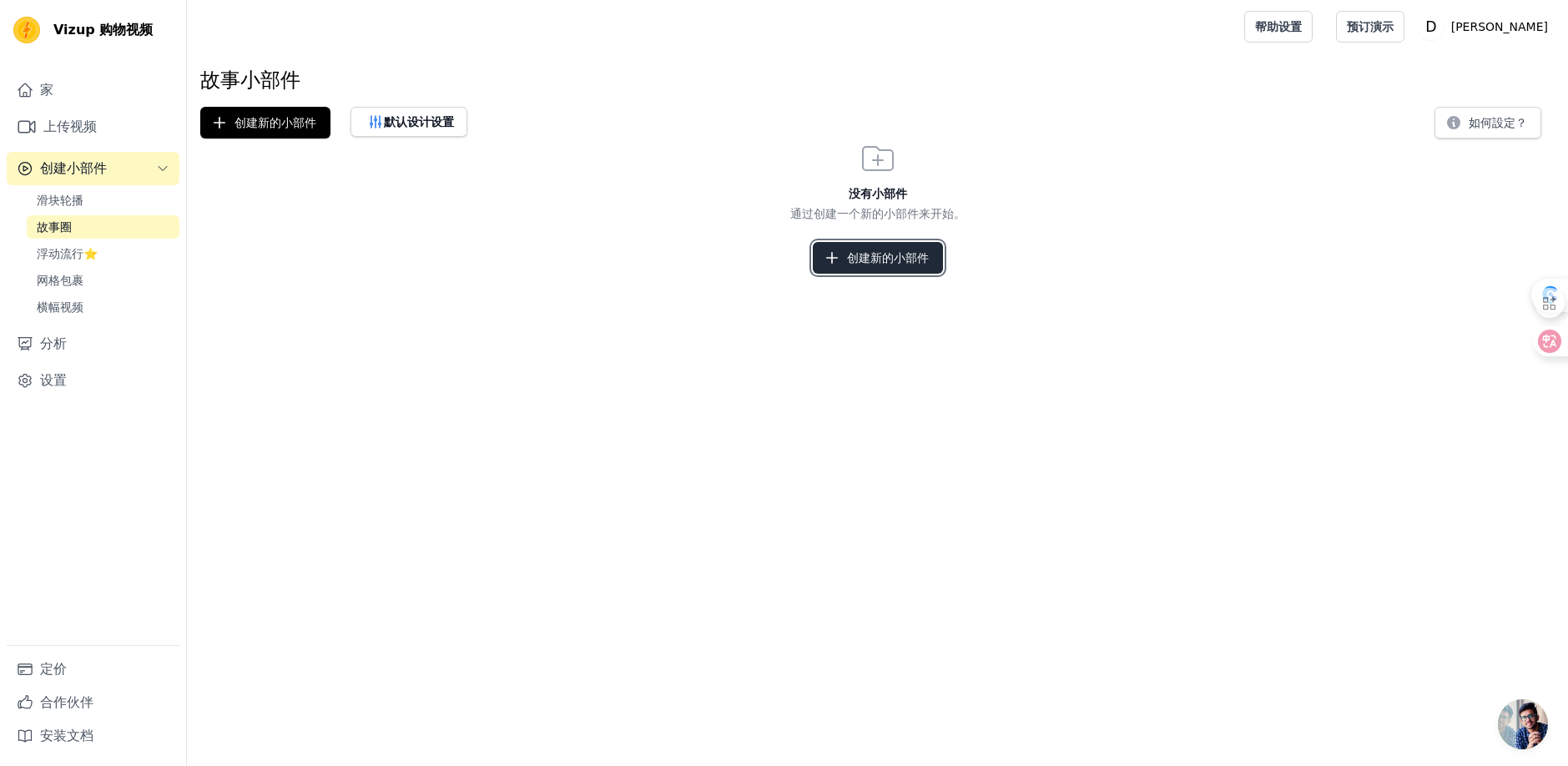
click at [879, 257] on font "创建新的小部件" at bounding box center [888, 258] width 82 height 13
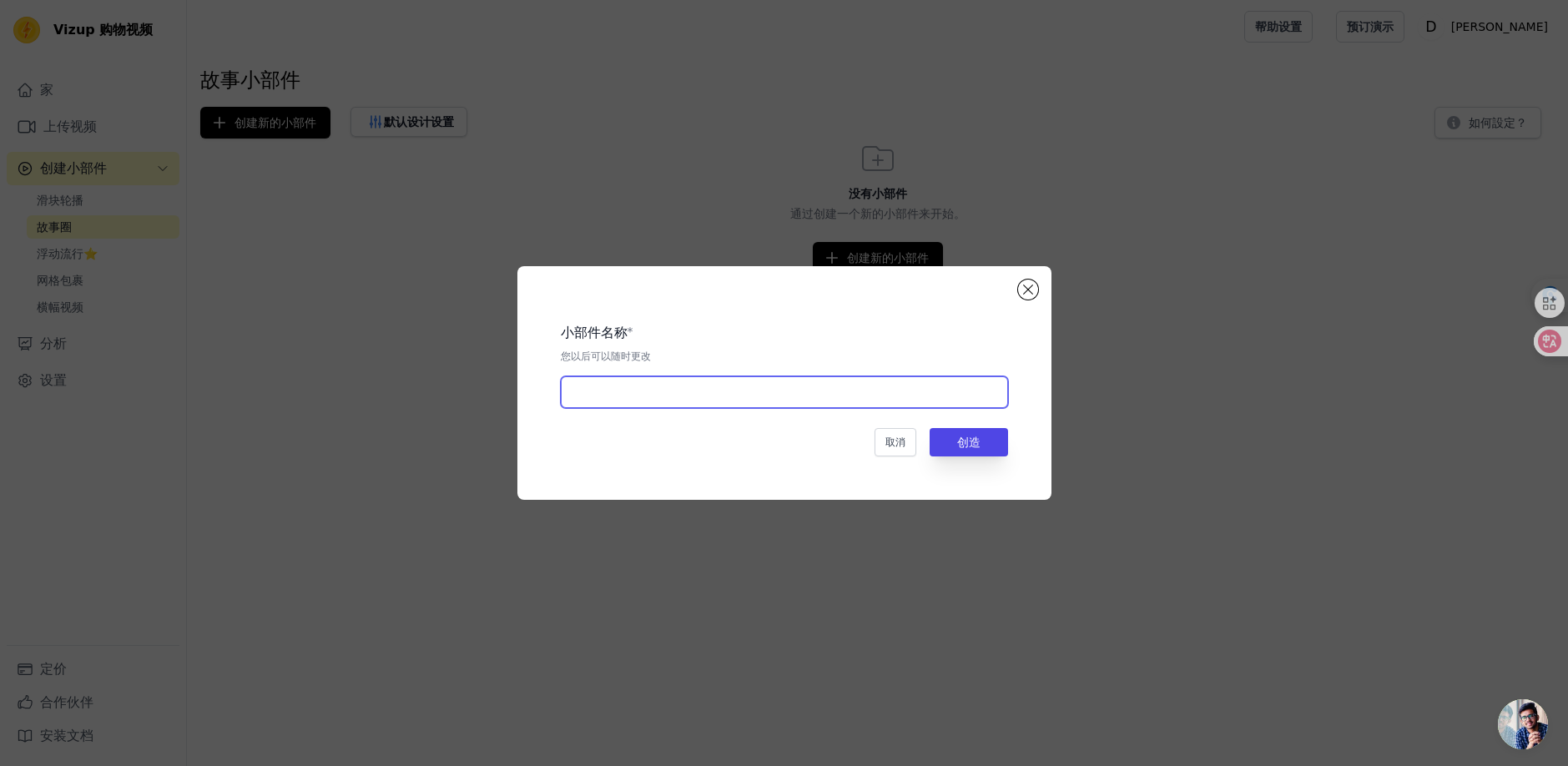
click at [589, 390] on input "text" at bounding box center [784, 392] width 447 height 31
click at [1027, 280] on button "关闭模式" at bounding box center [1028, 289] width 20 height 20
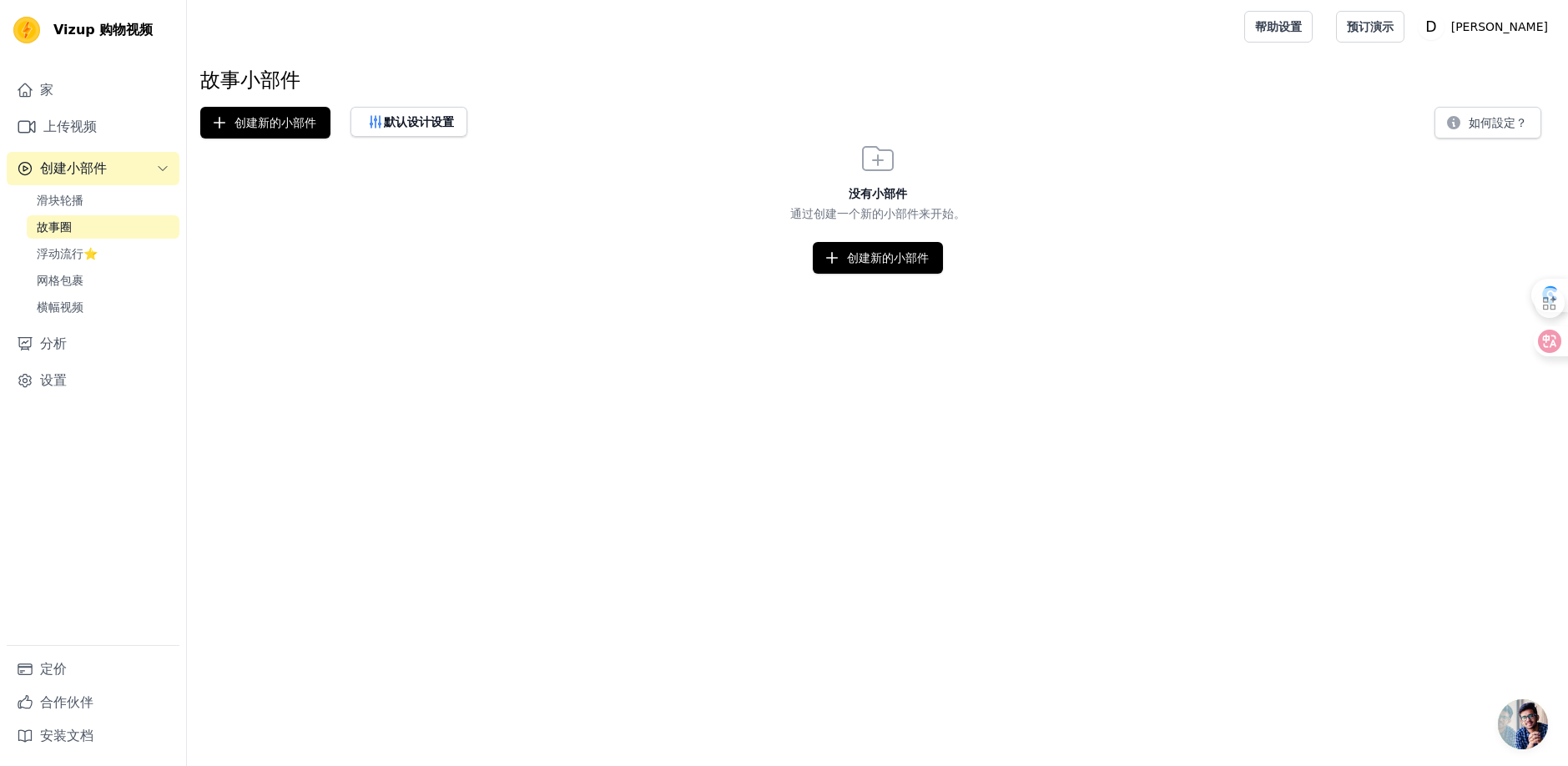
click at [1167, 251] on div "创建新的小部件" at bounding box center [877, 257] width 1381 height 31
click at [1479, 126] on font "如何設定？" at bounding box center [1498, 122] width 58 height 13
click at [872, 251] on font "创建新的小部件" at bounding box center [888, 258] width 82 height 13
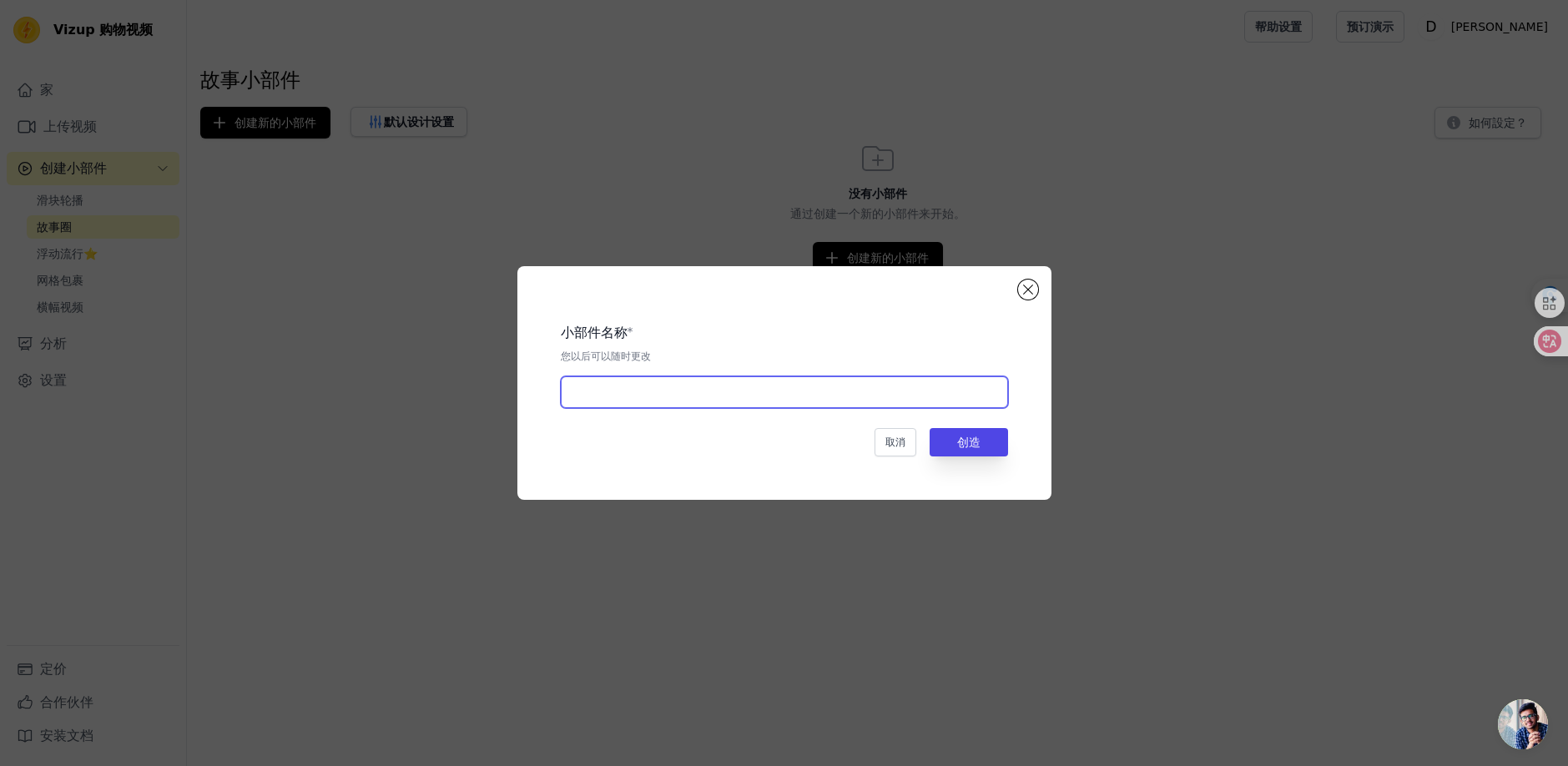
click at [712, 402] on input "text" at bounding box center [784, 392] width 447 height 31
paste input "Spermidine + EGT"
type input "Spermidine + EGT"
click at [1006, 445] on button "创造" at bounding box center [969, 443] width 78 height 29
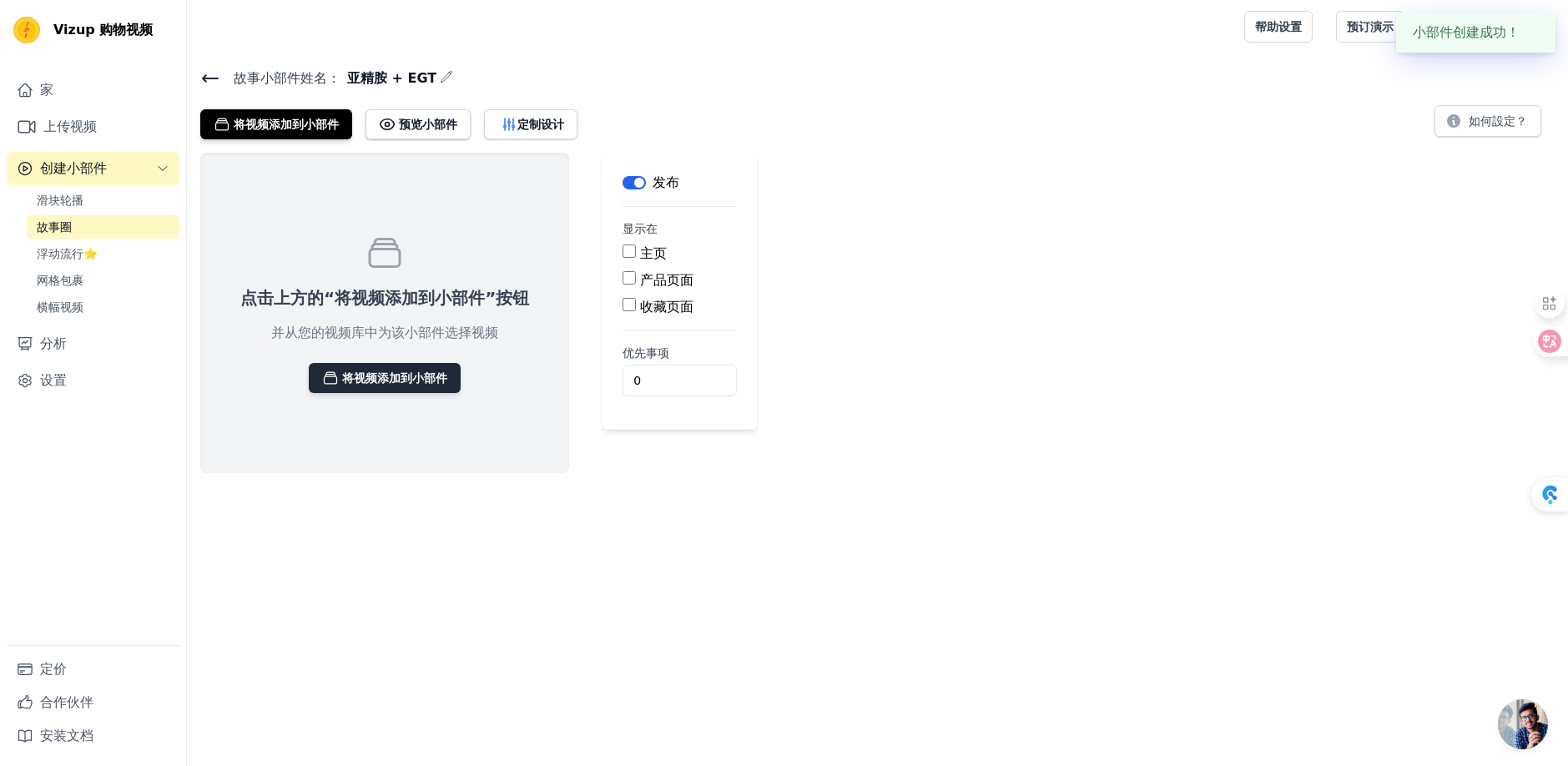
click at [391, 382] on font "将视频添加到小部件" at bounding box center [394, 377] width 105 height 13
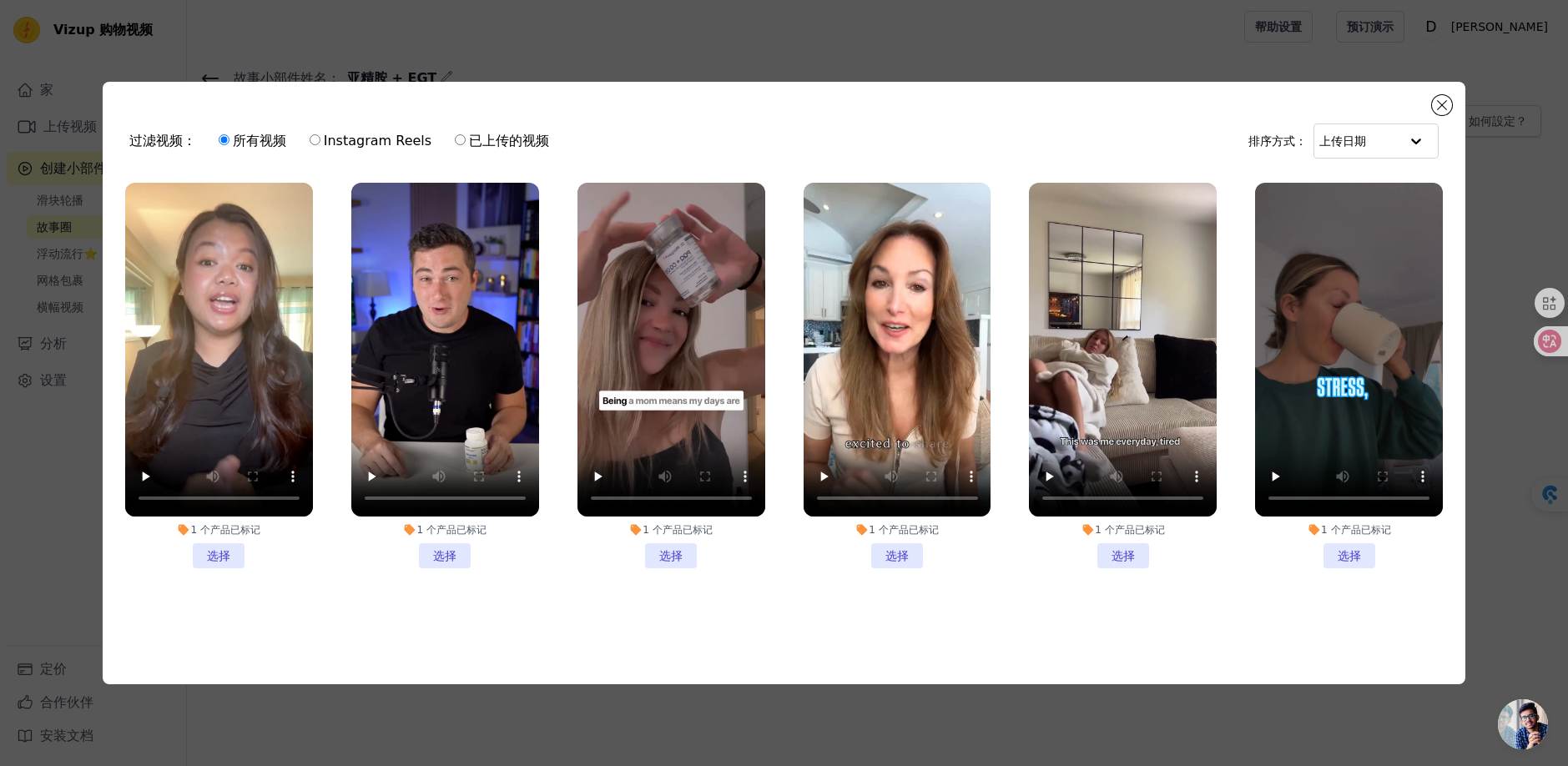
click at [899, 545] on li "1 个 产品 已标记 选择" at bounding box center [897, 374] width 188 height 385
click at [0, 0] on input "1 个 产品 已标记 选择" at bounding box center [0, 0] width 0 height 0
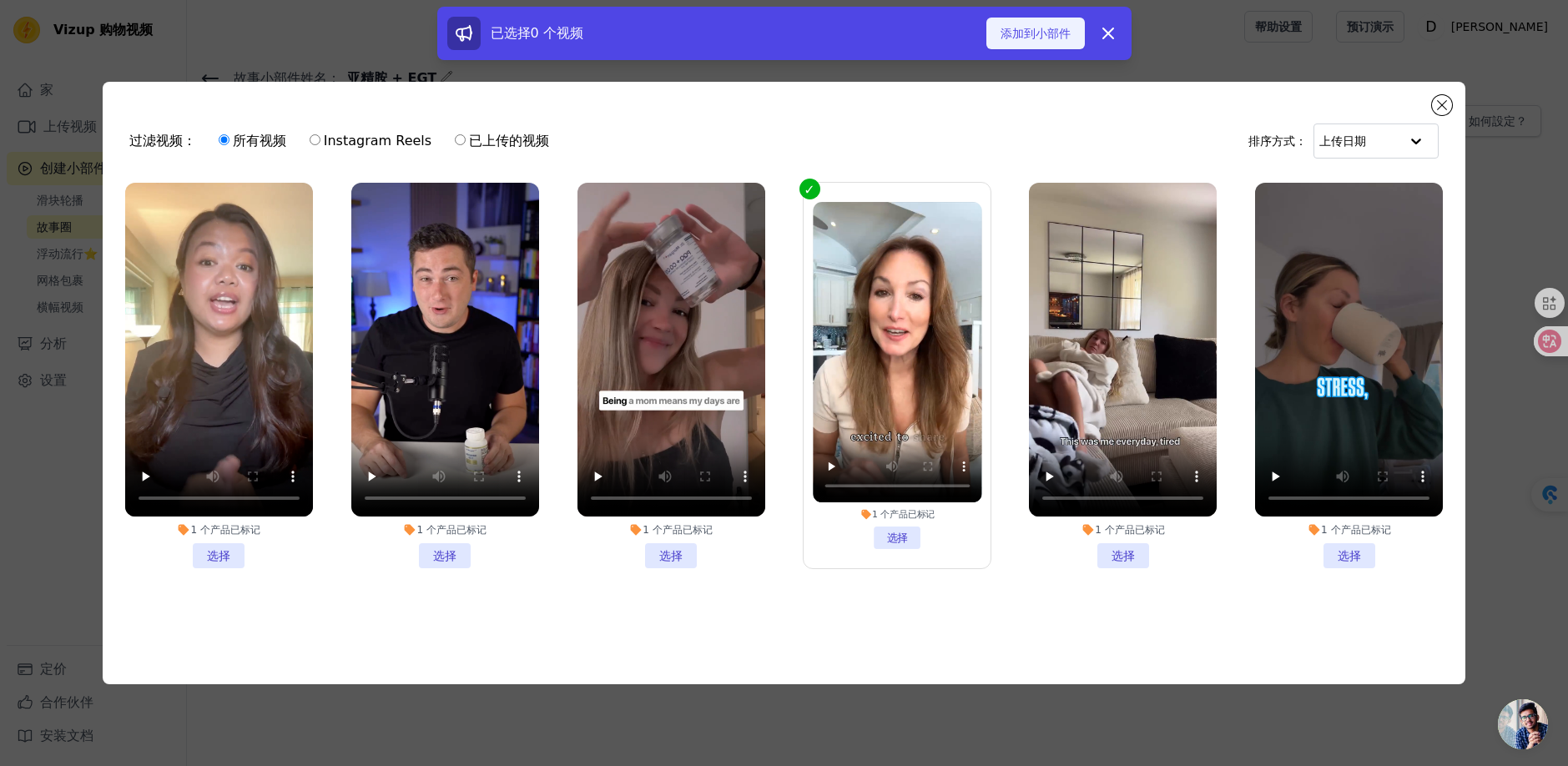
click at [1014, 30] on font "添加到小部件" at bounding box center [1036, 33] width 70 height 13
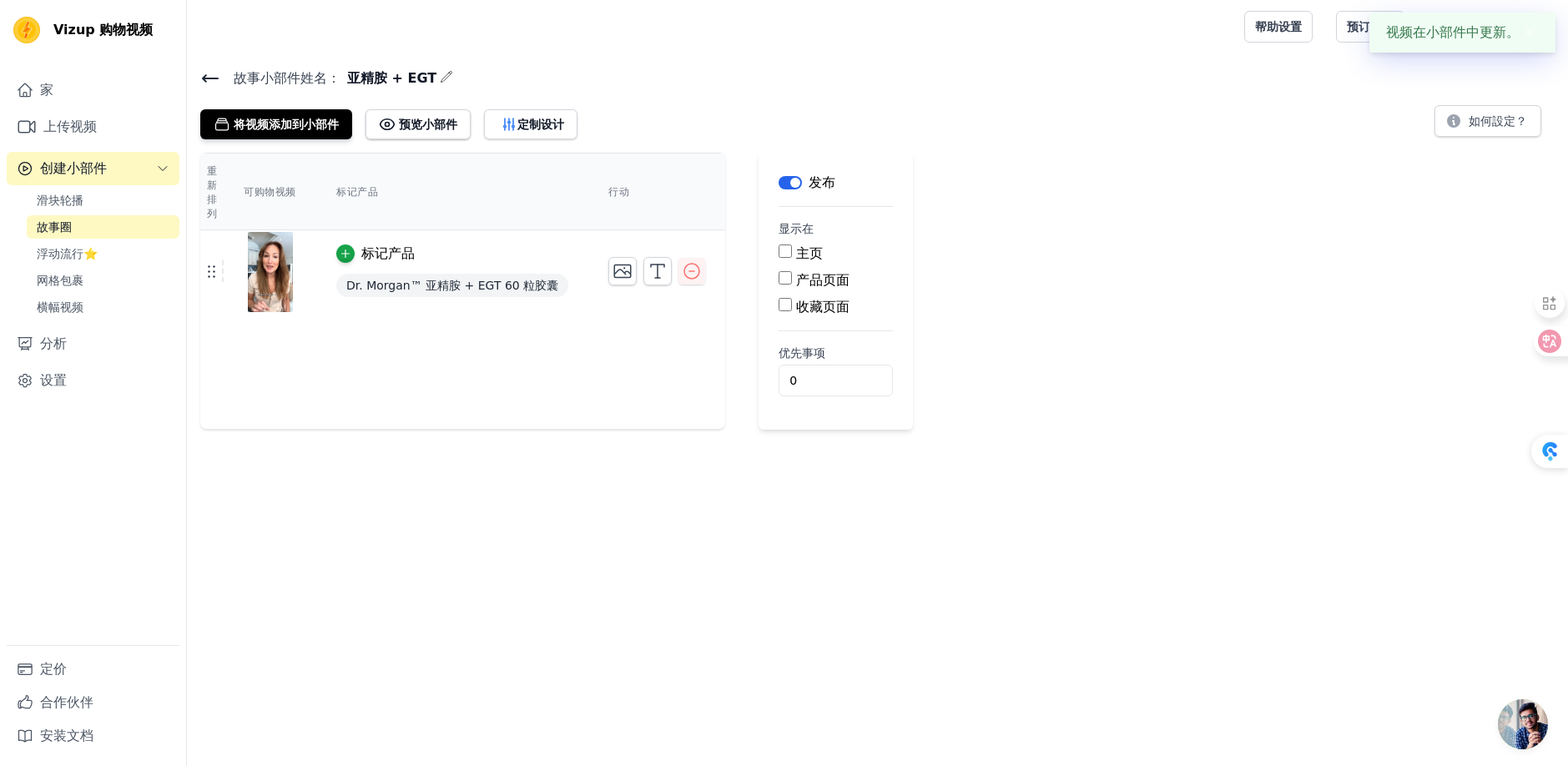
click at [779, 277] on input "产品页面" at bounding box center [785, 277] width 13 height 13
checkbox input "true"
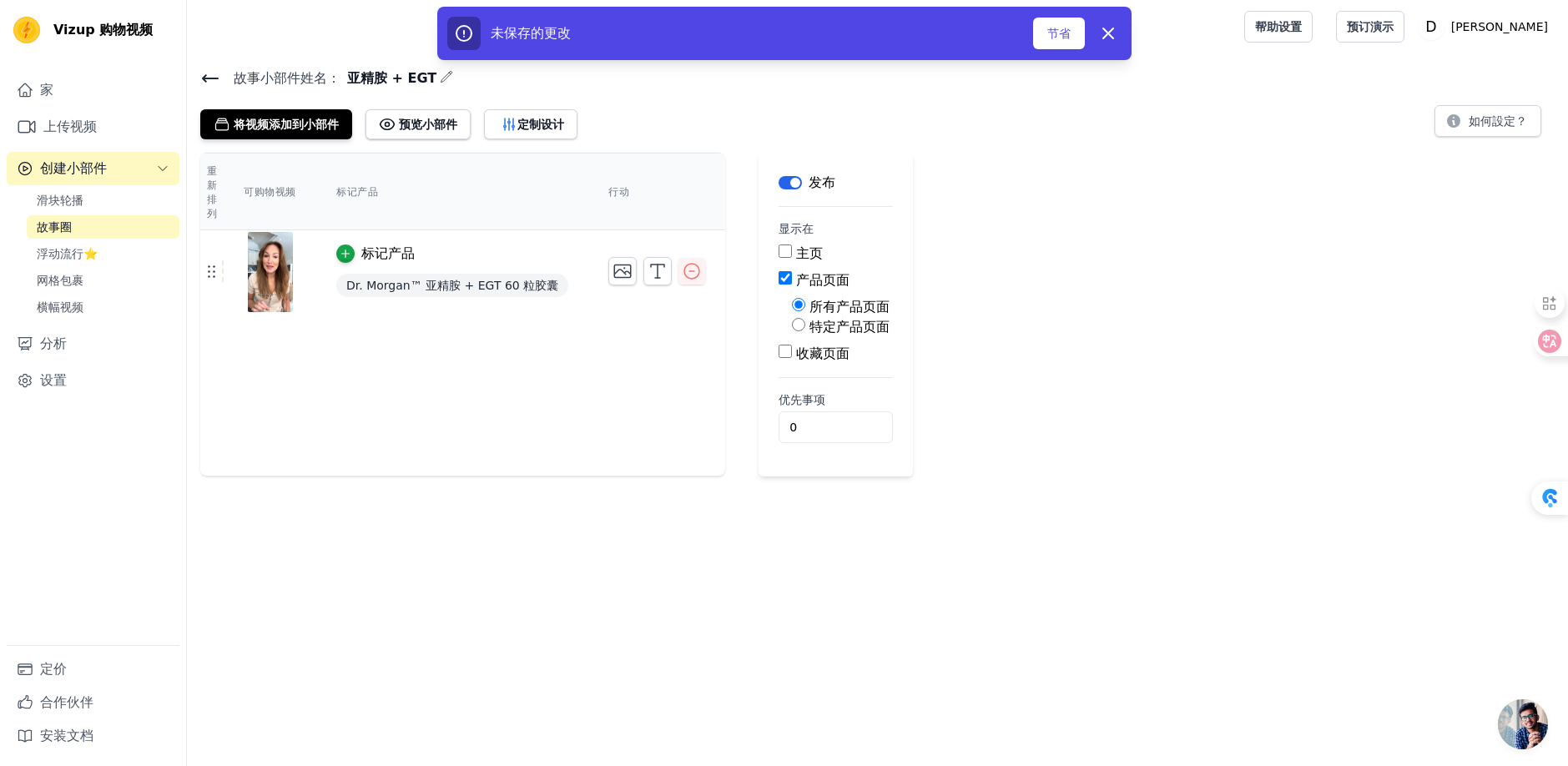
click at [828, 325] on font "特定产品页面" at bounding box center [849, 327] width 80 height 16
click at [805, 325] on input "特定产品页面" at bounding box center [798, 324] width 13 height 13
radio input "true"
click at [823, 363] on font "选择产品" at bounding box center [827, 364] width 47 height 13
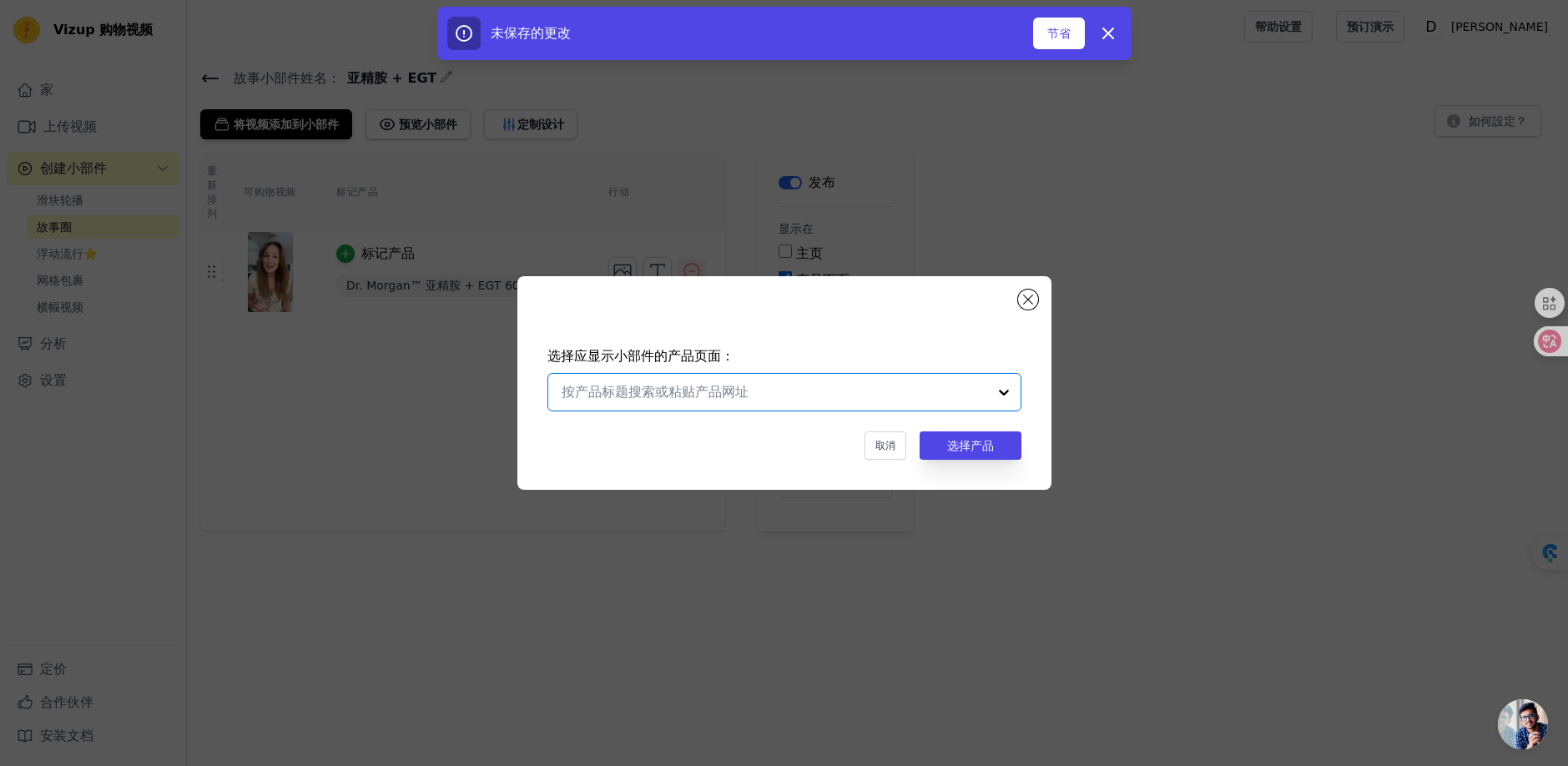
click at [884, 390] on input "text" at bounding box center [775, 392] width 426 height 20
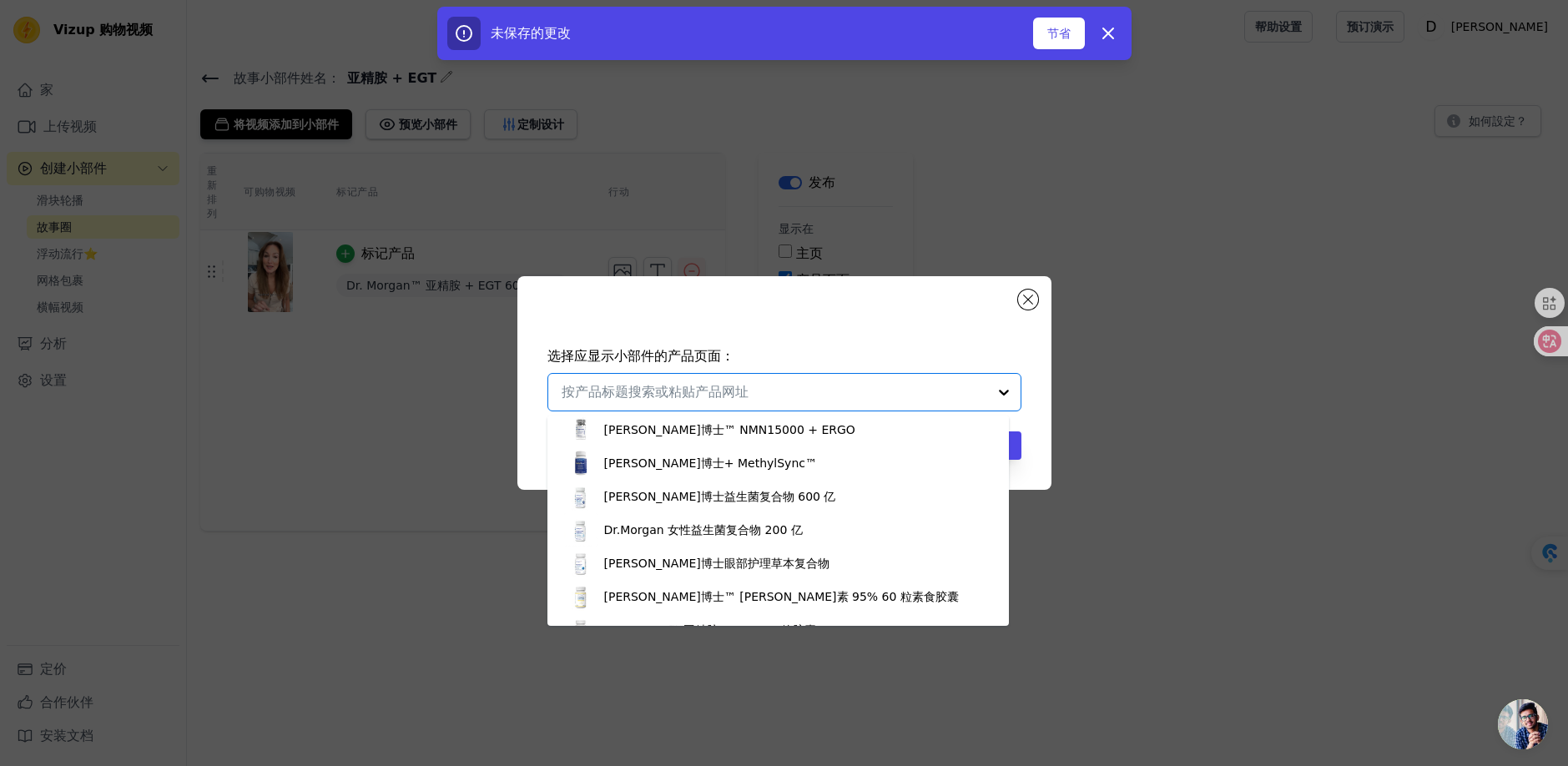
scroll to position [591, 0]
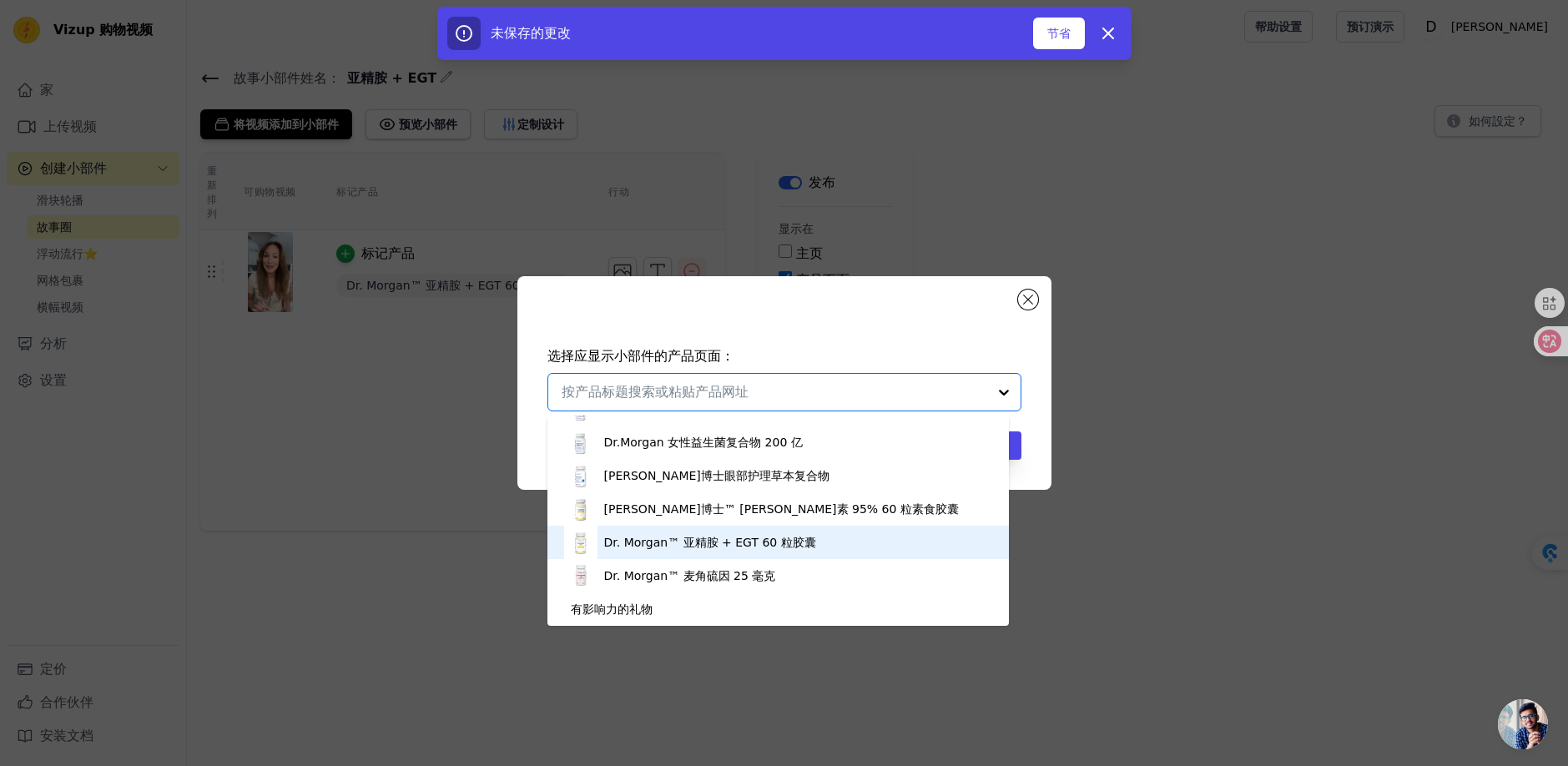
click at [733, 541] on font "Dr. Morgan™ 亚精胺 + EGT 60 粒胶囊" at bounding box center [710, 541] width 212 height 13
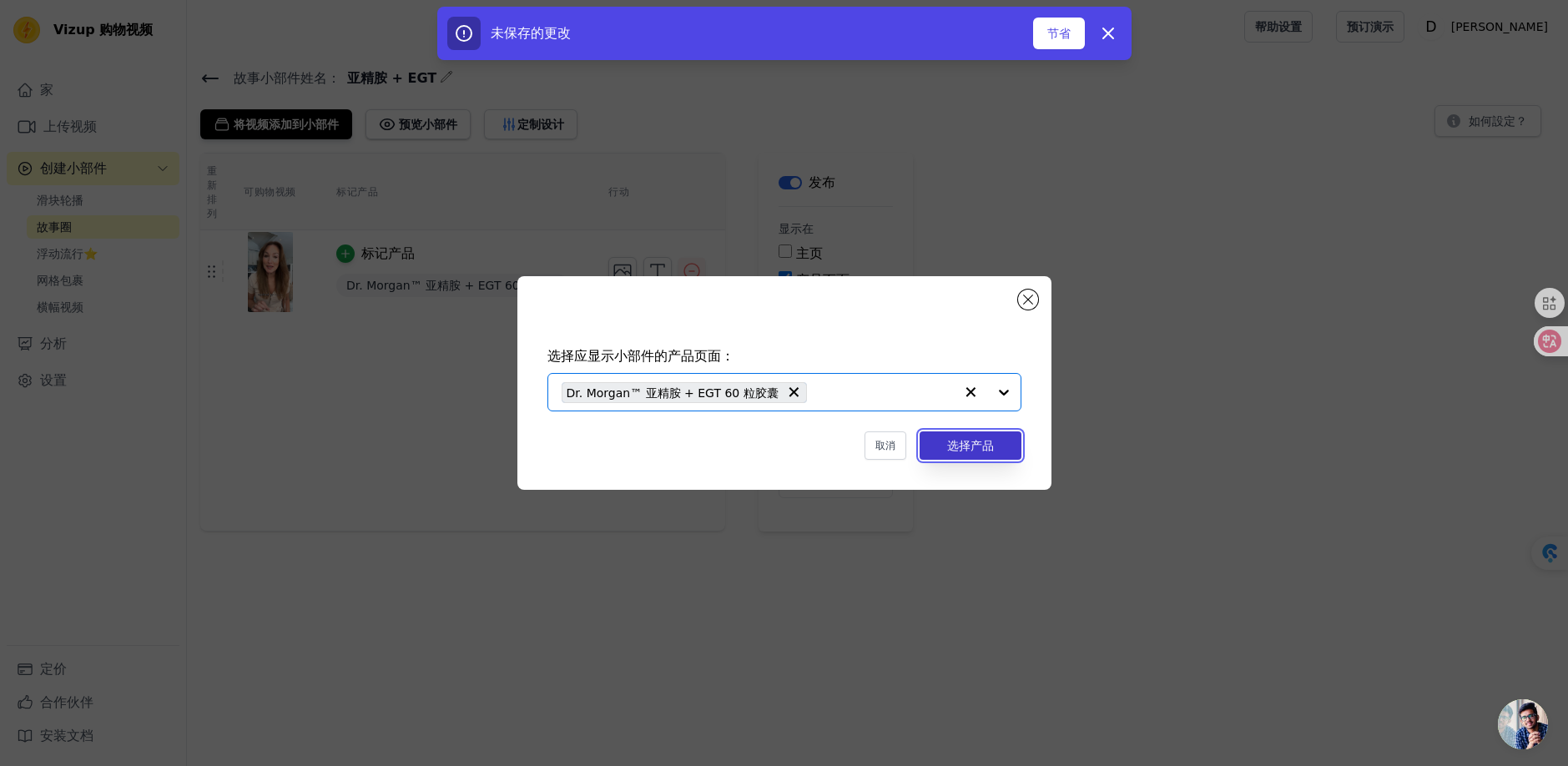
click at [952, 442] on font "选择产品" at bounding box center [970, 445] width 47 height 13
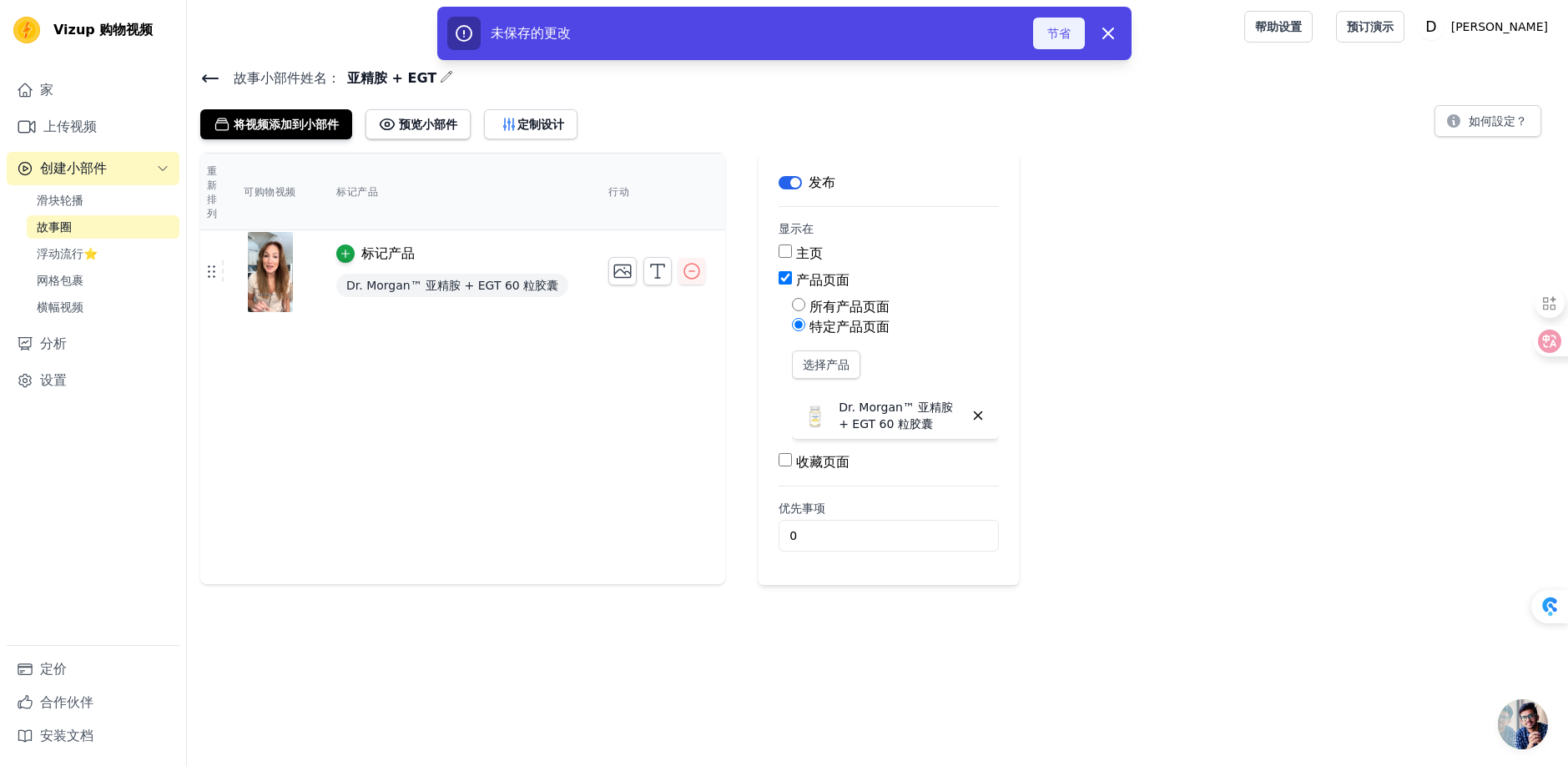
click at [1046, 29] on button "节省" at bounding box center [1059, 33] width 52 height 31
click at [1059, 35] on div at bounding box center [713, 26] width 1024 height 53
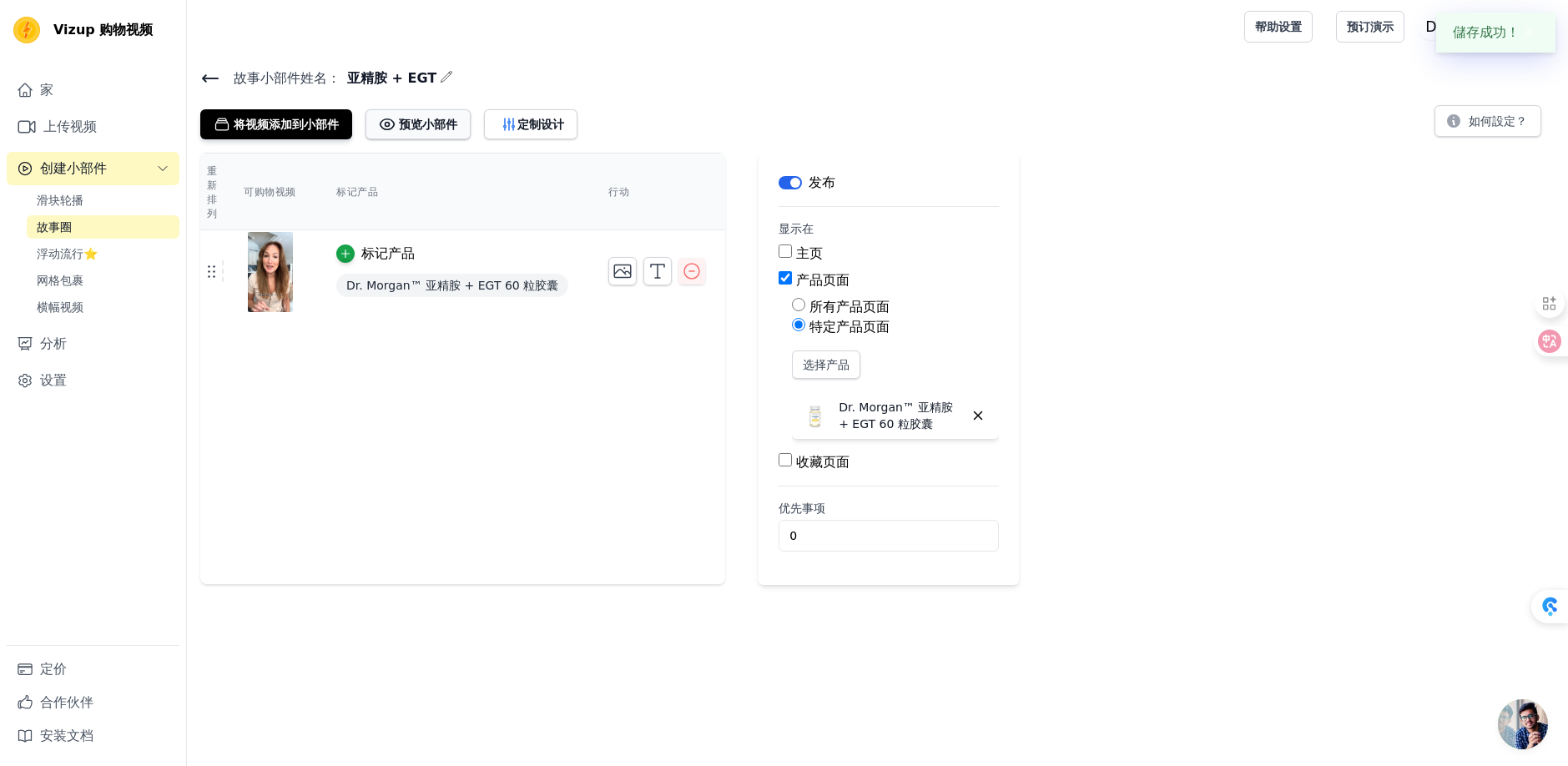
click at [417, 122] on font "预览小部件" at bounding box center [428, 124] width 58 height 13
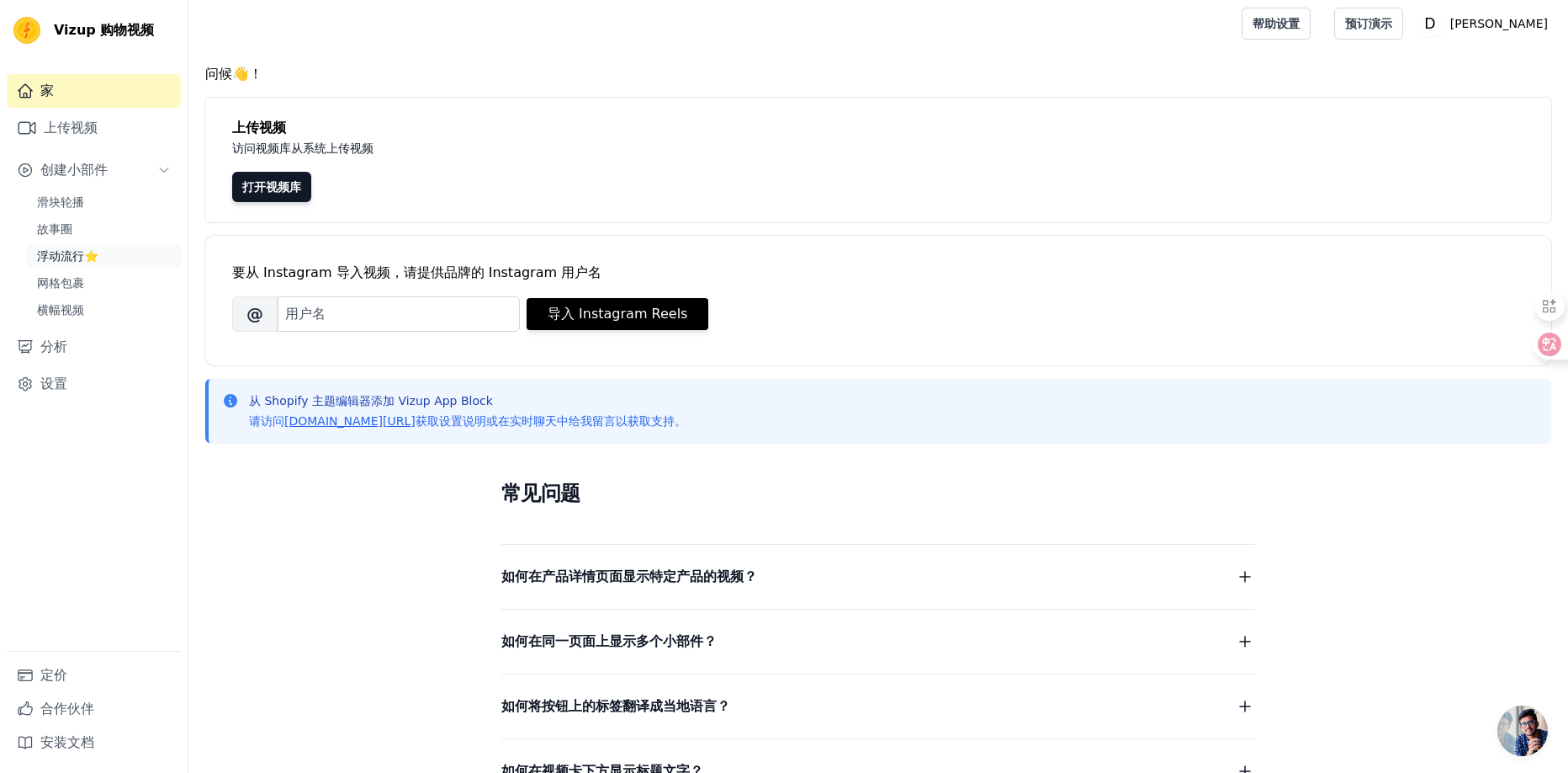
scroll to position [9, 0]
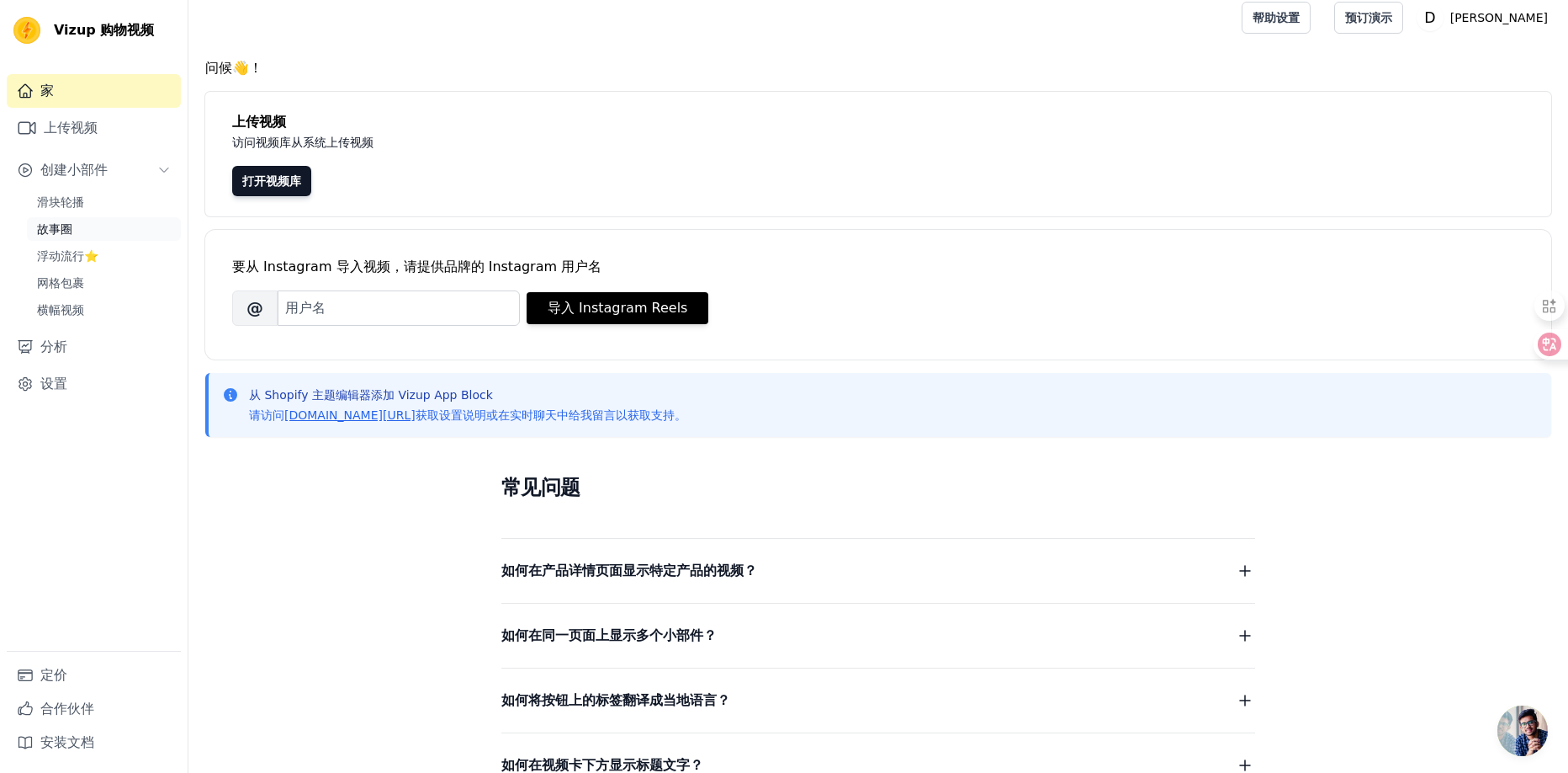
click at [60, 232] on font "故事圈" at bounding box center [54, 228] width 35 height 14
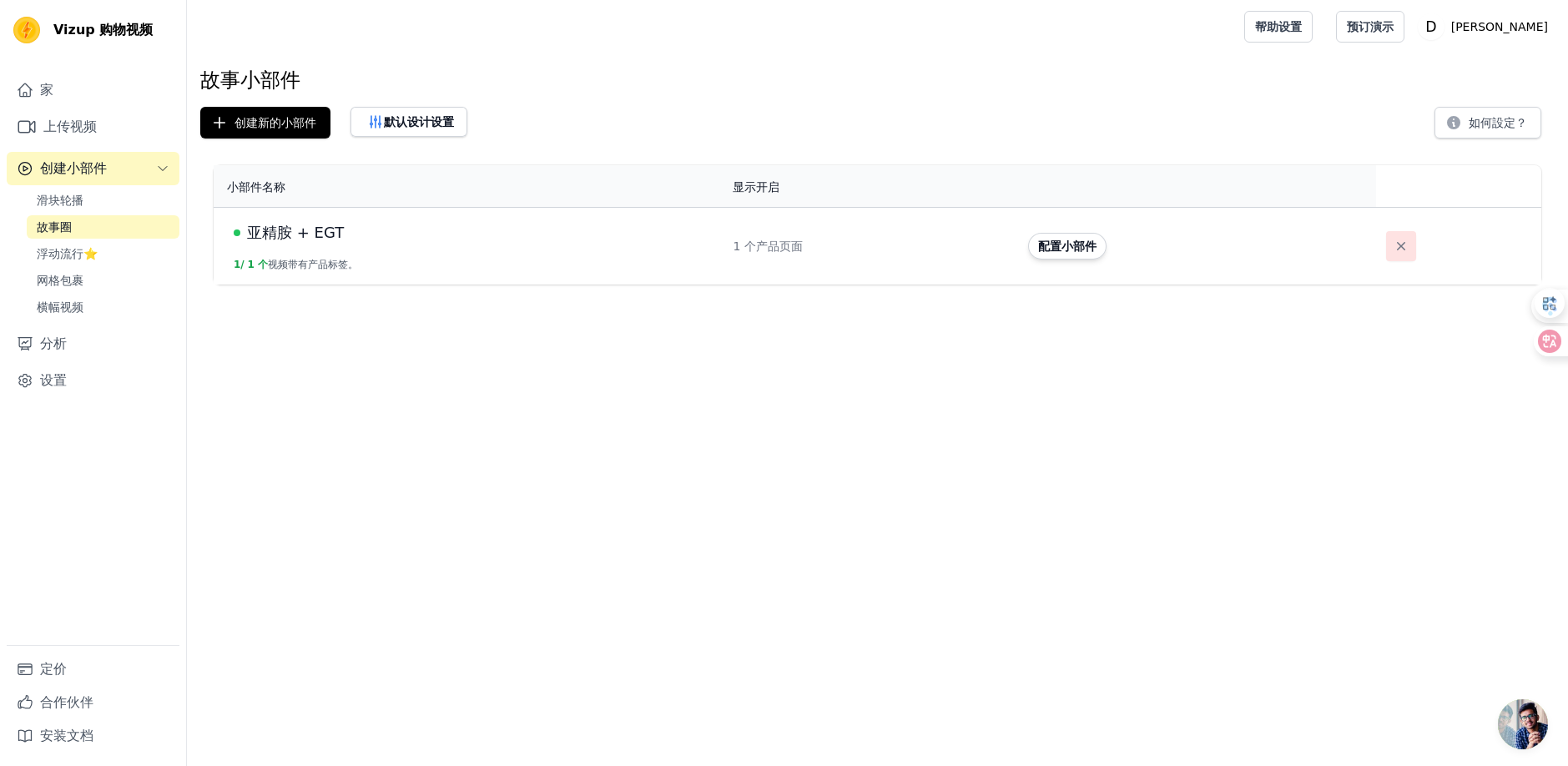
click at [1397, 241] on icon "button" at bounding box center [1401, 246] width 17 height 17
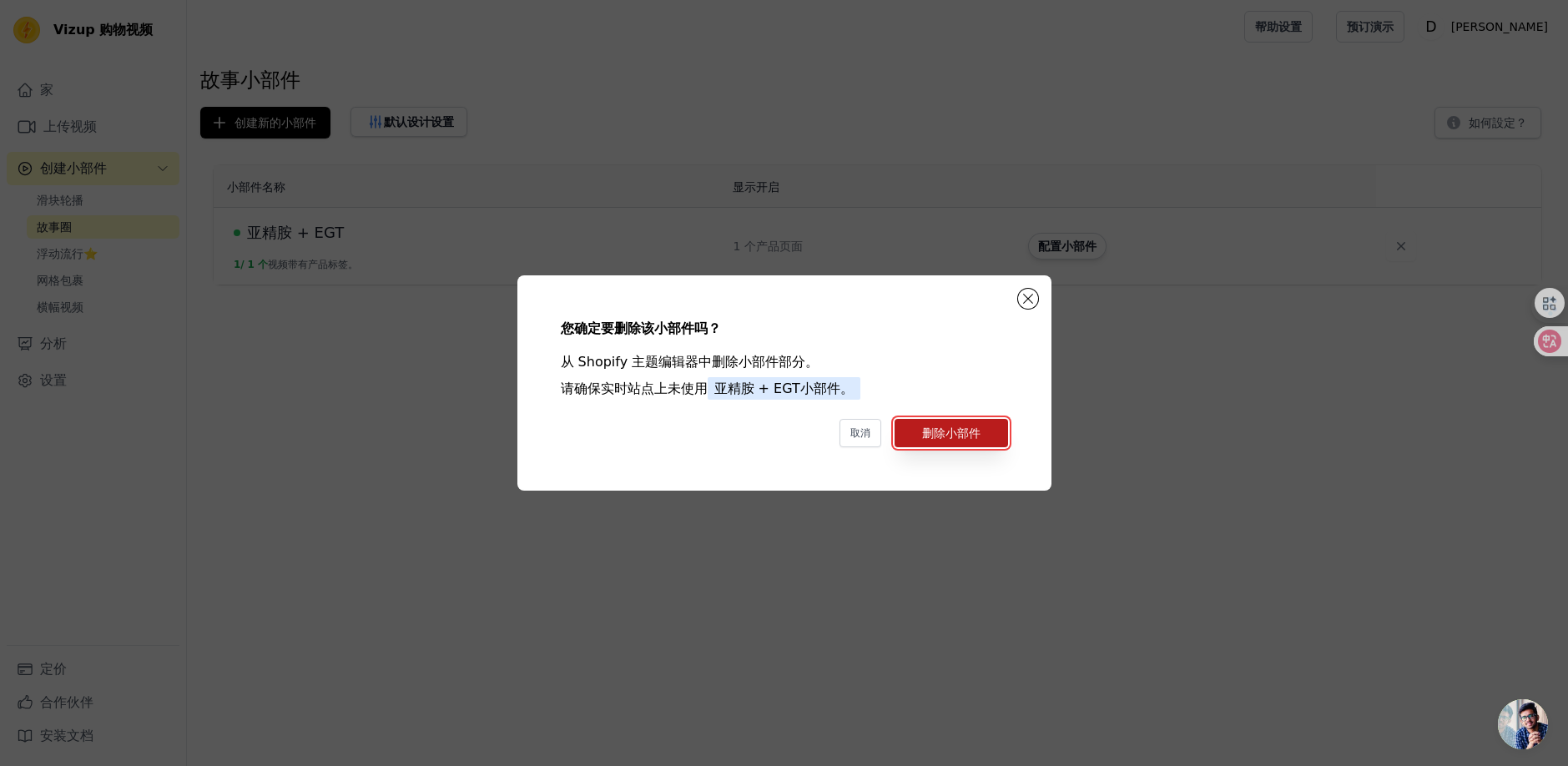
click at [968, 427] on font "删除小部件" at bounding box center [951, 433] width 58 height 13
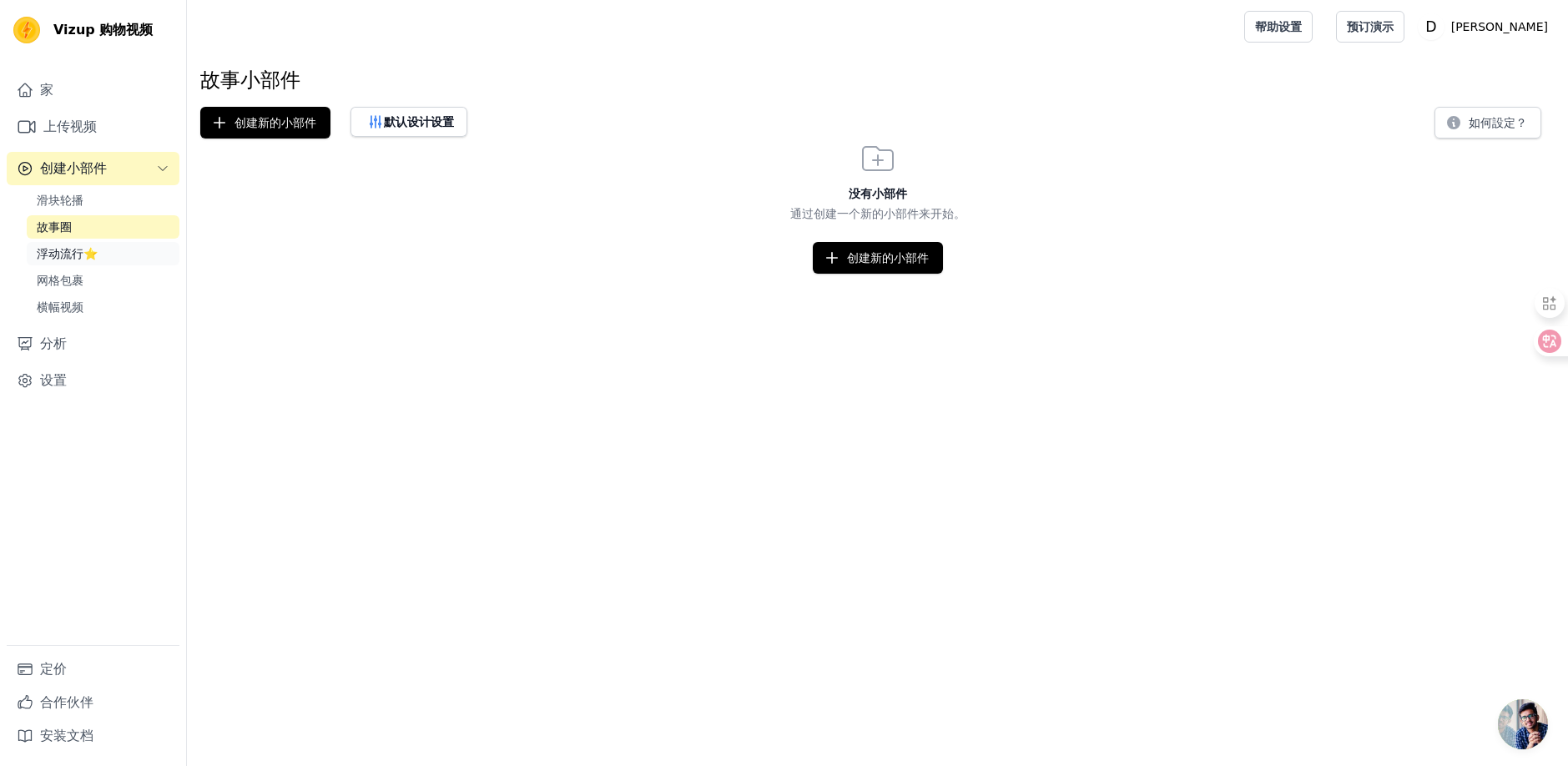
click at [50, 252] on font "浮动流行⭐" at bounding box center [67, 253] width 61 height 13
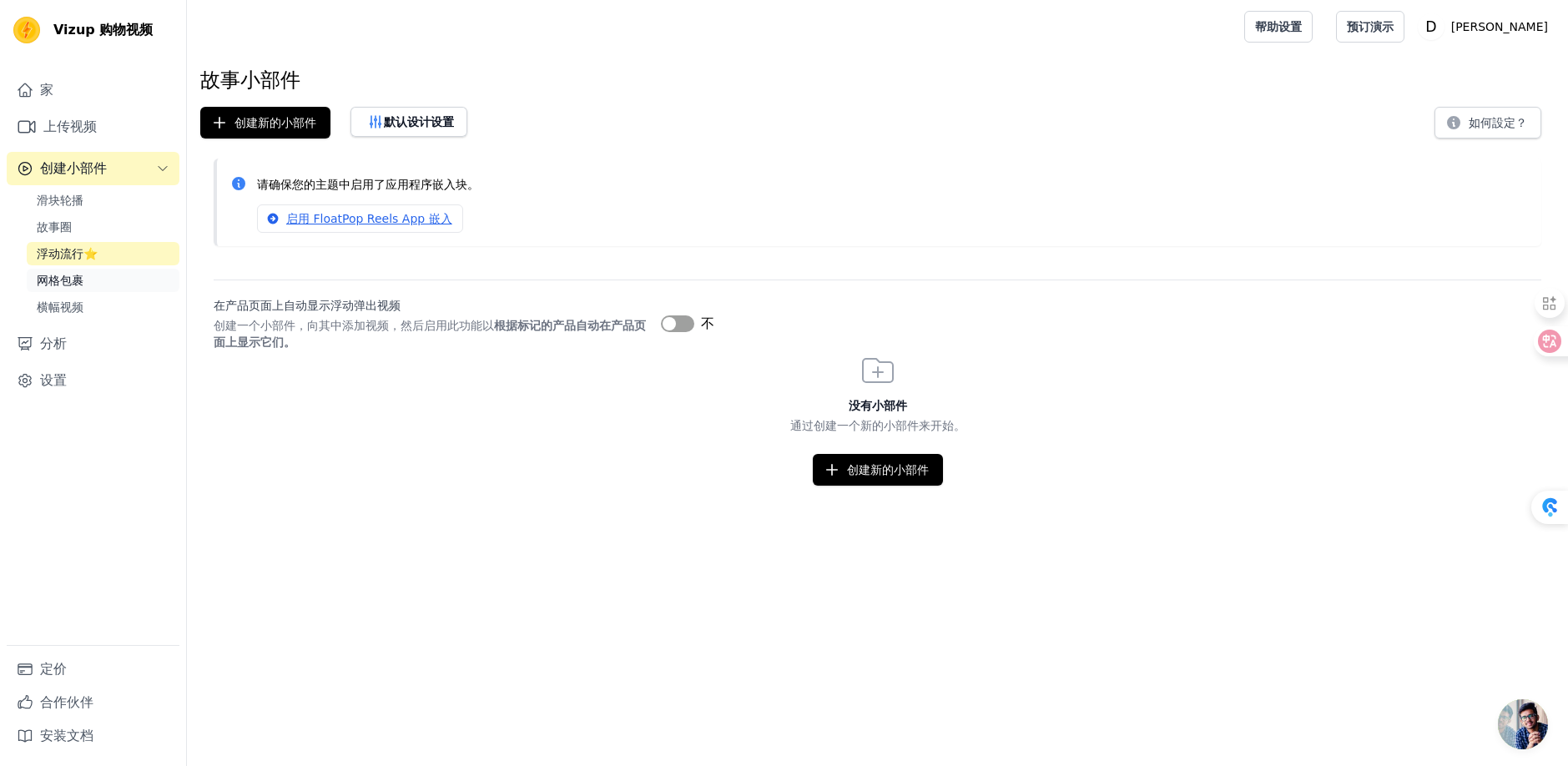
click at [58, 284] on font "网格包裹" at bounding box center [60, 280] width 47 height 13
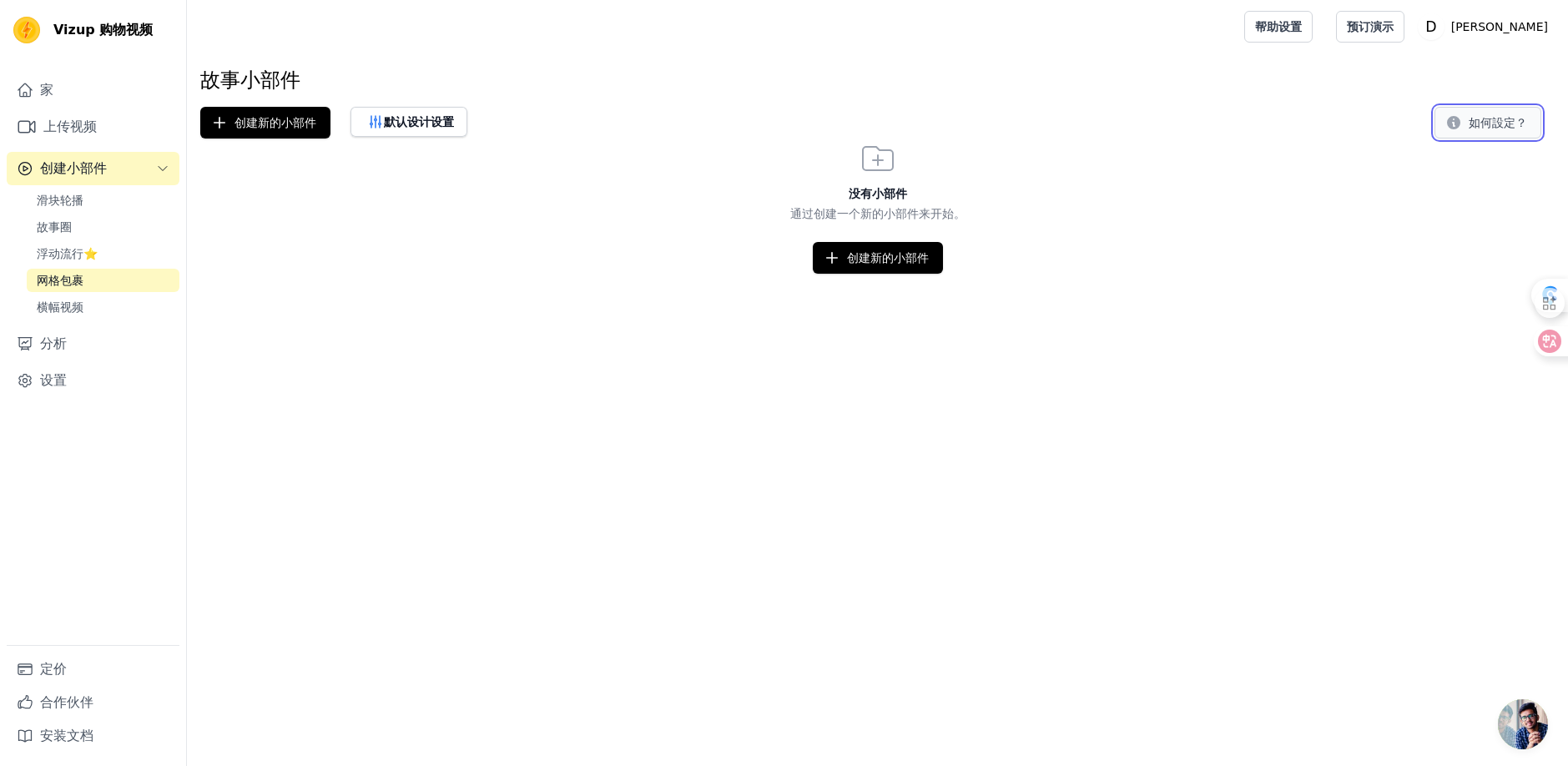
click at [1469, 123] on font "如何設定？" at bounding box center [1498, 122] width 58 height 13
click at [65, 304] on font "横幅视频" at bounding box center [60, 306] width 47 height 13
click at [49, 324] on div "家 上传视频 创建小部件 滑块轮播 故事圈 浮动流行⭐ 网格包裹 横幅视频 分析 设置" at bounding box center [93, 359] width 173 height 571
click at [49, 334] on font "分析" at bounding box center [54, 344] width 27 height 20
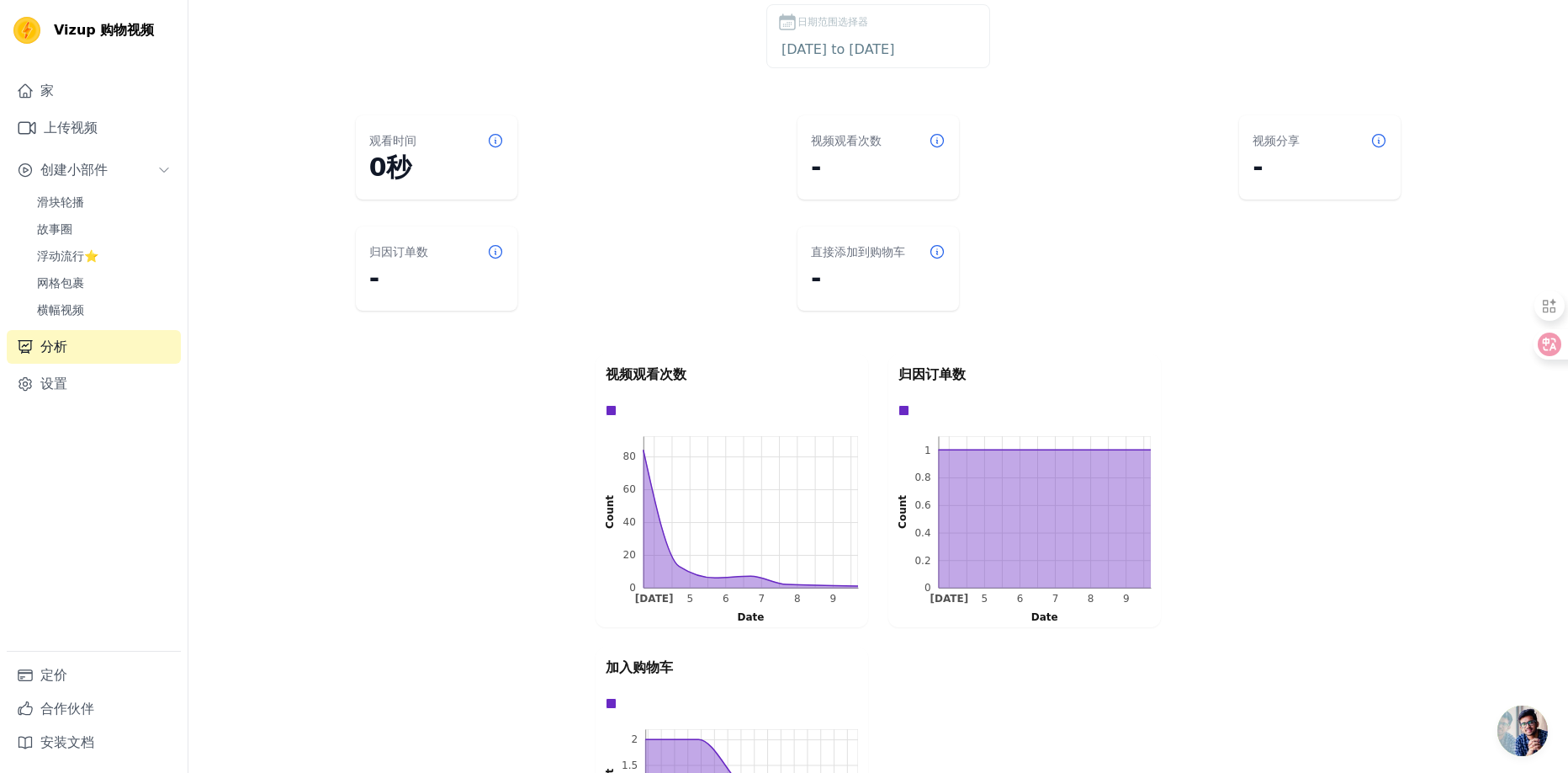
scroll to position [93, 0]
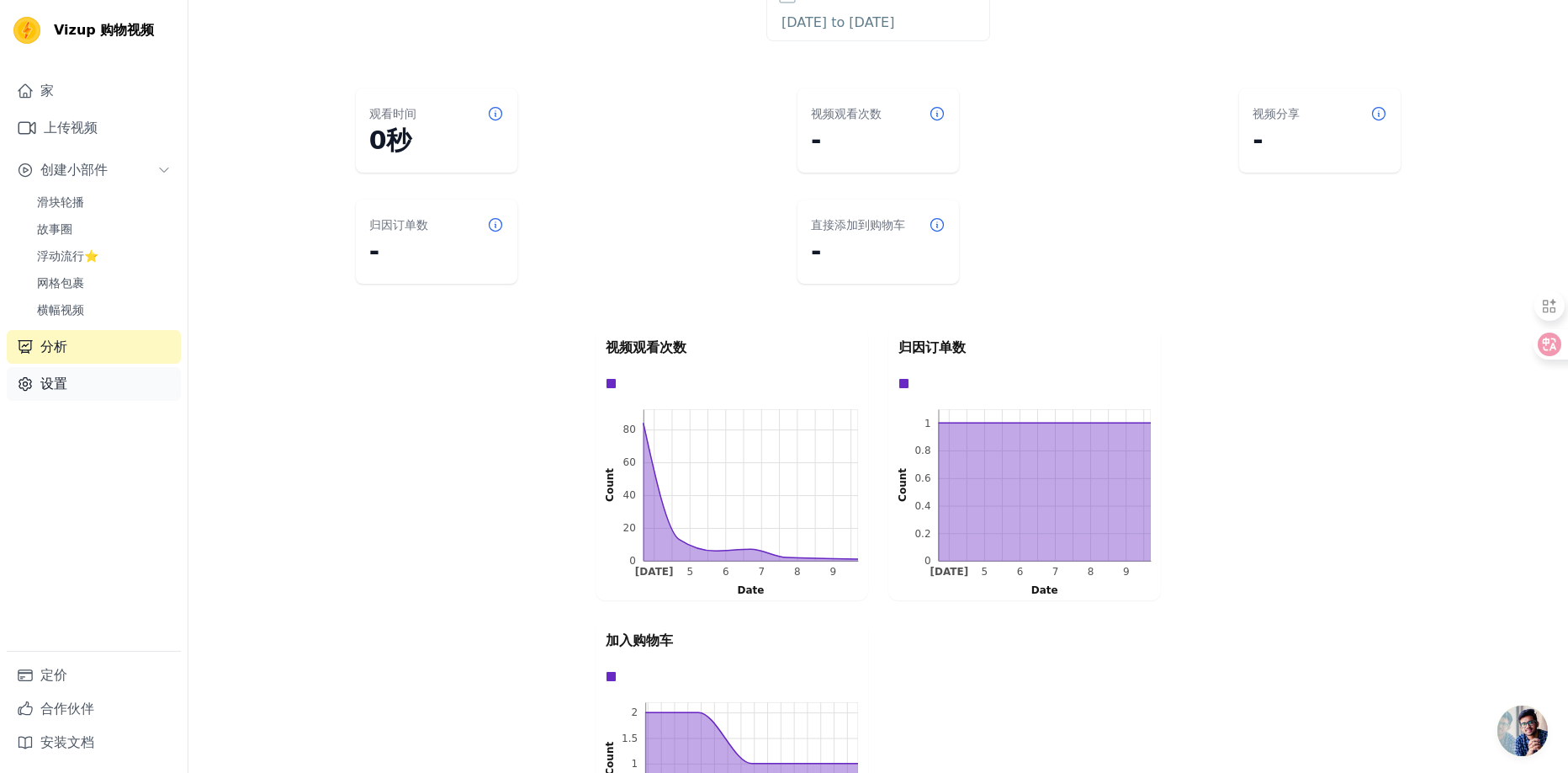
click at [51, 389] on font "设置" at bounding box center [54, 383] width 27 height 16
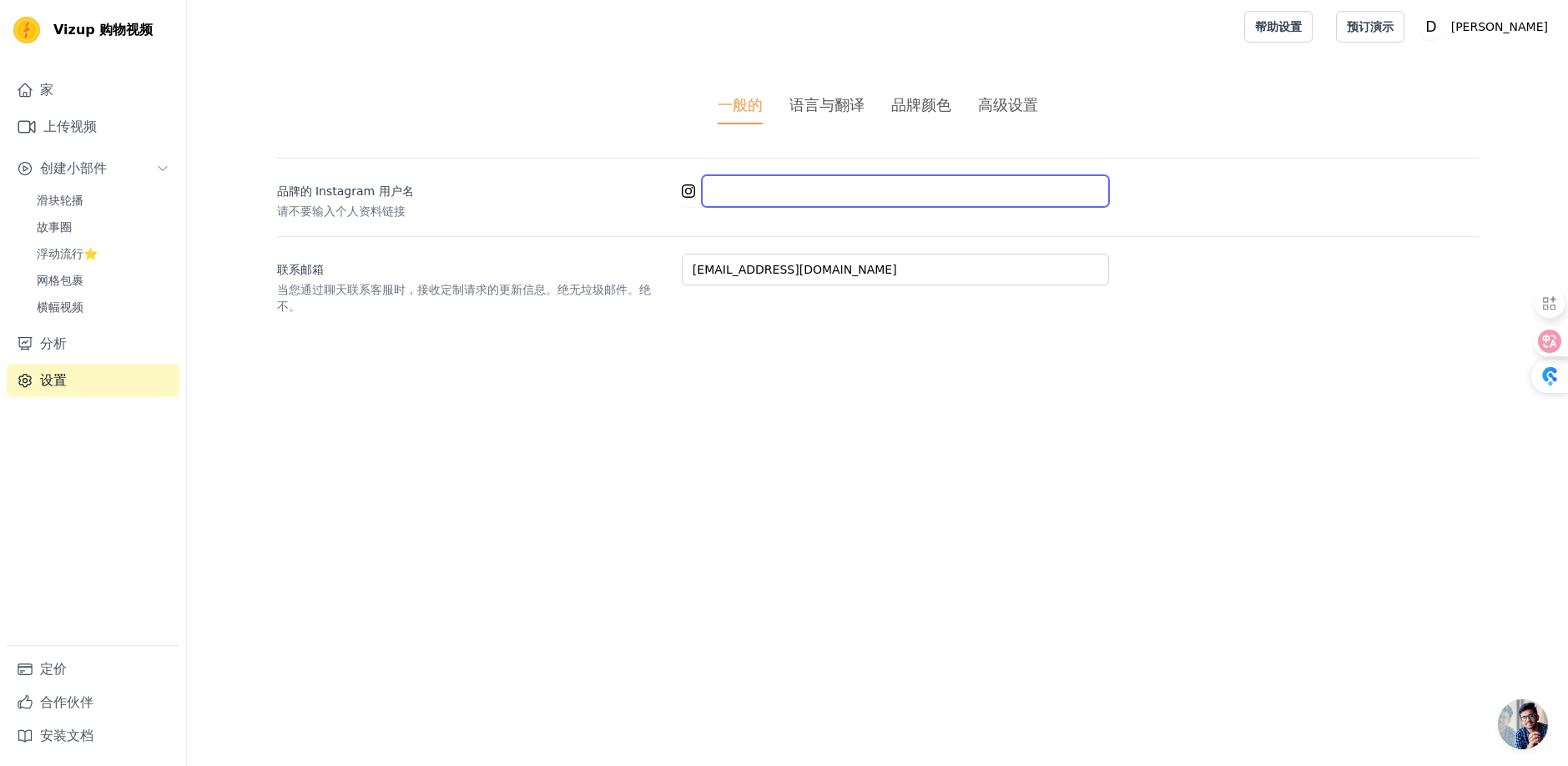
click at [881, 181] on input "品牌的 Instagram 用户名" at bounding box center [905, 190] width 407 height 31
type input "drmorganhealth"
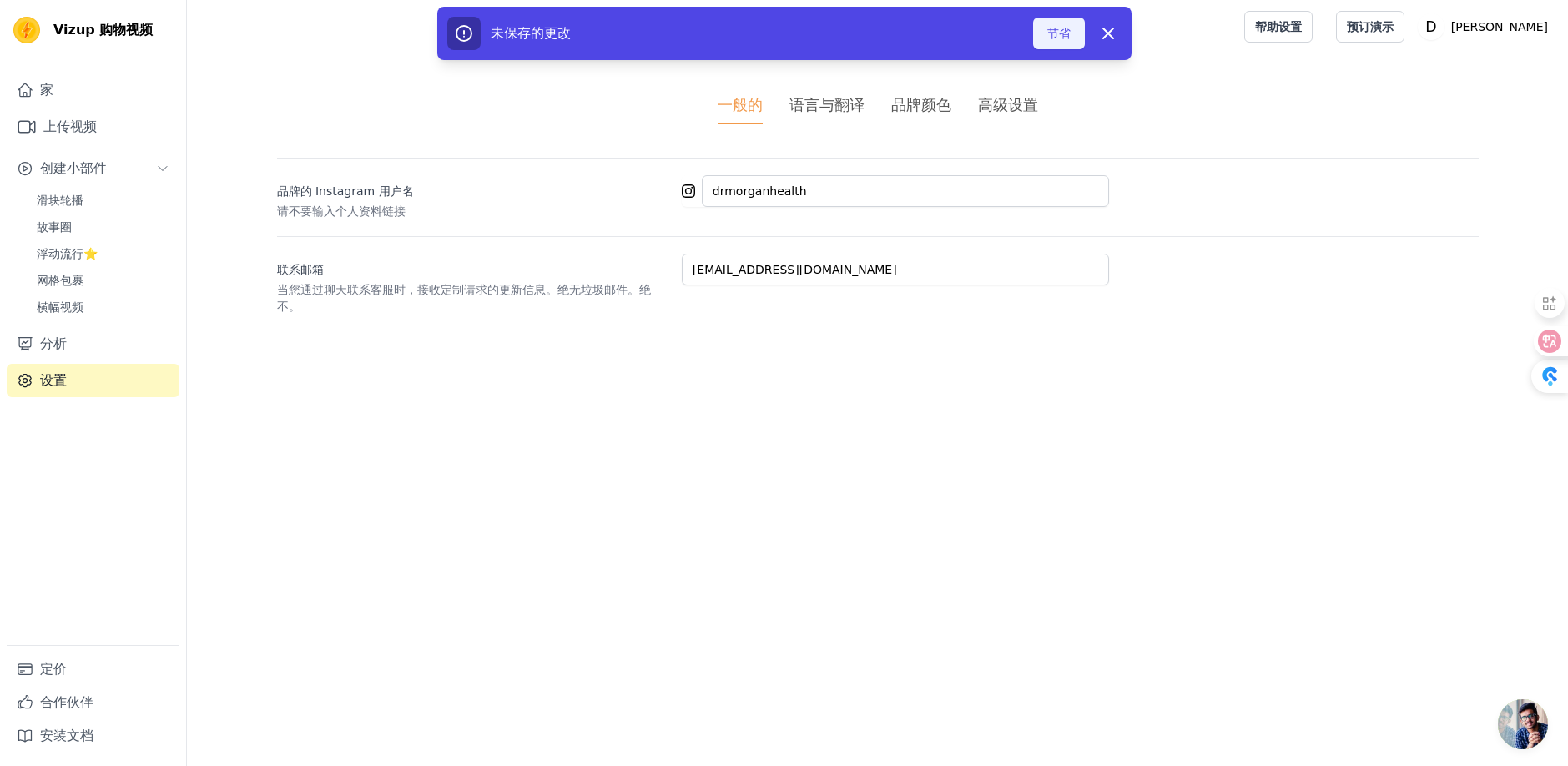
click at [1059, 40] on font "节省" at bounding box center [1059, 33] width 23 height 17
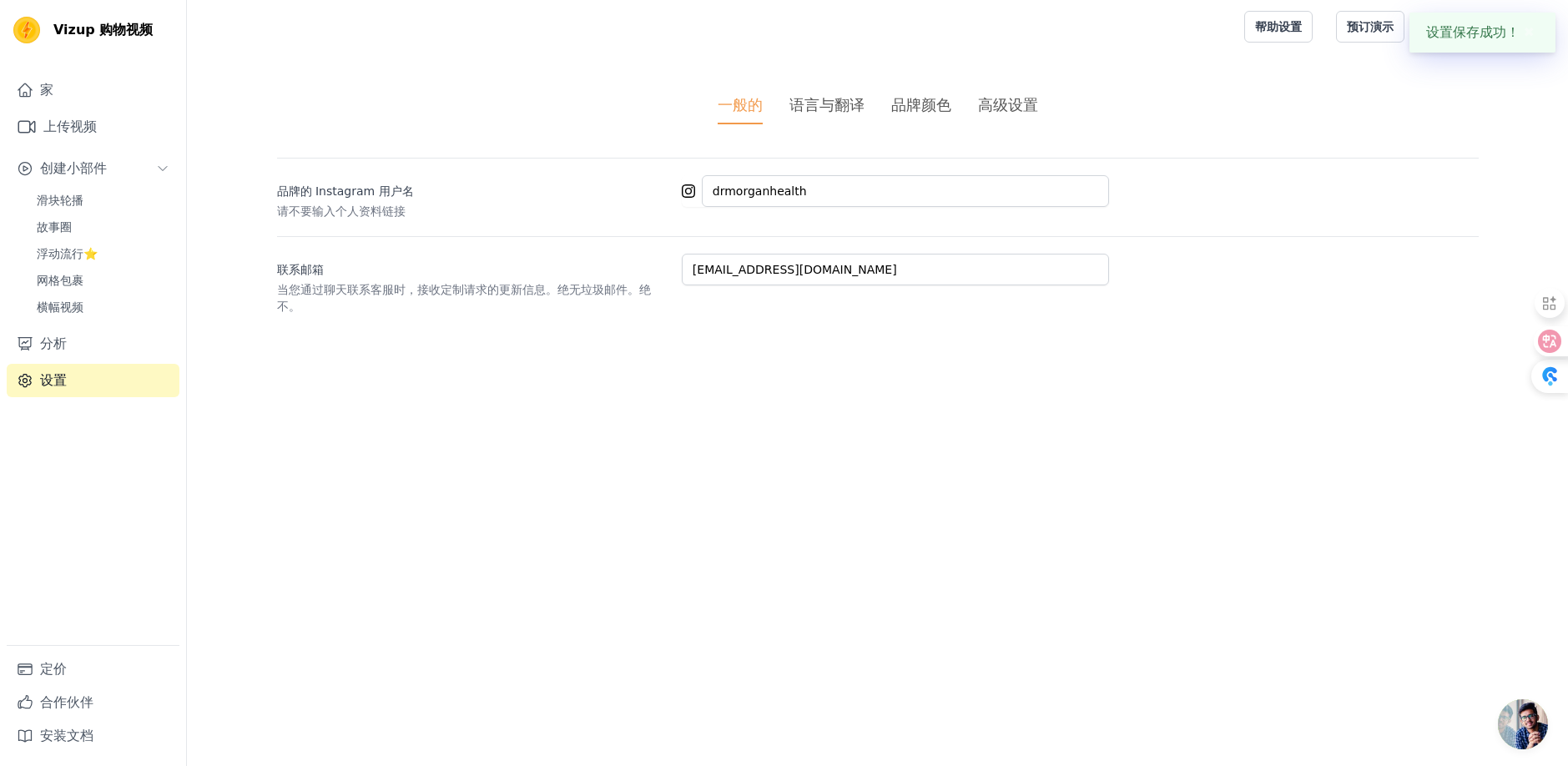
click at [833, 108] on font "语言与翻译" at bounding box center [828, 105] width 75 height 18
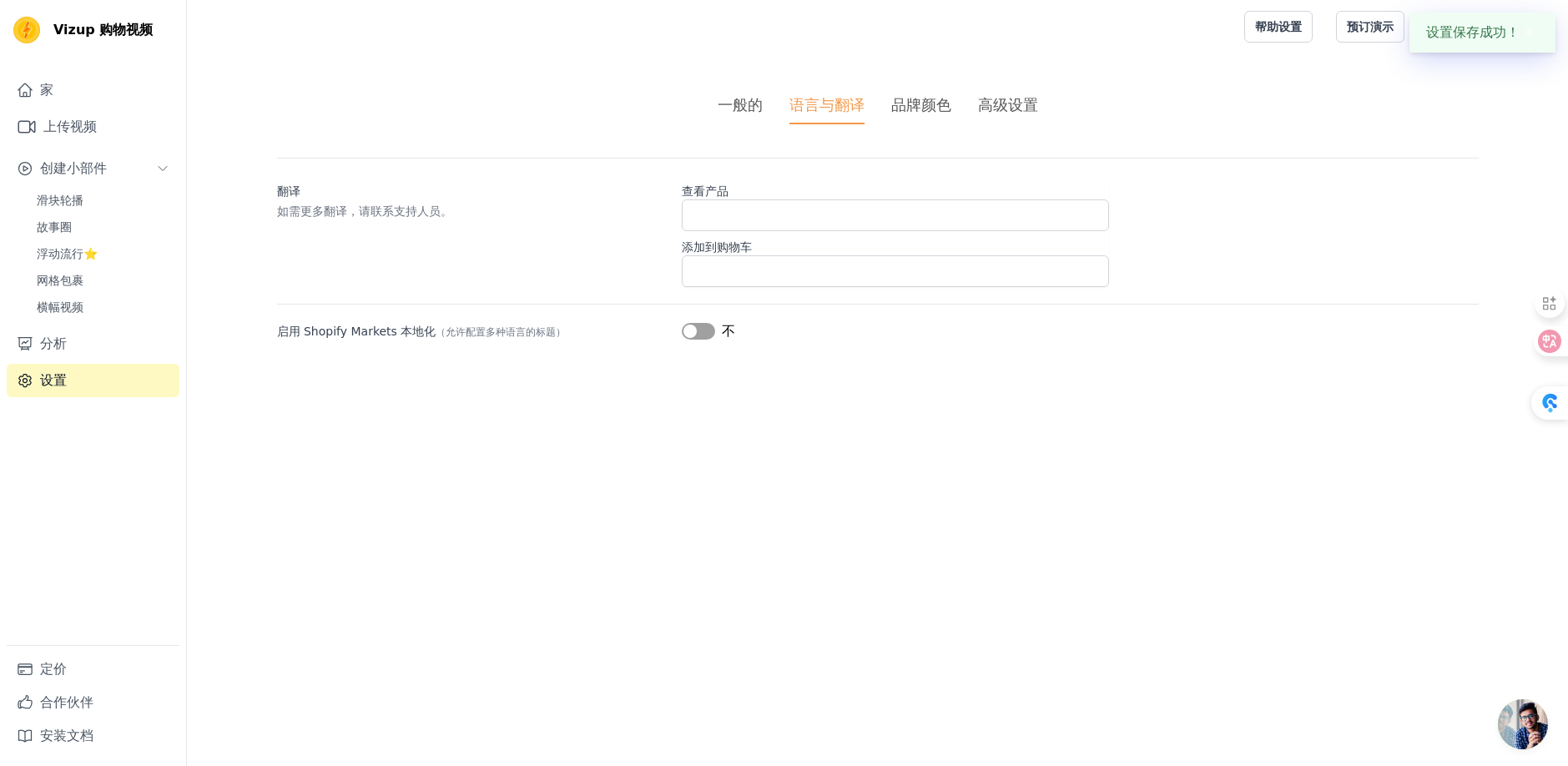
click at [749, 101] on font "一般的" at bounding box center [740, 105] width 45 height 18
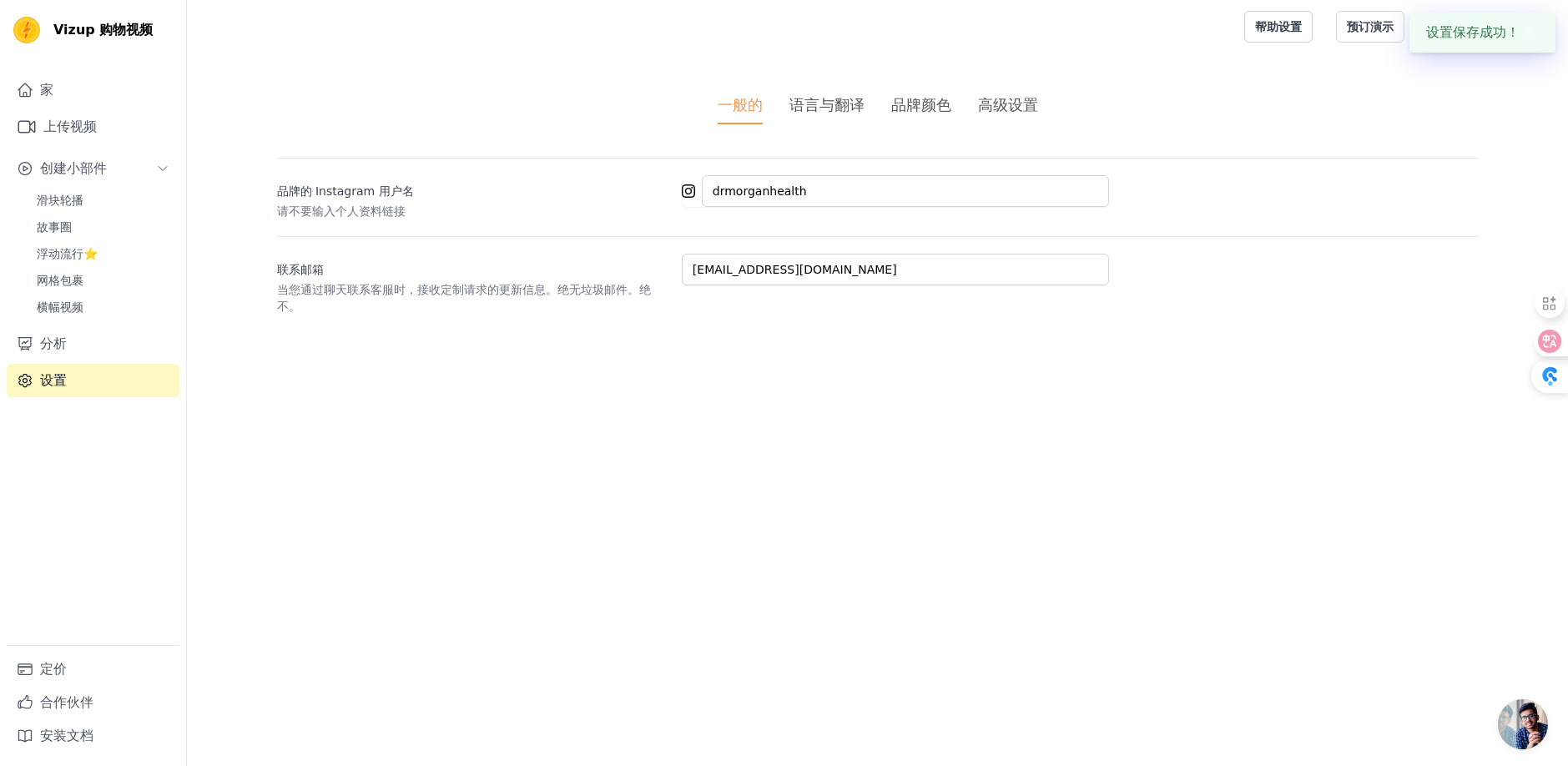
click at [829, 102] on font "语言与翻译" at bounding box center [828, 105] width 75 height 18
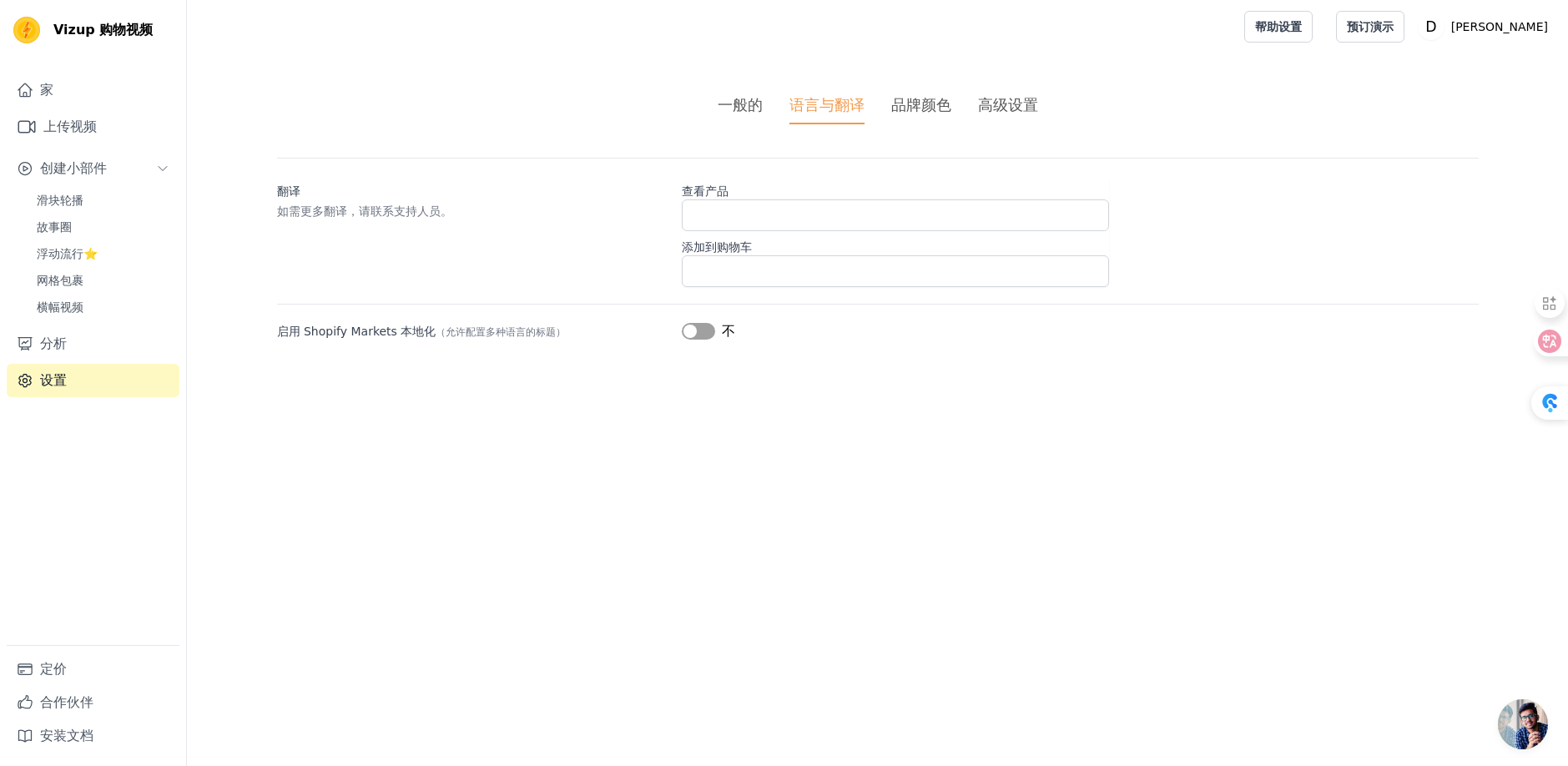
click at [723, 100] on font "一般的" at bounding box center [740, 105] width 45 height 18
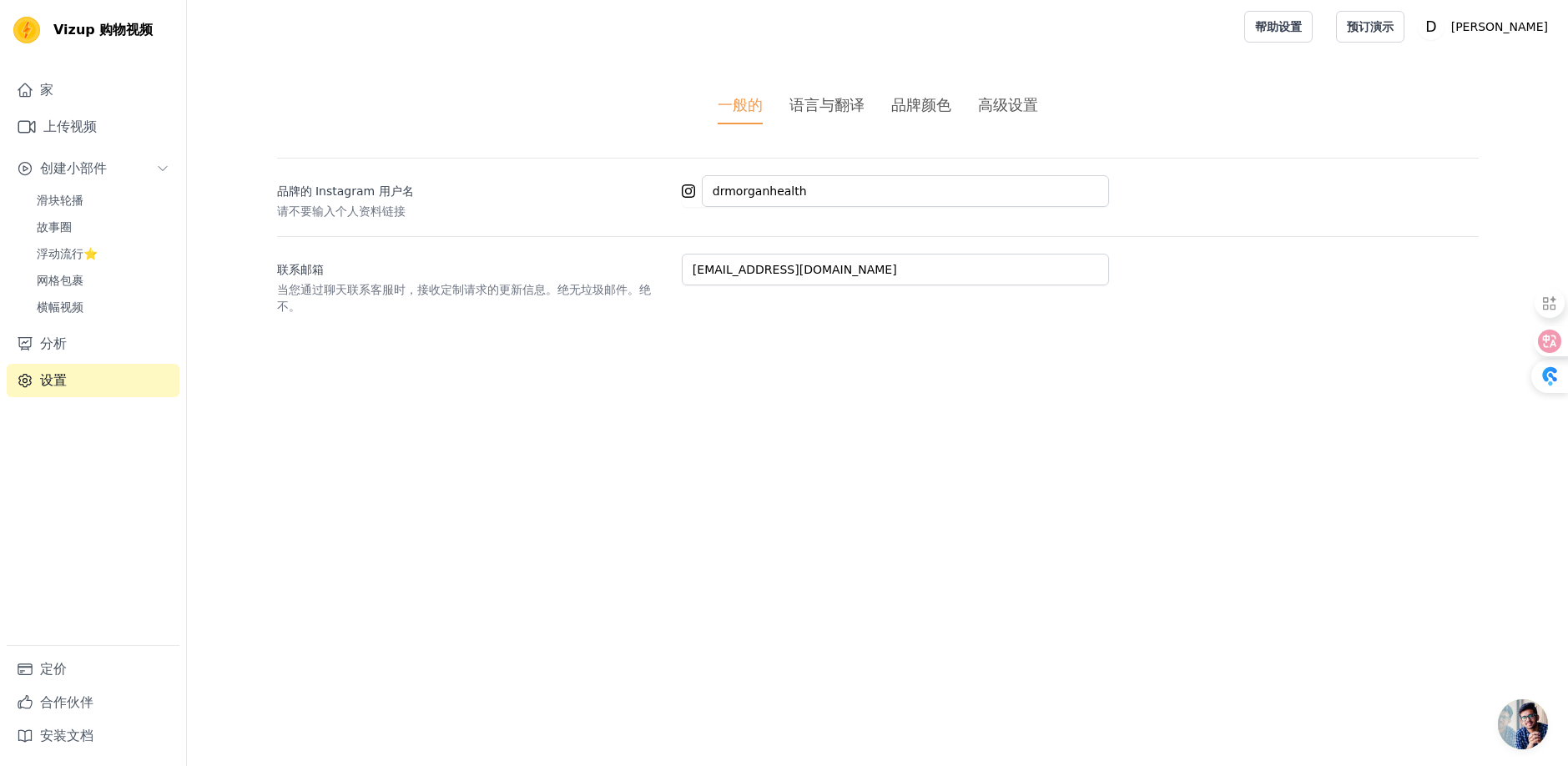
click at [925, 108] on font "品牌颜色" at bounding box center [921, 105] width 60 height 18
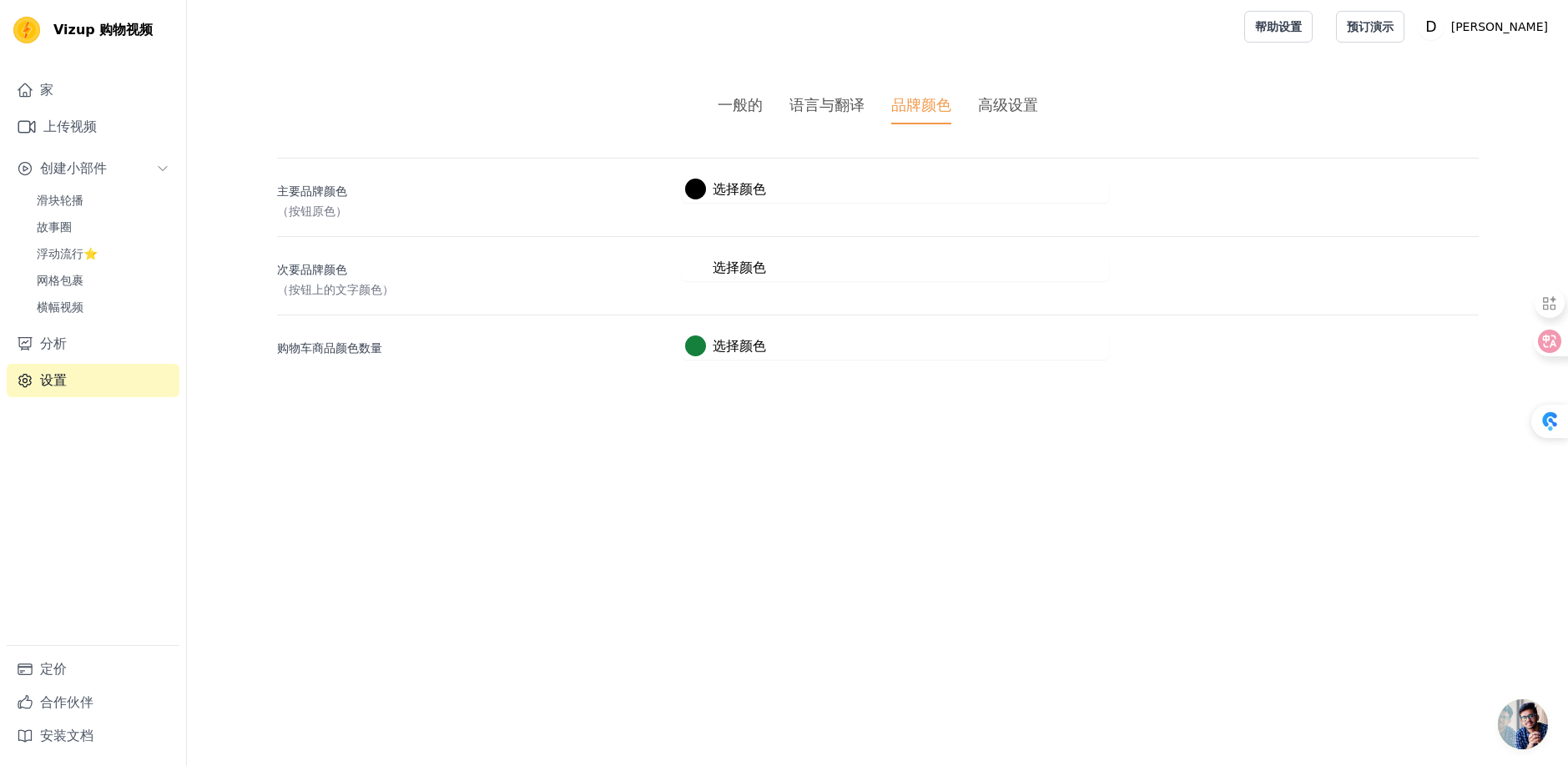
click at [832, 104] on font "语言与翻译" at bounding box center [828, 105] width 75 height 18
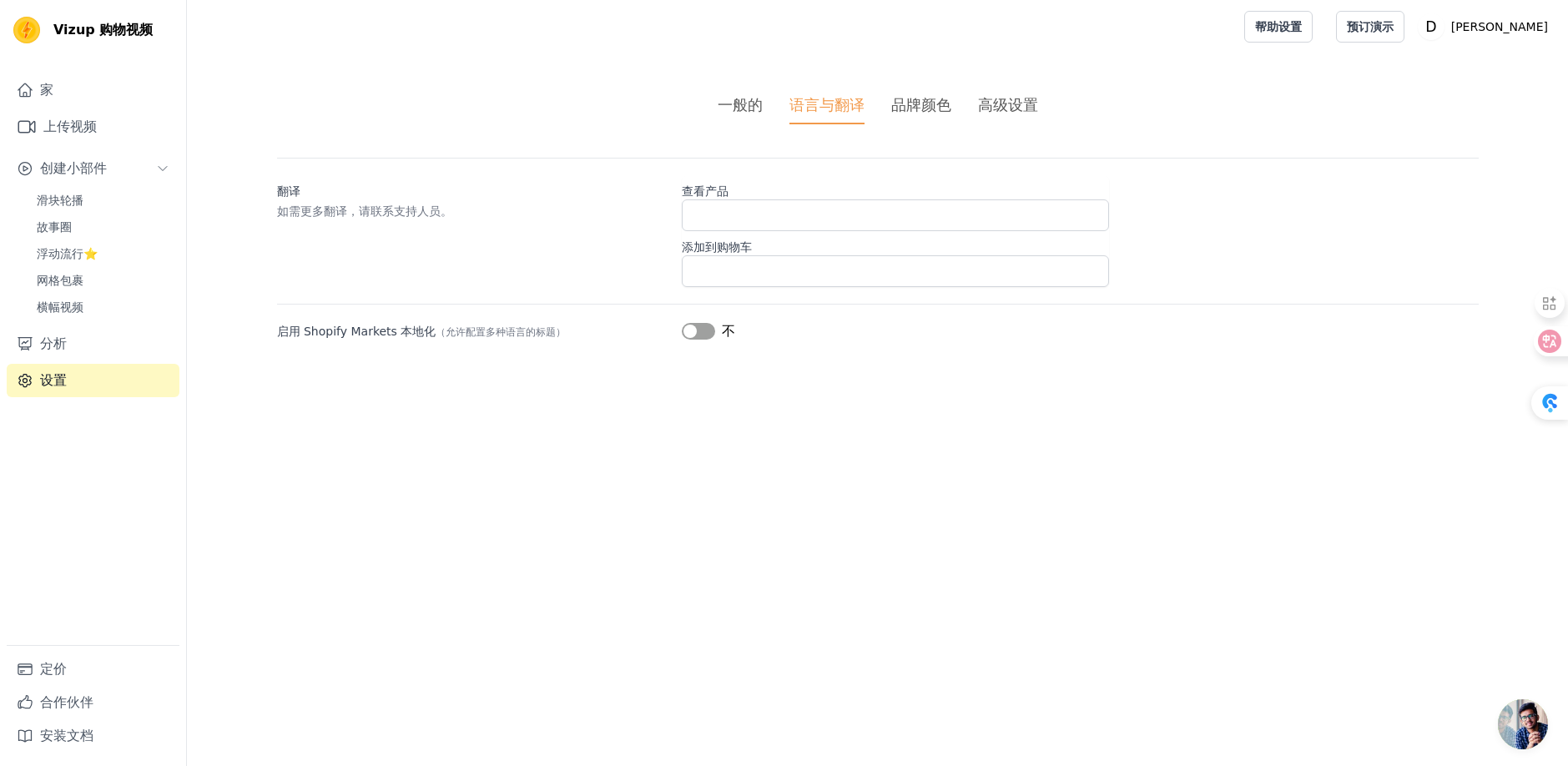
click at [707, 102] on ul "一般的 语言与翻译 品牌颜色 高级设置" at bounding box center [878, 109] width 1202 height 31
click at [910, 99] on font "品牌颜色" at bounding box center [921, 105] width 60 height 18
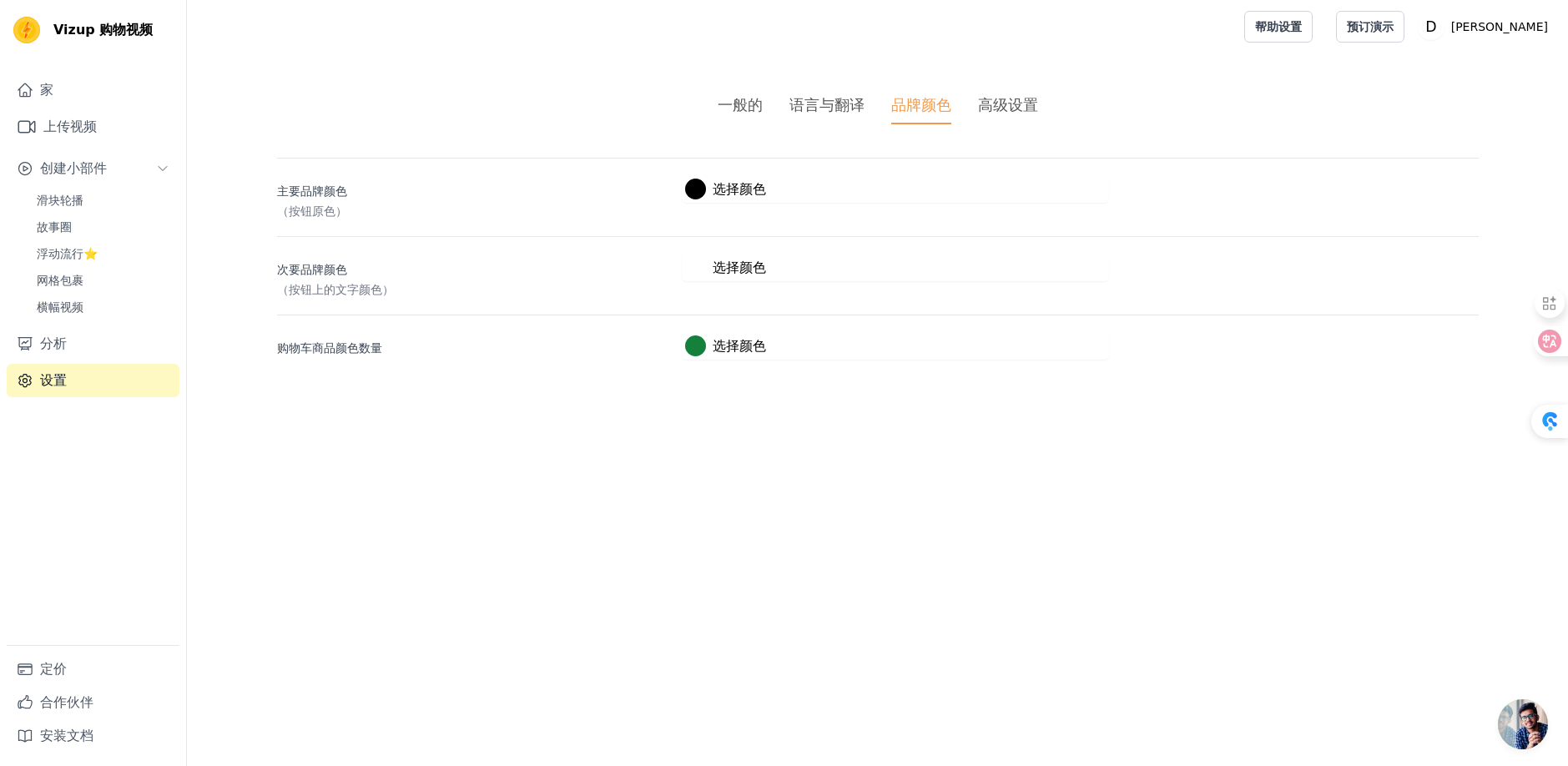
click at [989, 102] on font "高级设置" at bounding box center [1008, 105] width 60 height 18
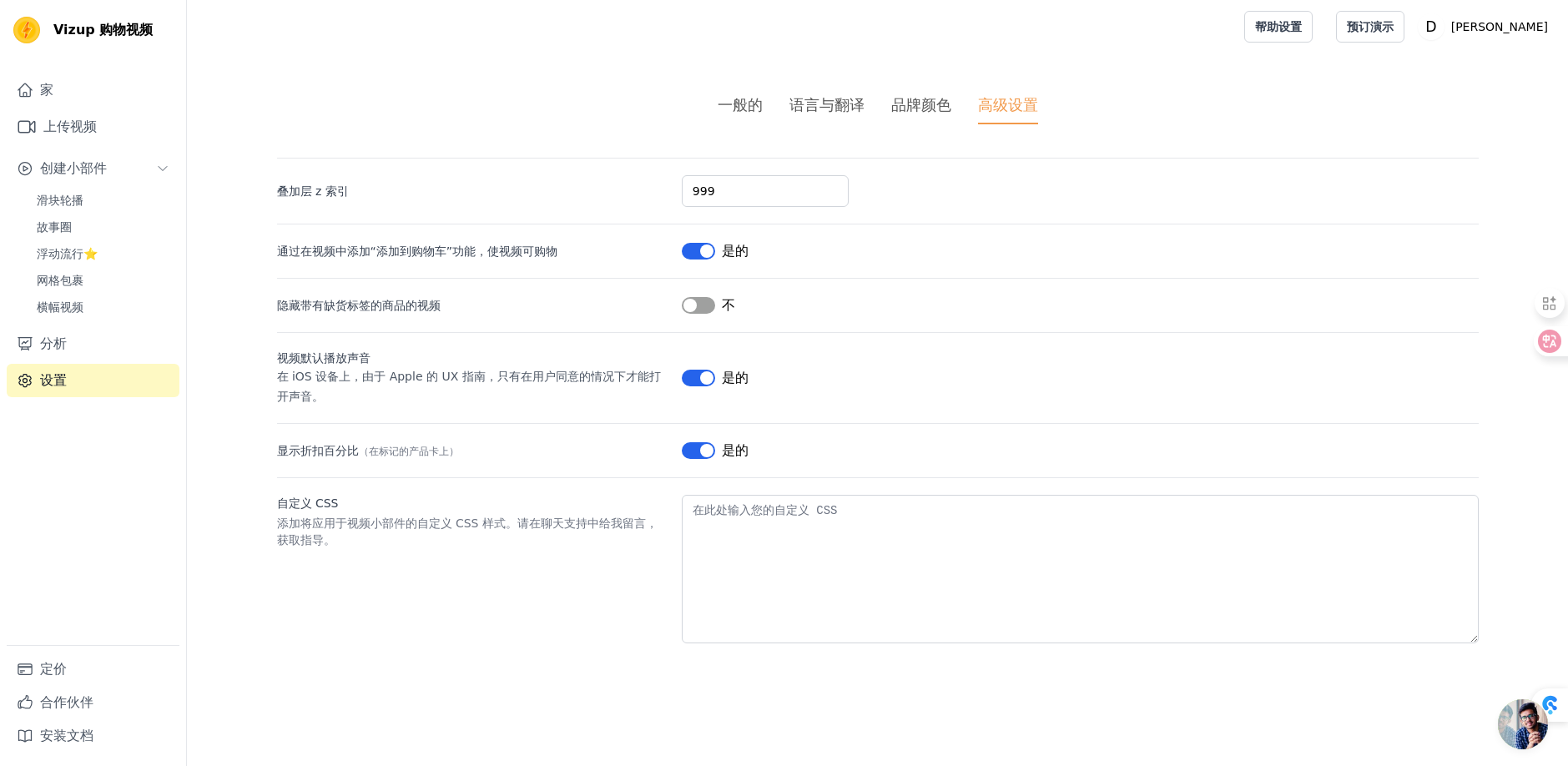
click at [739, 98] on font "一般的" at bounding box center [740, 105] width 45 height 18
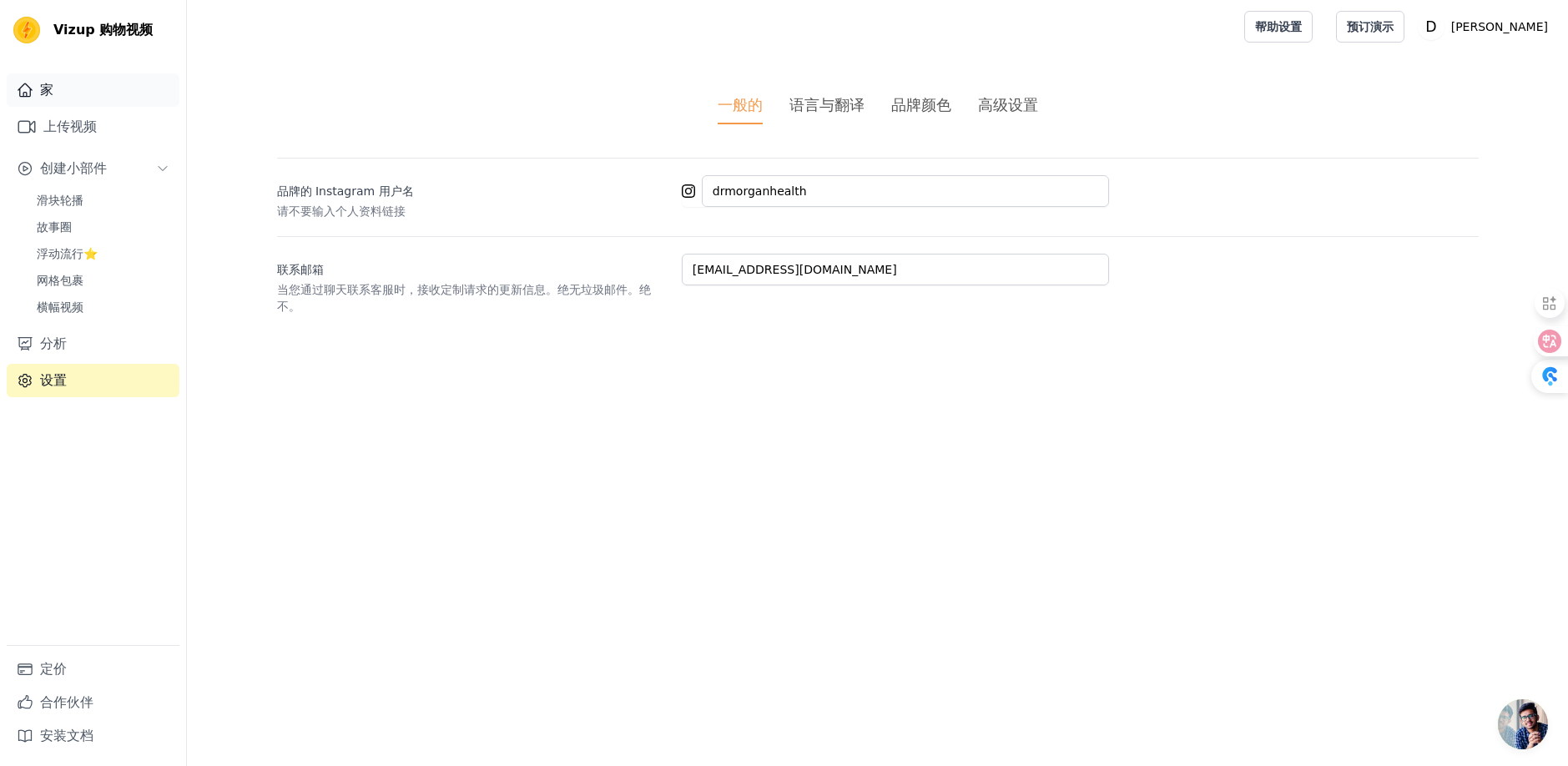
click at [58, 90] on link "家" at bounding box center [93, 90] width 173 height 33
